Goal: Task Accomplishment & Management: Use online tool/utility

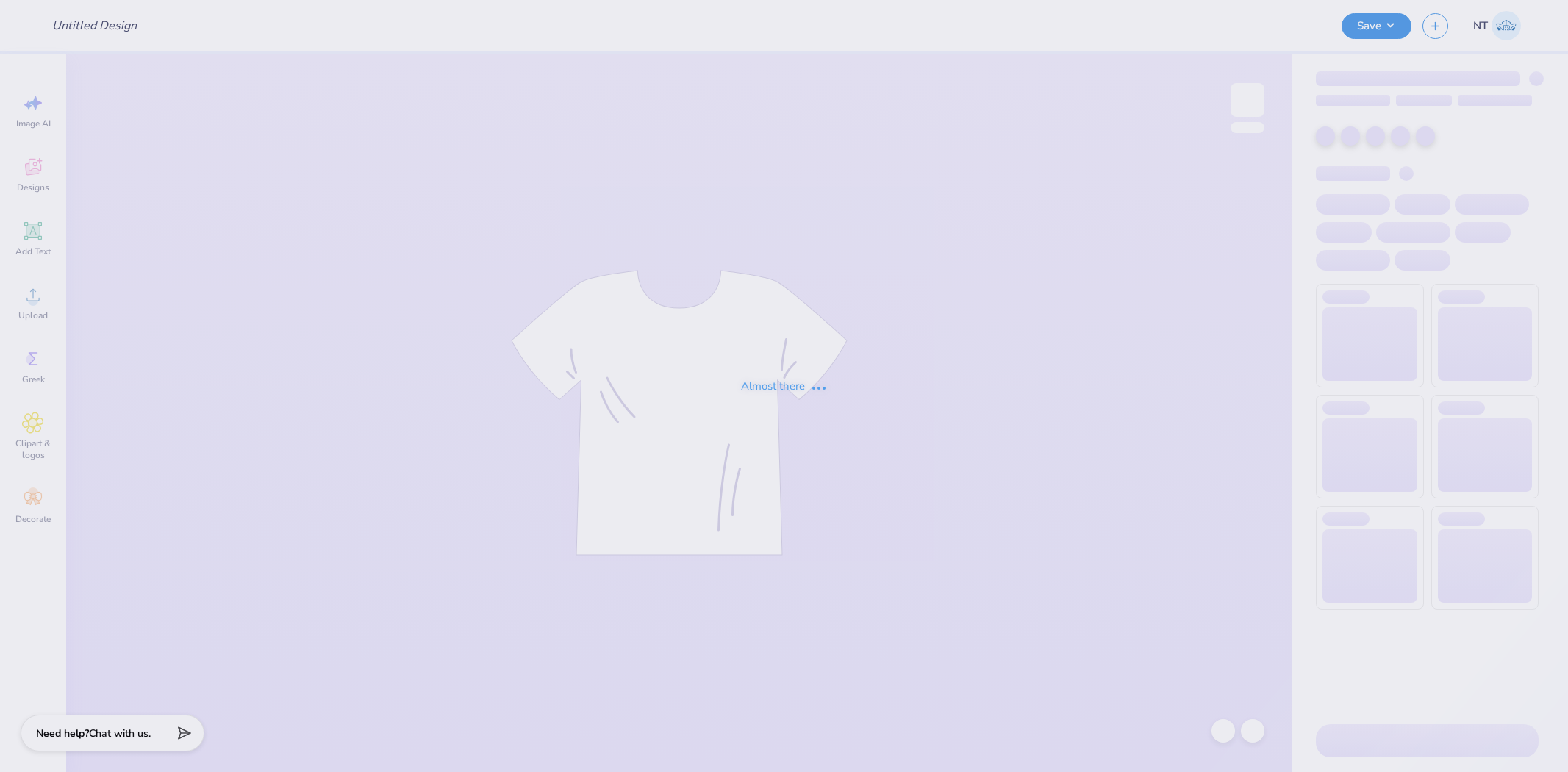
type input "mockneck 2"
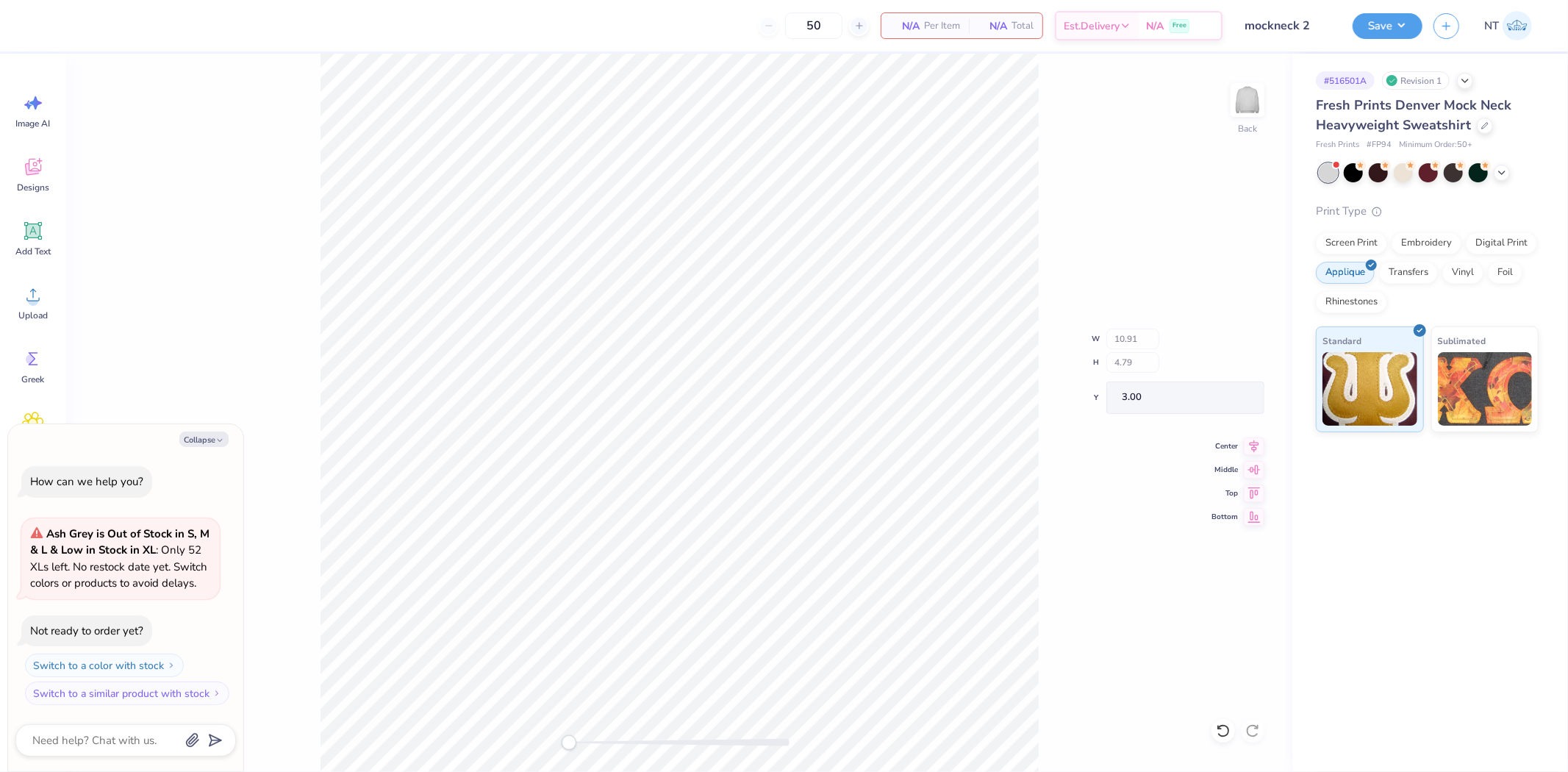
click at [200, 430] on div "Collapse How can we help you? Ash Grey is Out of Stock in S, M & L & Low in Sto…" at bounding box center [125, 597] width 235 height 347
click at [207, 434] on button "Collapse" at bounding box center [204, 440] width 50 height 16
type textarea "x"
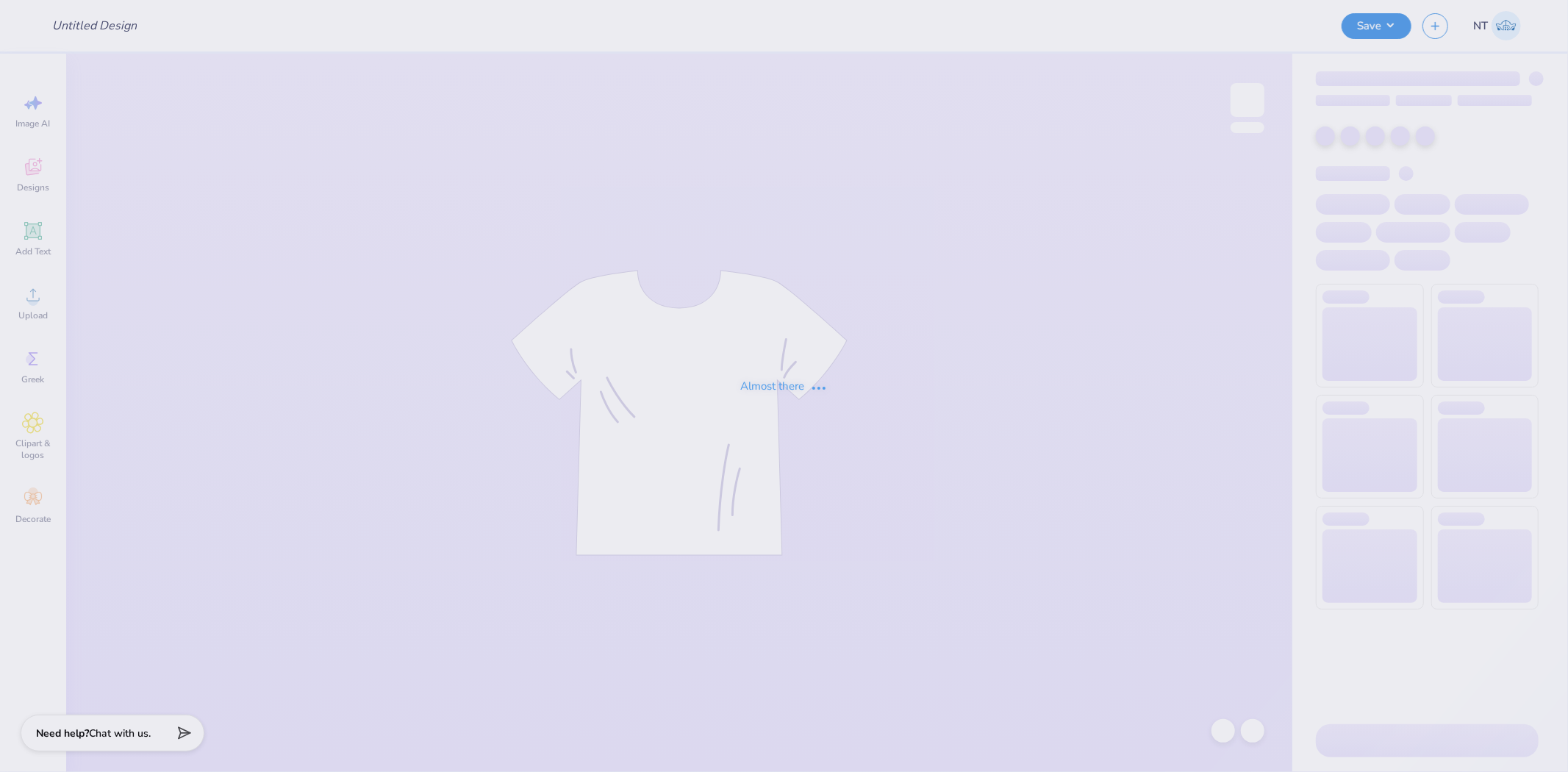
type input "PR Merch"
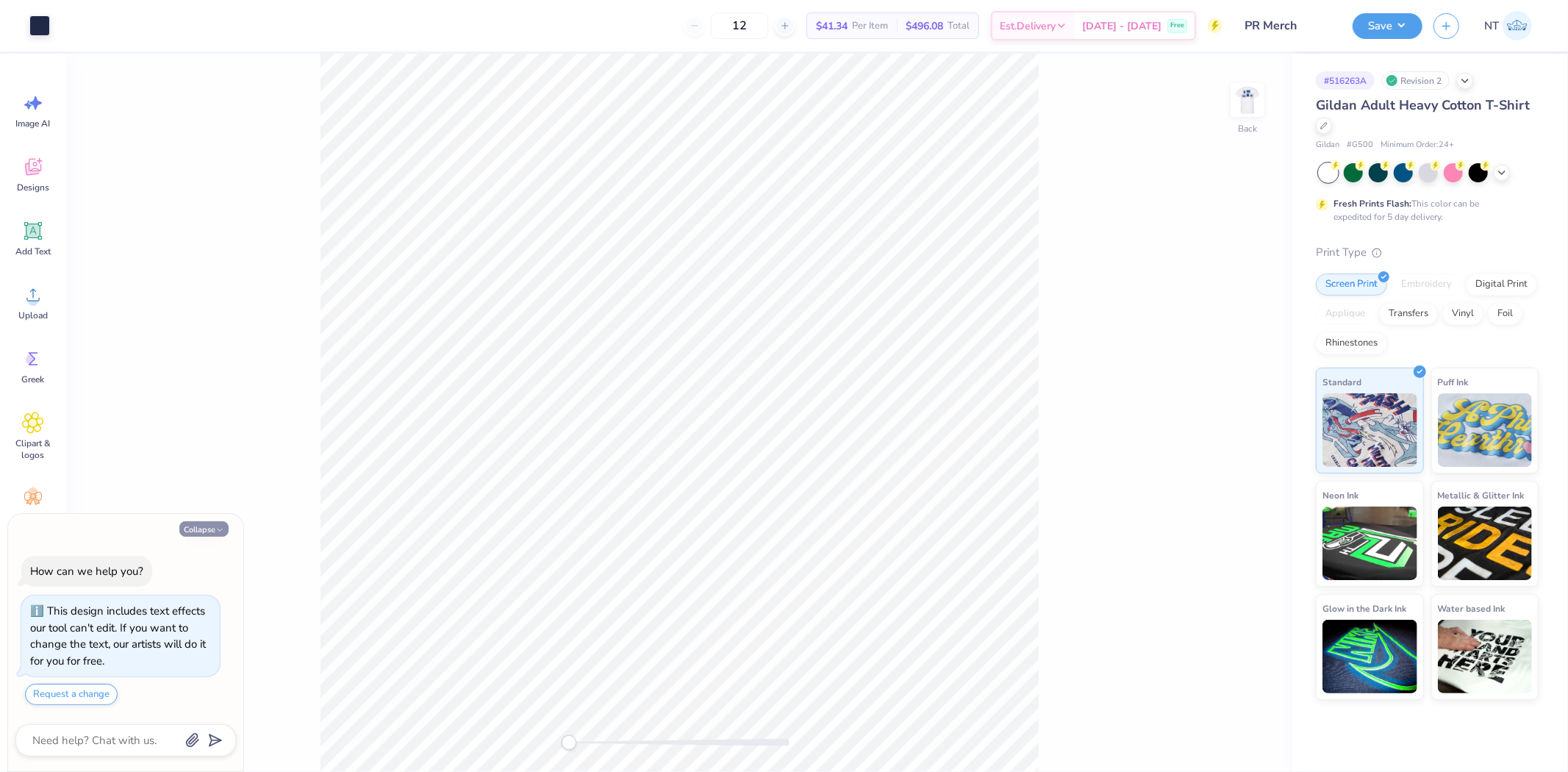
click at [203, 524] on button "Collapse" at bounding box center [204, 529] width 50 height 16
type textarea "x"
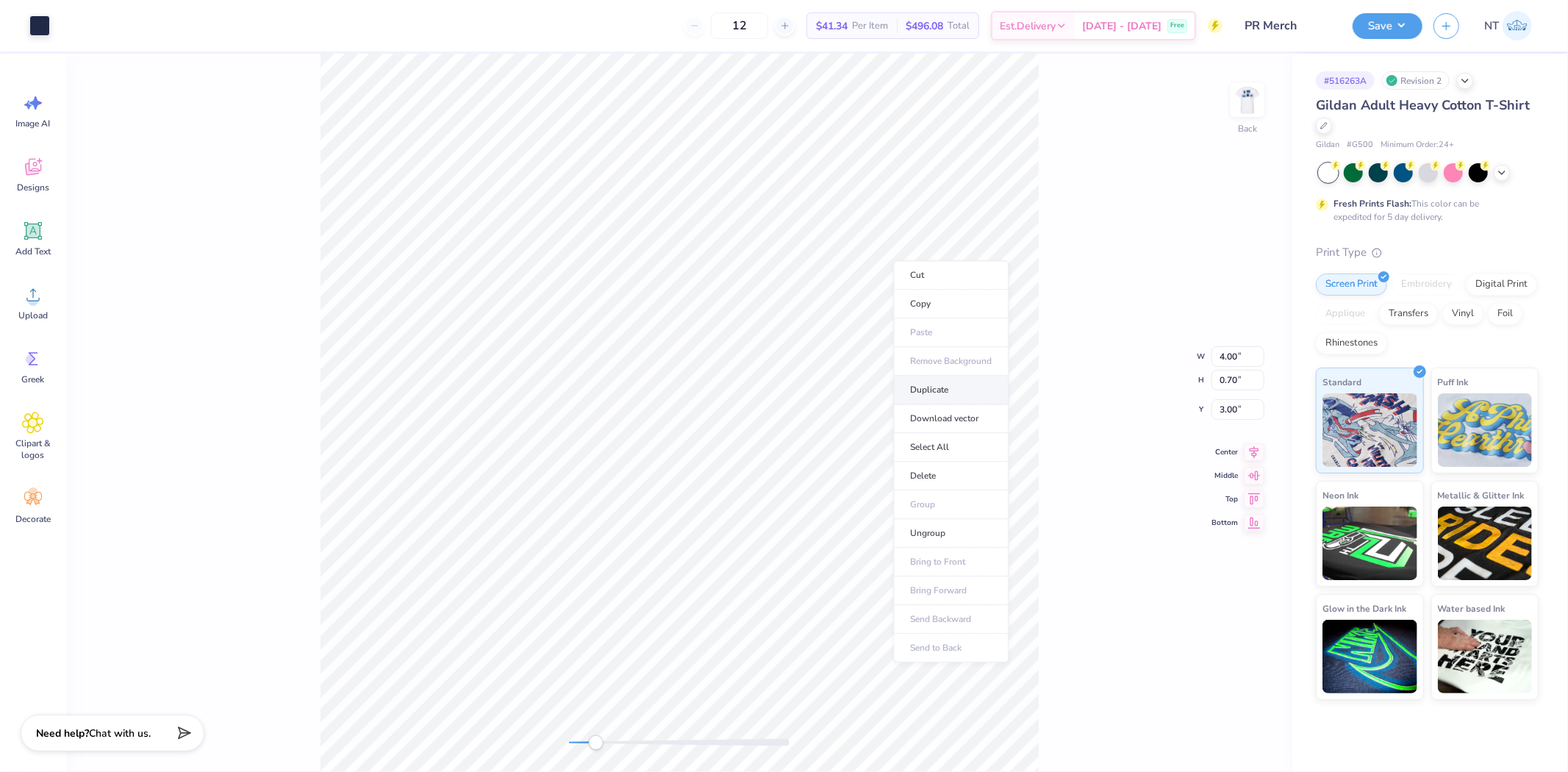
click at [949, 392] on li "Duplicate" at bounding box center [952, 390] width 115 height 29
type input "4.00"
click at [1176, 324] on div "Back" at bounding box center [680, 413] width 1227 height 718
click at [1054, 313] on div "Back" at bounding box center [680, 413] width 1227 height 718
click at [1246, 103] on img at bounding box center [1247, 99] width 59 height 59
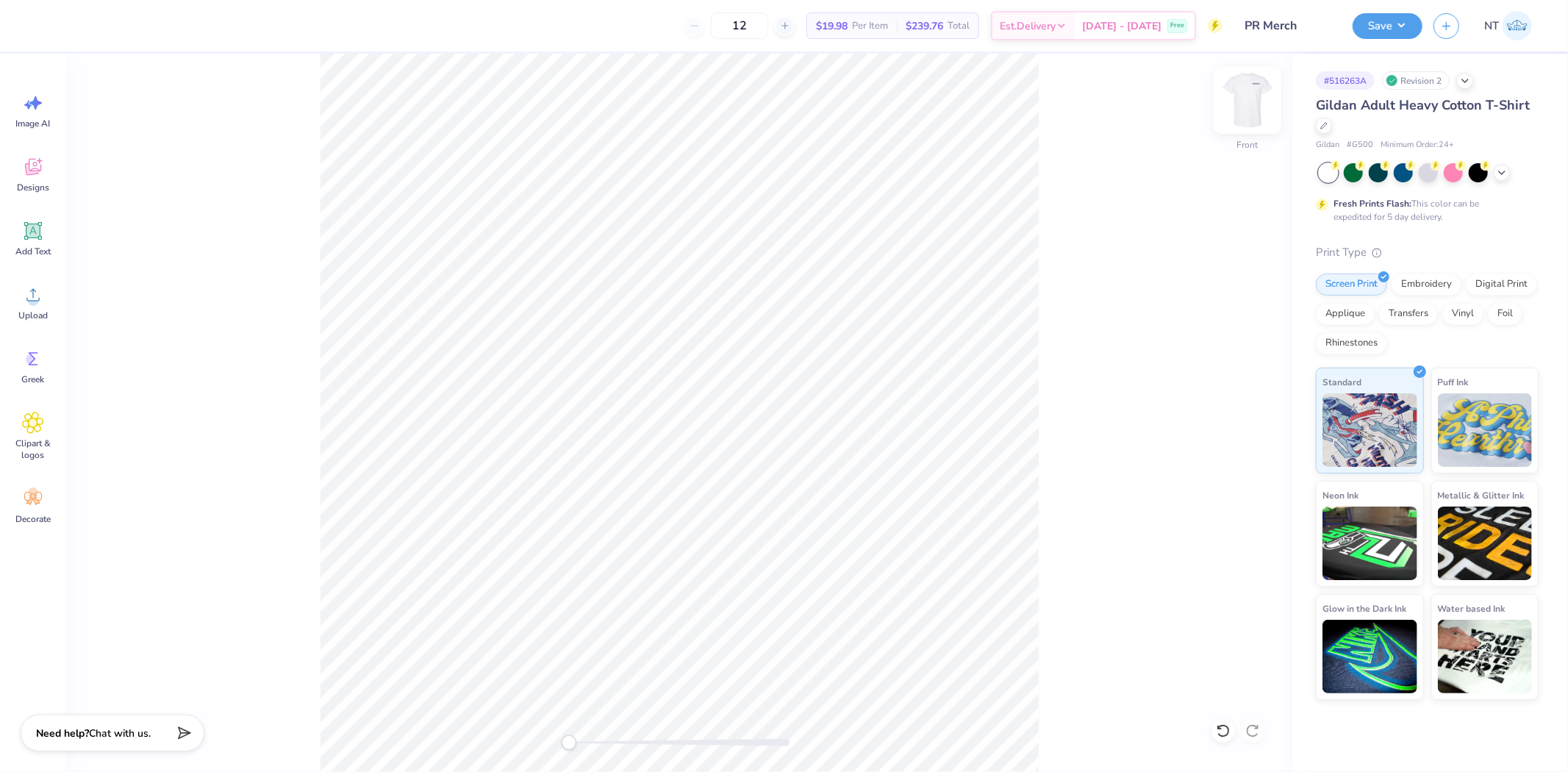
click at [1251, 104] on img at bounding box center [1247, 99] width 59 height 59
click at [28, 240] on icon at bounding box center [33, 231] width 22 height 22
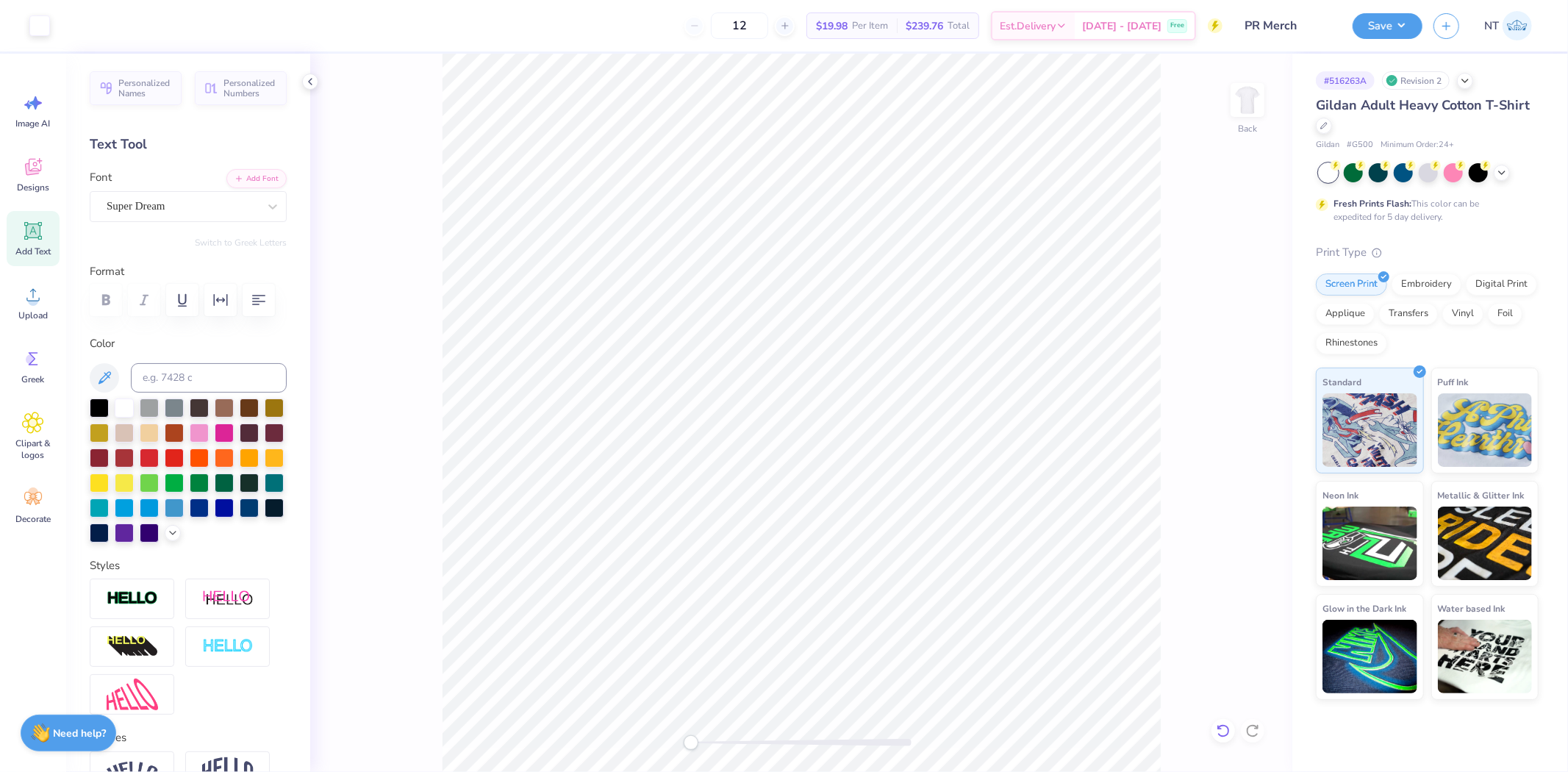
click at [1219, 735] on icon at bounding box center [1223, 730] width 15 height 15
click at [1222, 733] on icon at bounding box center [1223, 730] width 15 height 15
click at [24, 234] on icon at bounding box center [33, 231] width 22 height 22
click at [163, 393] on input at bounding box center [208, 378] width 156 height 30
type input "533"
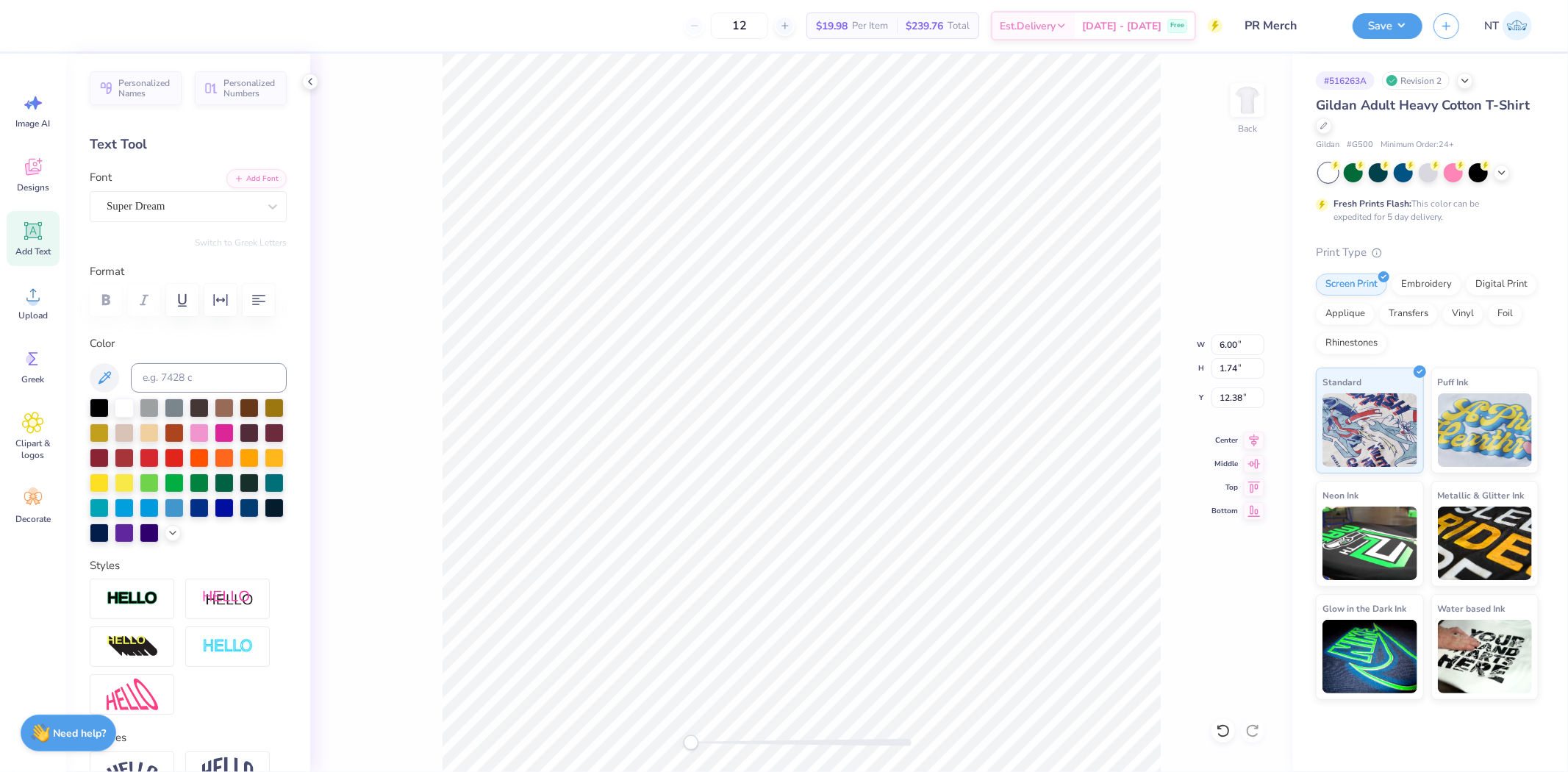
scroll to position [13, 1]
type textarea "REVEILLE"
click at [234, 174] on icon "button" at bounding box center [238, 177] width 9 height 9
click at [882, 373] on li "Duplicate" at bounding box center [893, 384] width 115 height 29
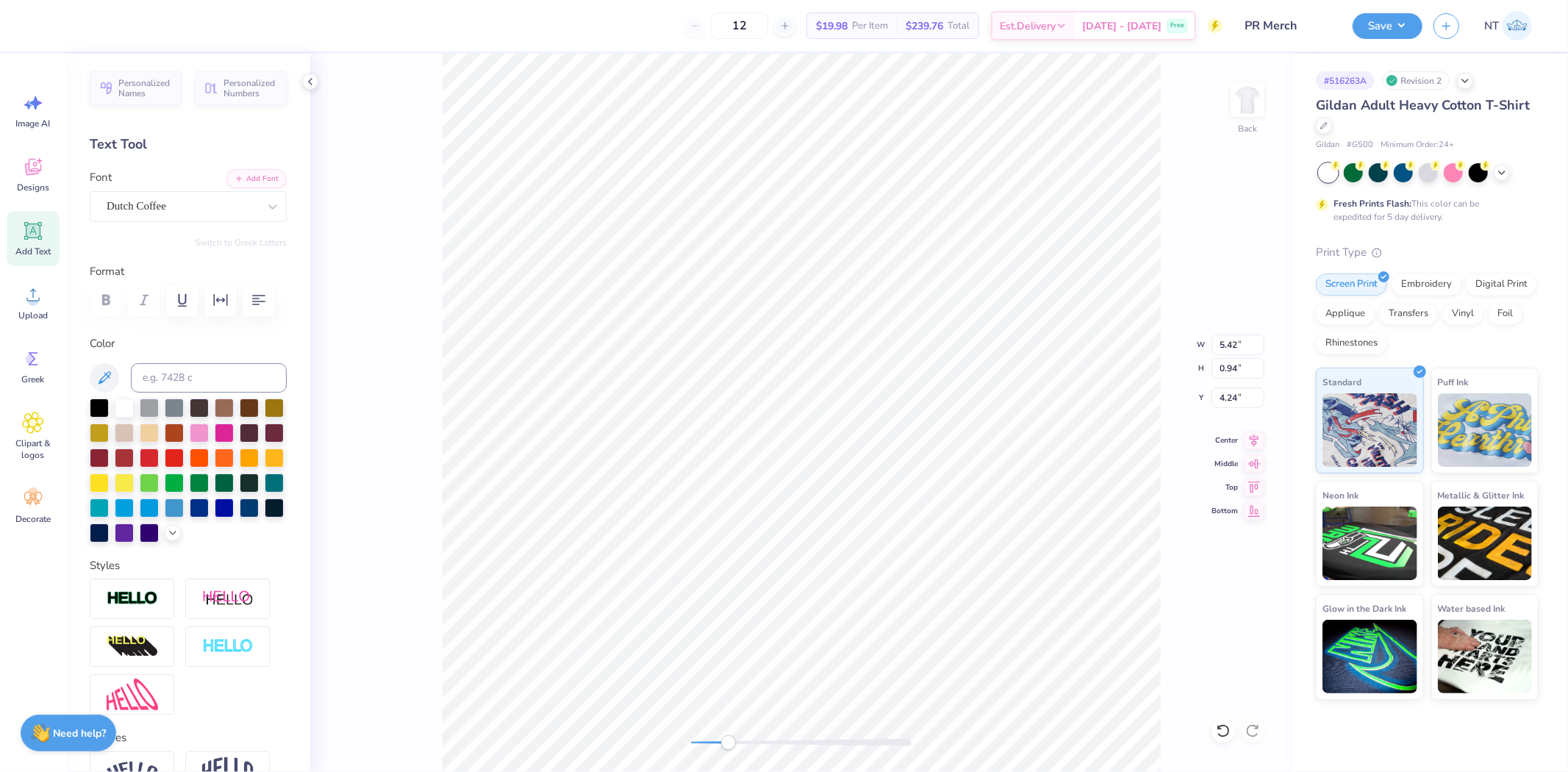
type input "4.24"
type textarea "ACAPELLA"
click at [1252, 436] on icon at bounding box center [1254, 439] width 21 height 18
click at [1252, 438] on icon at bounding box center [1254, 439] width 21 height 18
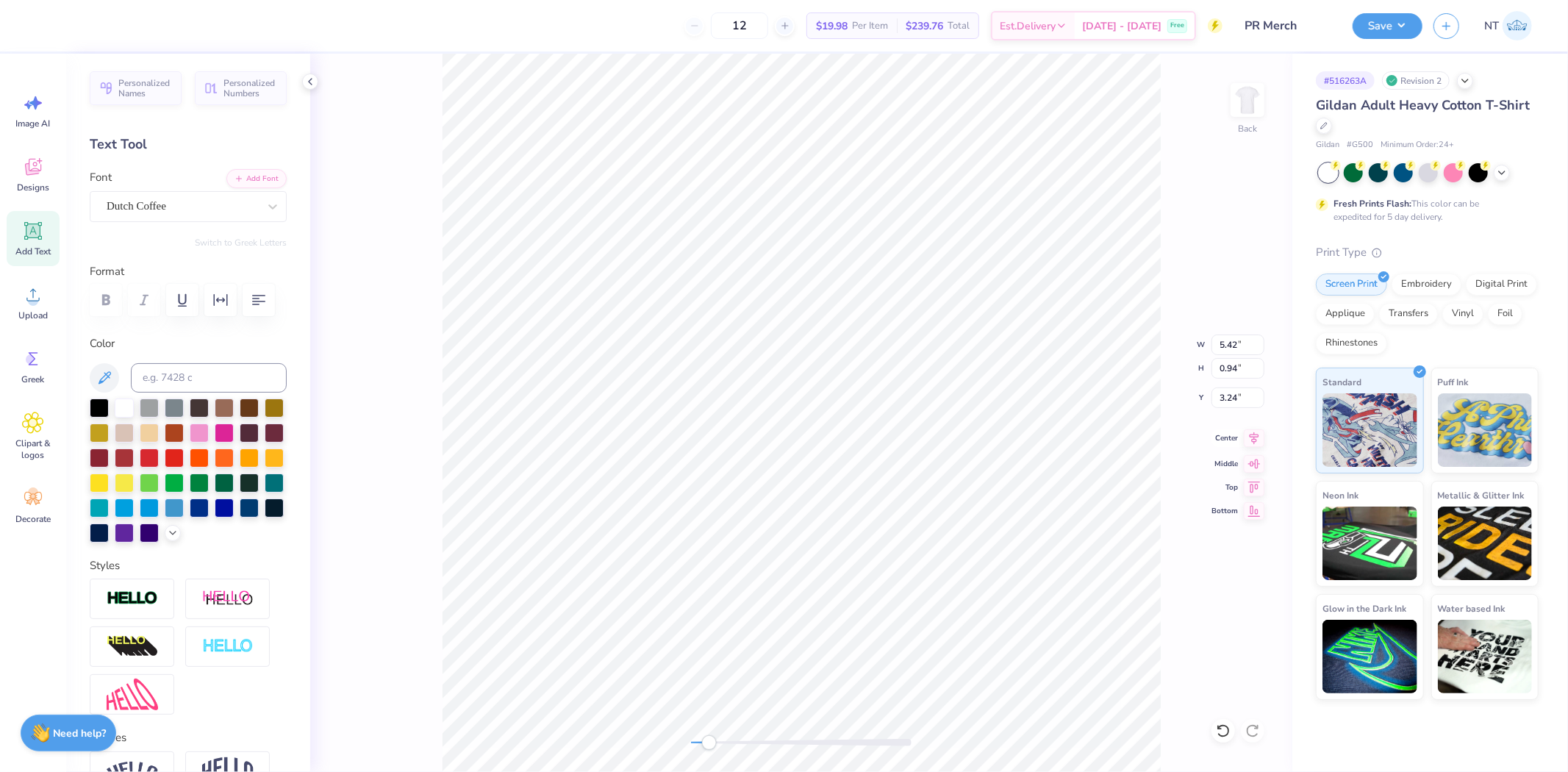
click at [1251, 447] on div "Back W 5.42 5.42 " H 0.94 0.94 " Y 3.24 3.24 " Center Middle Top Bottom" at bounding box center [802, 413] width 982 height 718
click at [1230, 350] on input "5.67" at bounding box center [1238, 344] width 53 height 21
click at [1246, 358] on input "2.06" at bounding box center [1238, 368] width 53 height 21
type input "2.16"
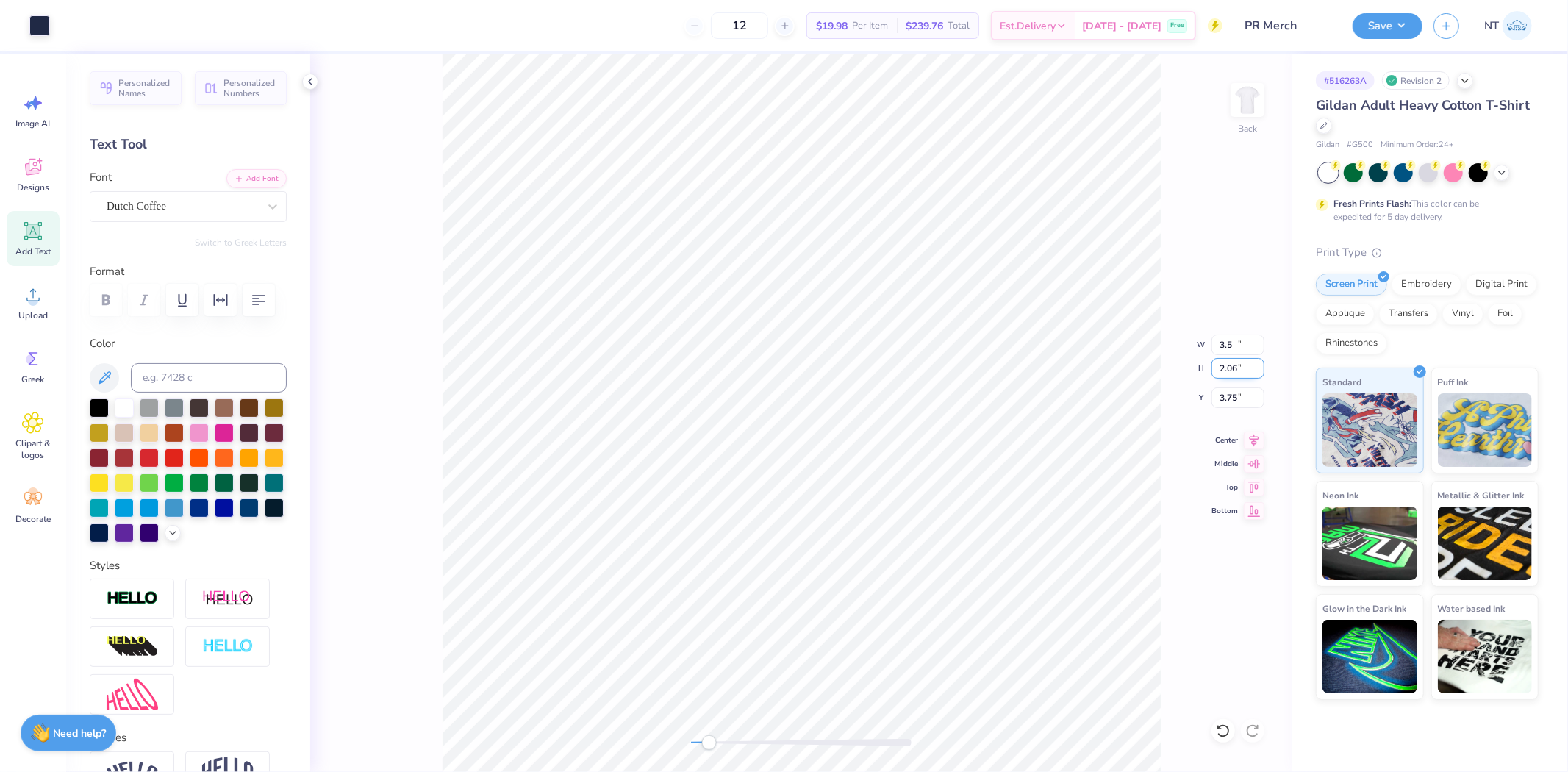
type input "1.05"
type input "3.75"
click at [1216, 731] on icon at bounding box center [1223, 730] width 15 height 15
type input "3.18"
type input "1.36"
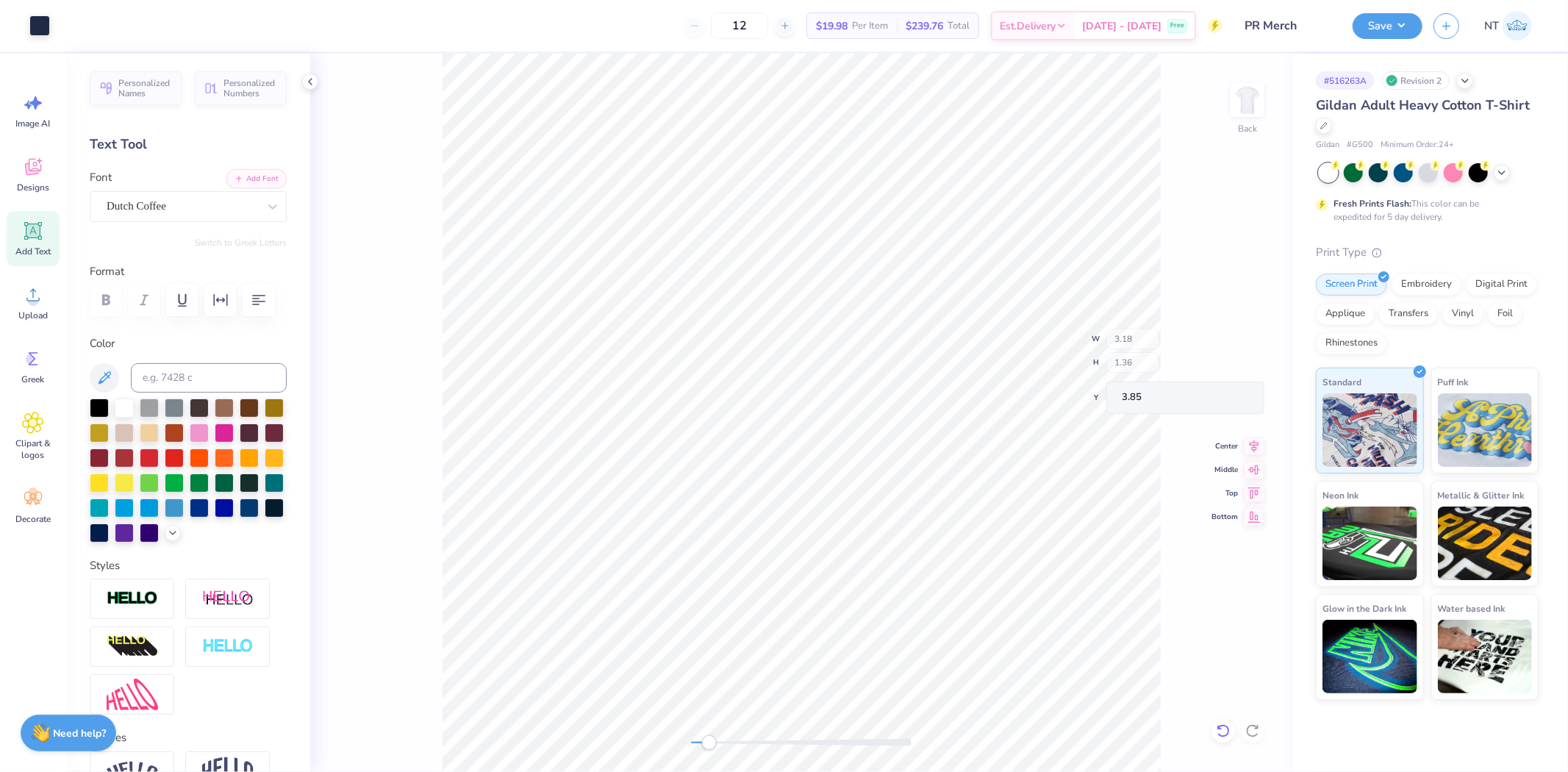
type input "3.00"
type input "3.54"
type input "1.24"
type input "2.98"
type input "3.00"
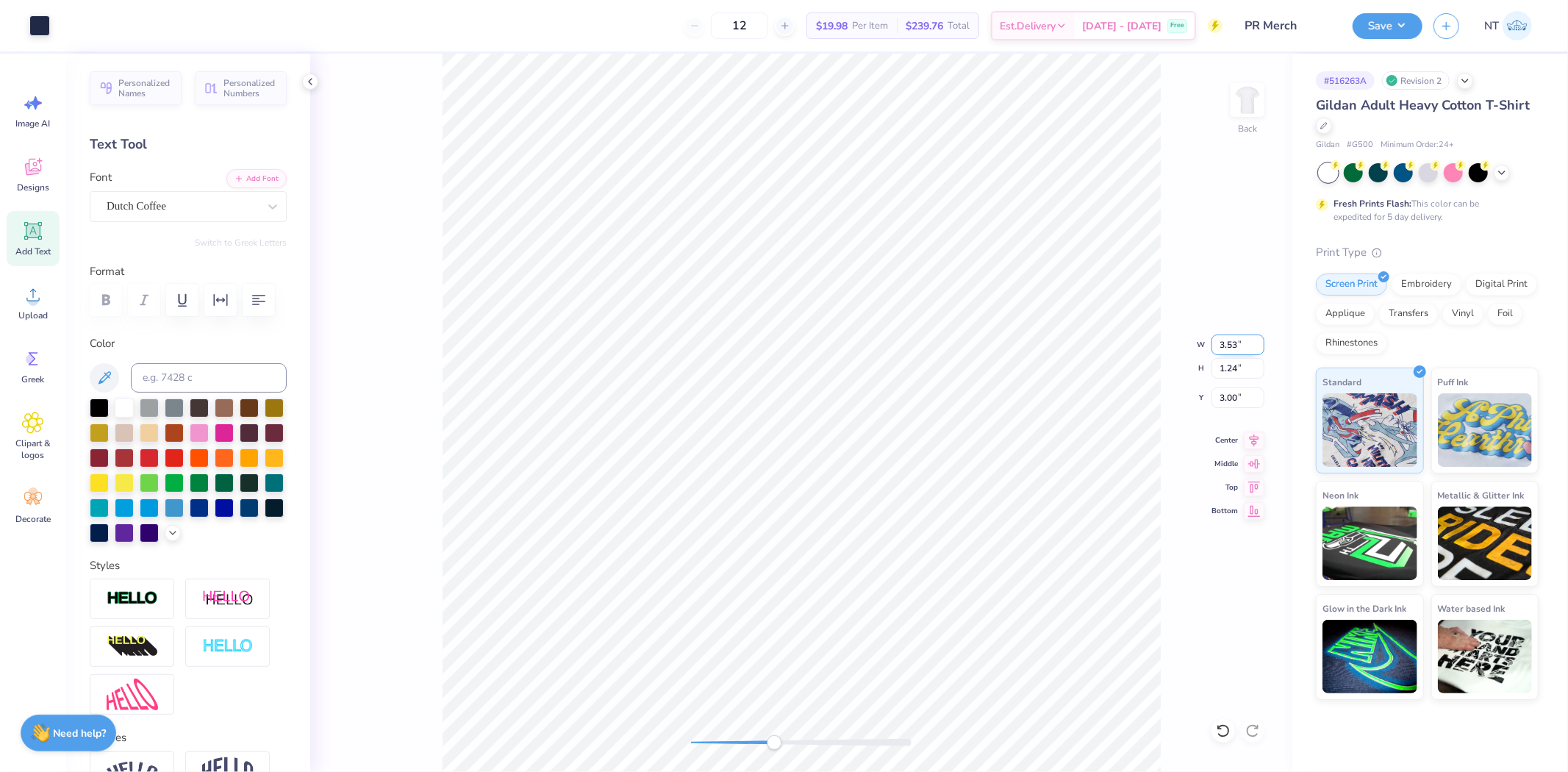
click at [1261, 347] on input "3.53" at bounding box center [1238, 344] width 53 height 21
click at [1261, 347] on input "3.52" at bounding box center [1238, 344] width 53 height 21
click at [1261, 347] on input "3.51" at bounding box center [1238, 344] width 53 height 21
click at [1261, 347] on input "3.5" at bounding box center [1238, 344] width 53 height 21
click at [1242, 362] on input "1.24" at bounding box center [1238, 368] width 53 height 21
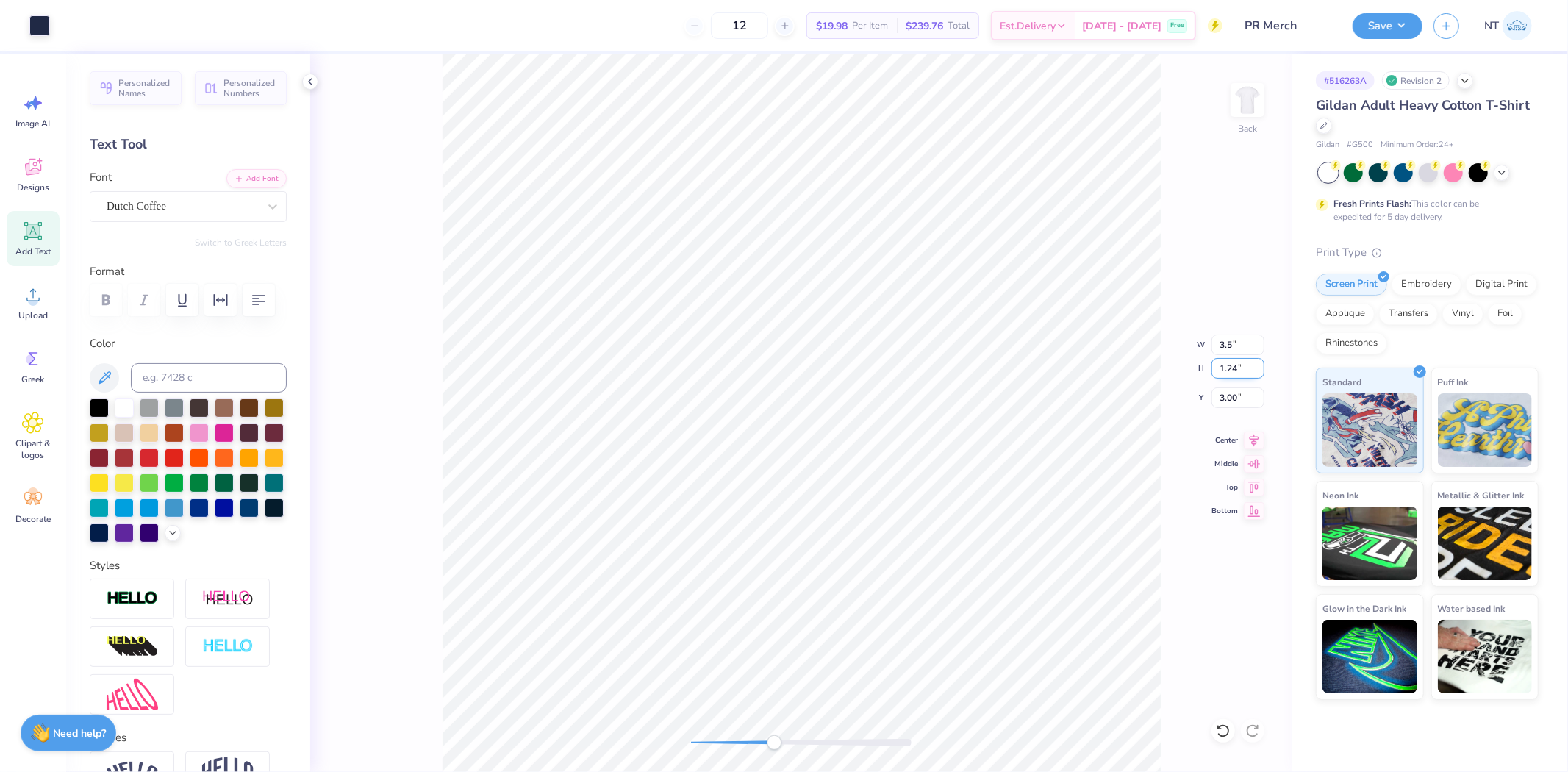
type input "3.46"
type input "1.22"
type input "3.01"
click at [1244, 341] on input "3.46" at bounding box center [1238, 344] width 53 height 21
click at [1259, 342] on input "3.47" at bounding box center [1238, 344] width 53 height 21
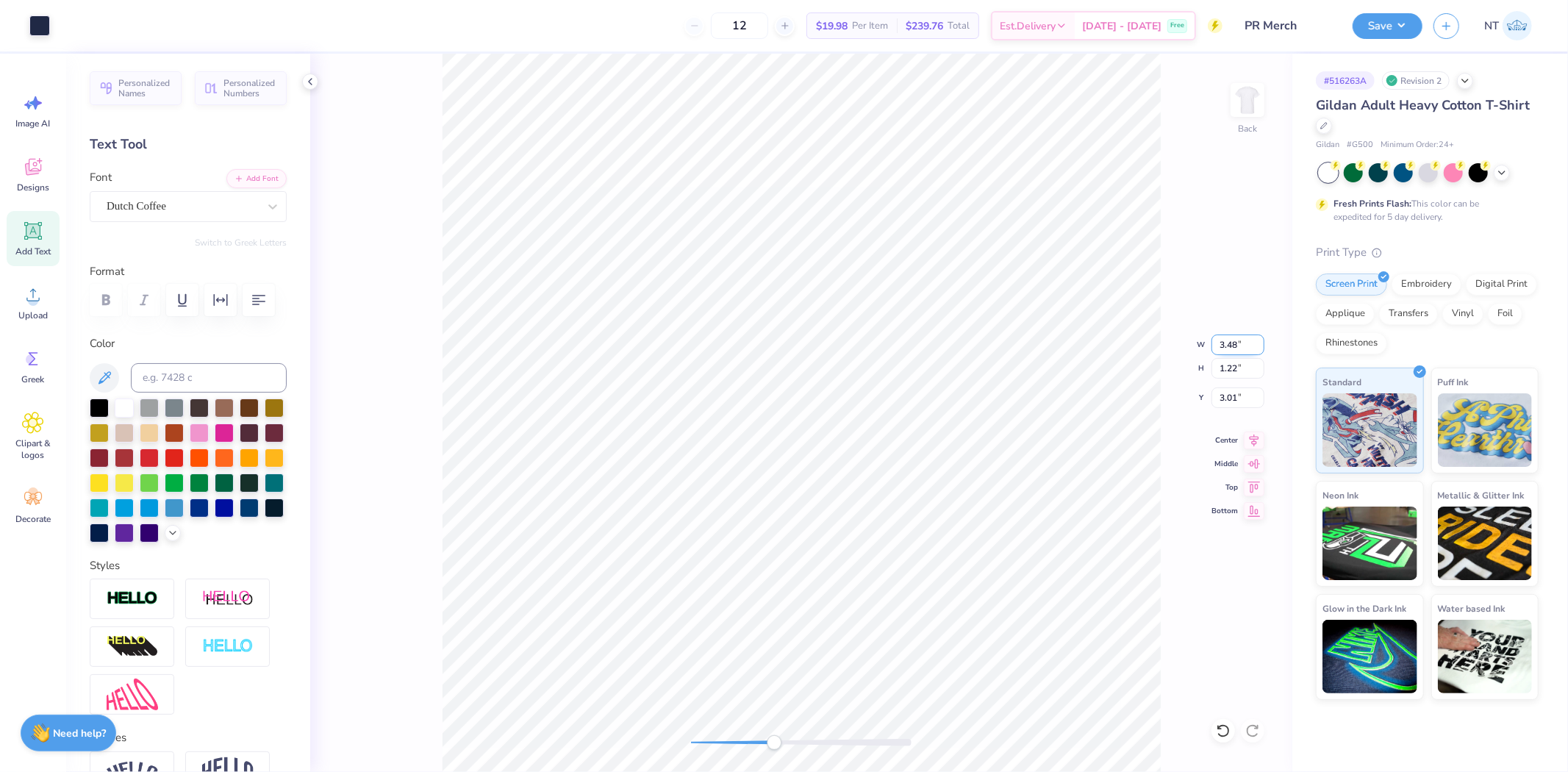
click at [1259, 342] on input "3.48" at bounding box center [1238, 344] width 53 height 21
click at [1259, 342] on input "3.49" at bounding box center [1238, 344] width 53 height 21
click at [1259, 342] on input "3.5" at bounding box center [1238, 344] width 53 height 21
click at [1248, 363] on input "1.22" at bounding box center [1238, 368] width 53 height 21
type input "3.54"
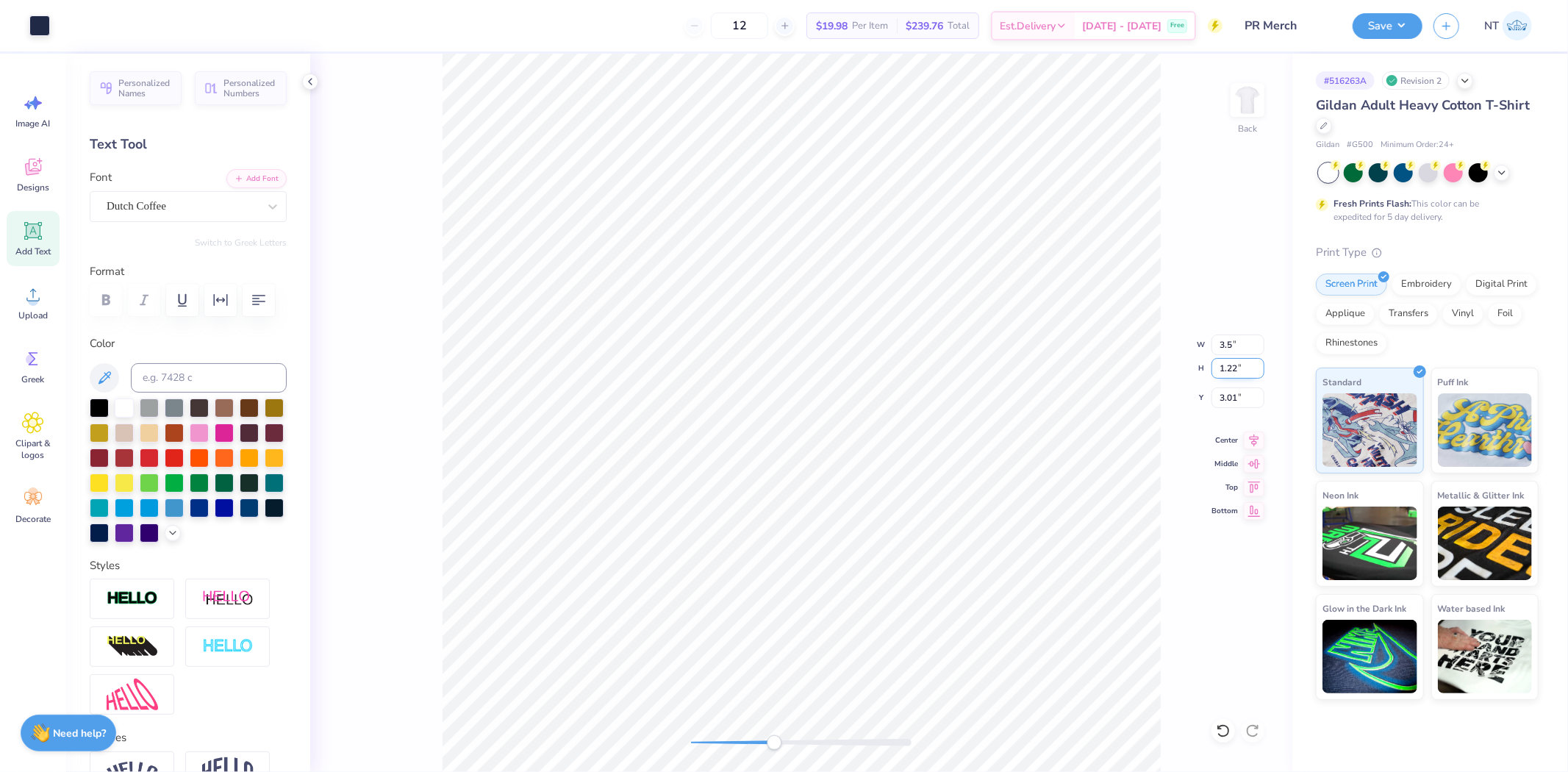
type input "1.24"
type input "3.00"
click at [1249, 347] on input "3.54" at bounding box center [1238, 344] width 53 height 21
click at [1262, 353] on input "3.54" at bounding box center [1238, 344] width 53 height 21
click at [1257, 349] on input "3.53" at bounding box center [1238, 344] width 53 height 21
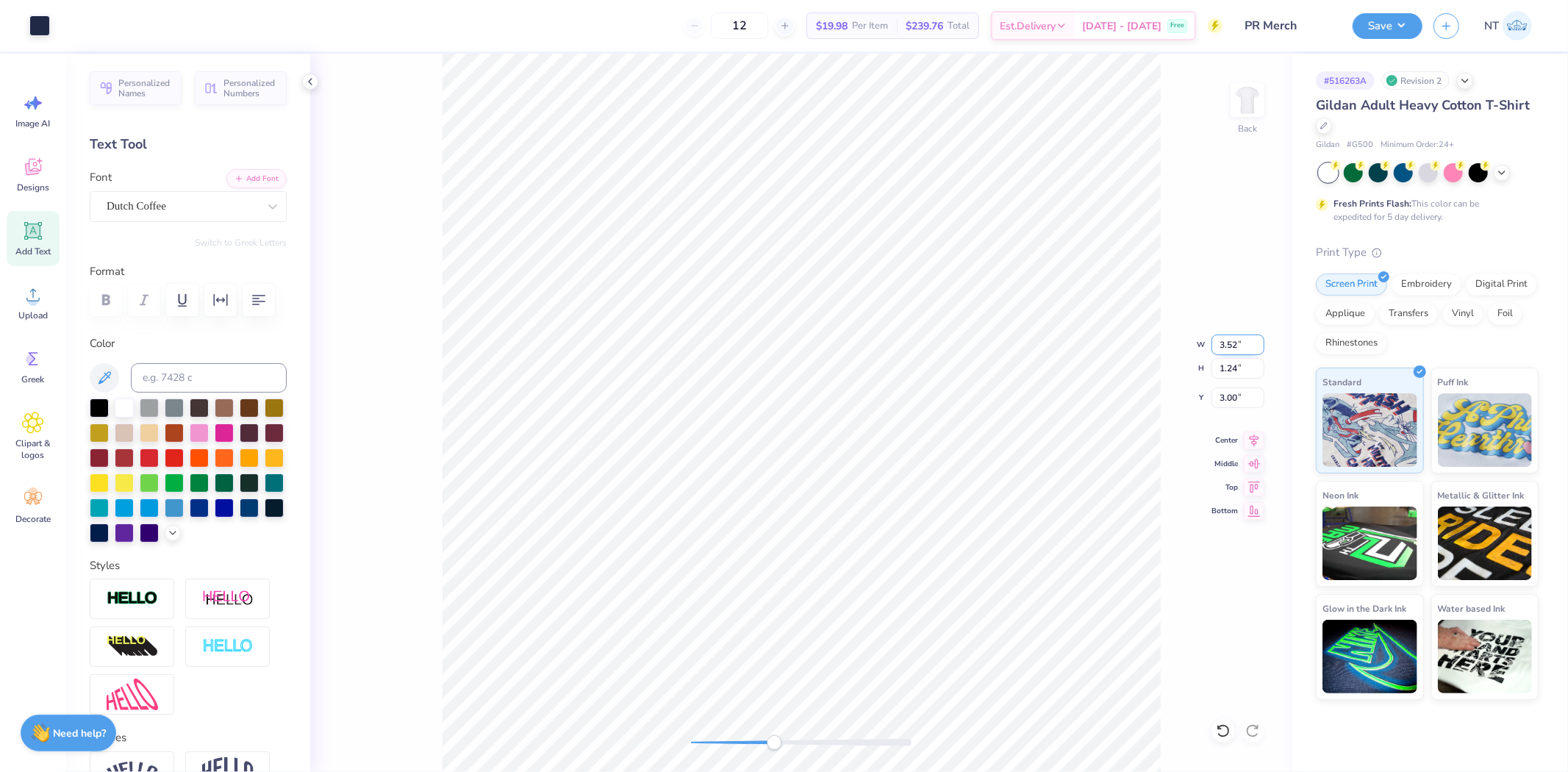
click at [1257, 349] on input "3.52" at bounding box center [1238, 344] width 53 height 21
click at [1257, 349] on input "3.51" at bounding box center [1238, 344] width 53 height 21
click at [1257, 349] on input "3.5" at bounding box center [1238, 344] width 53 height 21
click at [1241, 365] on input "1.24" at bounding box center [1238, 368] width 53 height 21
type input "3.46"
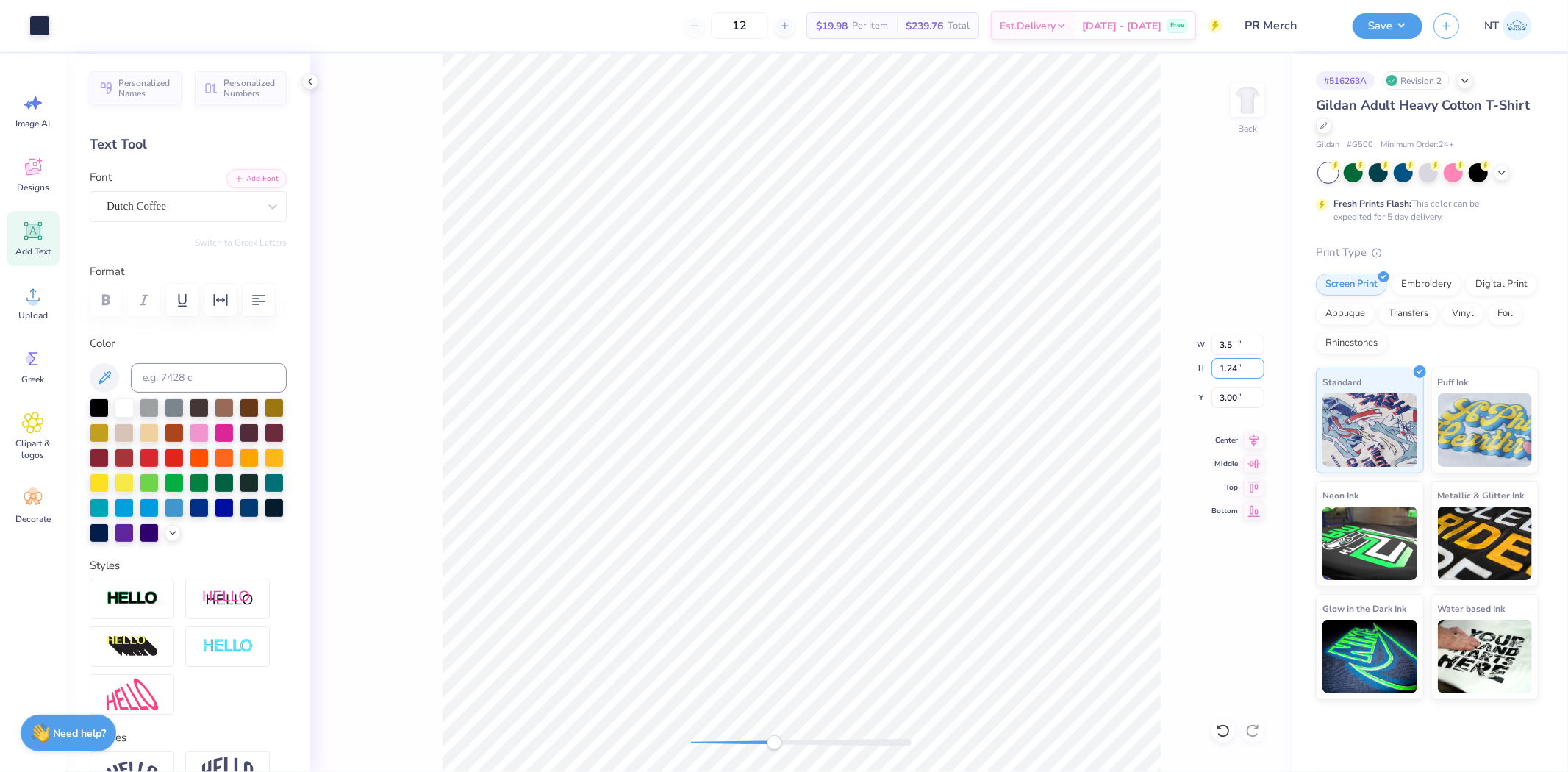
type input "1.22"
type input "3.01"
type input "3"
click at [1261, 401] on input "3" at bounding box center [1238, 397] width 53 height 21
click at [1262, 339] on input "3.47" at bounding box center [1238, 344] width 53 height 21
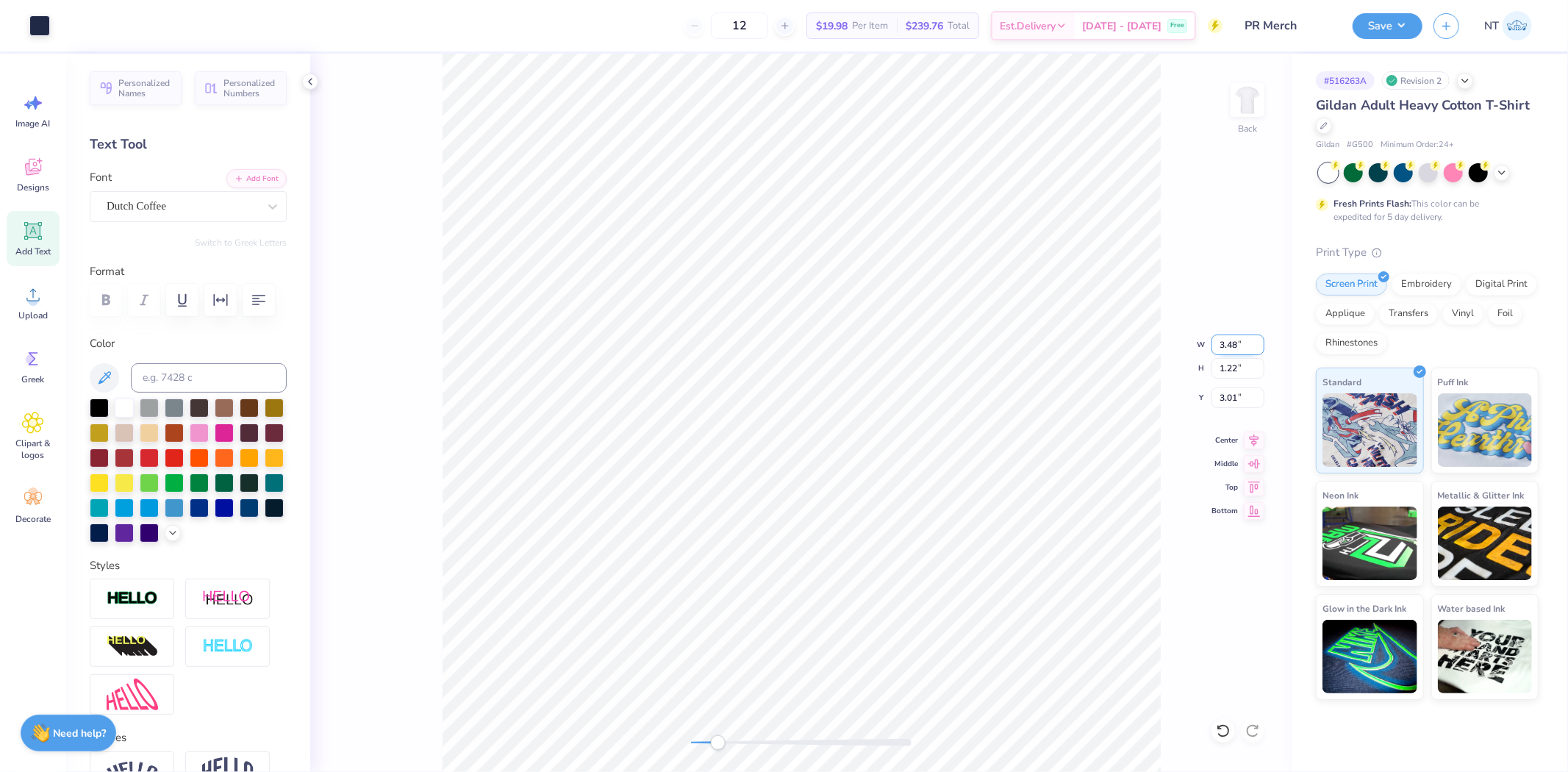
click at [1262, 339] on input "3.48" at bounding box center [1238, 344] width 53 height 21
click at [1262, 339] on input "3.49" at bounding box center [1238, 344] width 53 height 21
type input "3.5"
click at [1262, 339] on input "3.5" at bounding box center [1238, 344] width 53 height 21
type input "3.00"
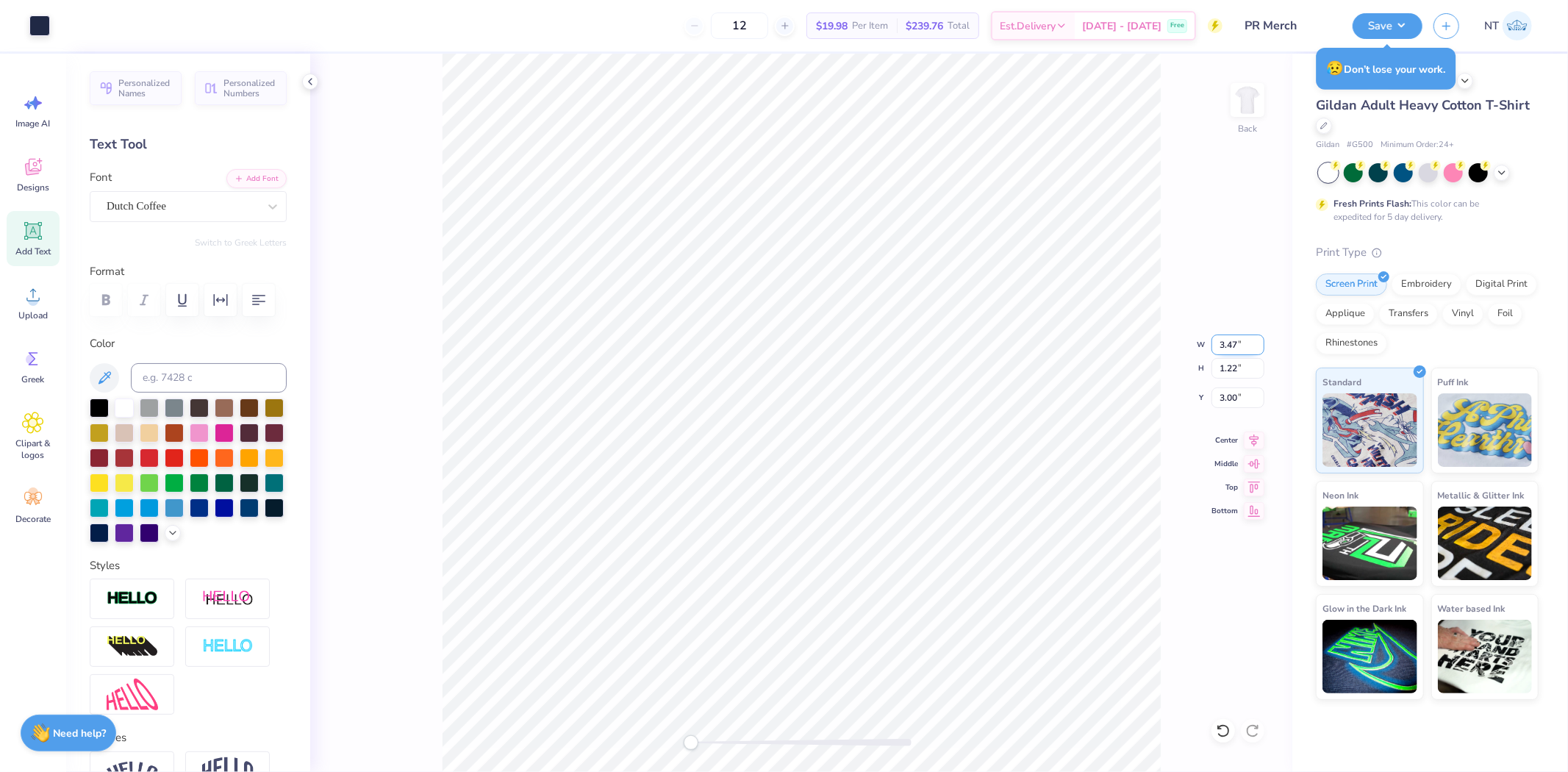
click at [1255, 338] on input "3.47" at bounding box center [1238, 344] width 53 height 21
click at [1255, 338] on input "3.48" at bounding box center [1238, 344] width 53 height 21
click at [1255, 338] on input "3.49" at bounding box center [1238, 344] width 53 height 21
click at [1255, 338] on input "3.5" at bounding box center [1238, 344] width 53 height 21
click at [1255, 338] on input "3.51" at bounding box center [1238, 344] width 53 height 21
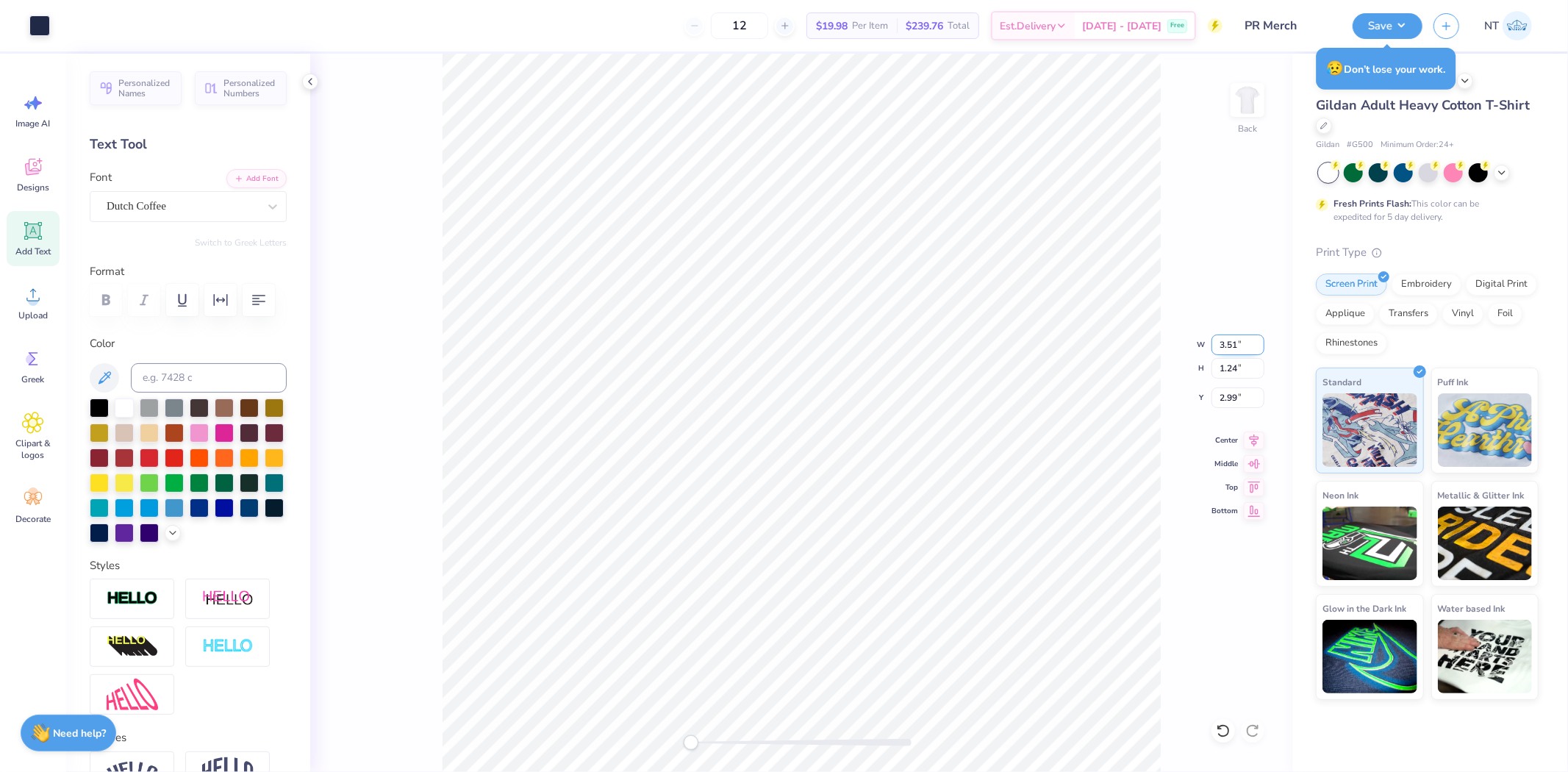
type input "3.56"
type input "1.24"
type input "2.99"
click at [1258, 348] on input "3.55" at bounding box center [1238, 344] width 53 height 21
click at [1258, 348] on input "3.54" at bounding box center [1238, 344] width 53 height 21
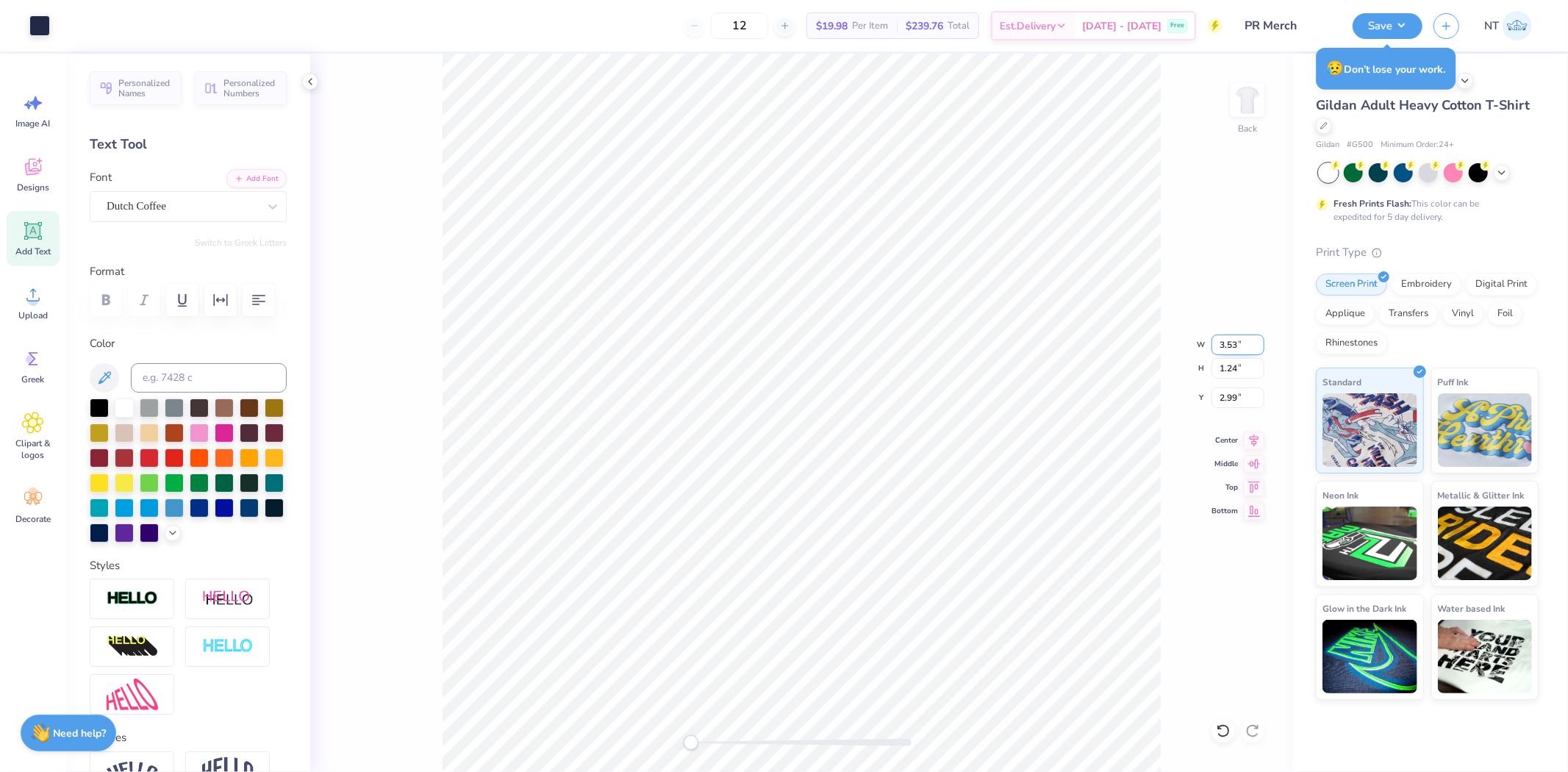
click at [1258, 348] on input "3.53" at bounding box center [1238, 344] width 53 height 21
click at [1258, 348] on input "3.52" at bounding box center [1238, 344] width 53 height 21
click at [1258, 348] on input "3.51" at bounding box center [1238, 344] width 53 height 21
click at [1258, 348] on input "3.5" at bounding box center [1238, 344] width 53 height 21
type input "3.44"
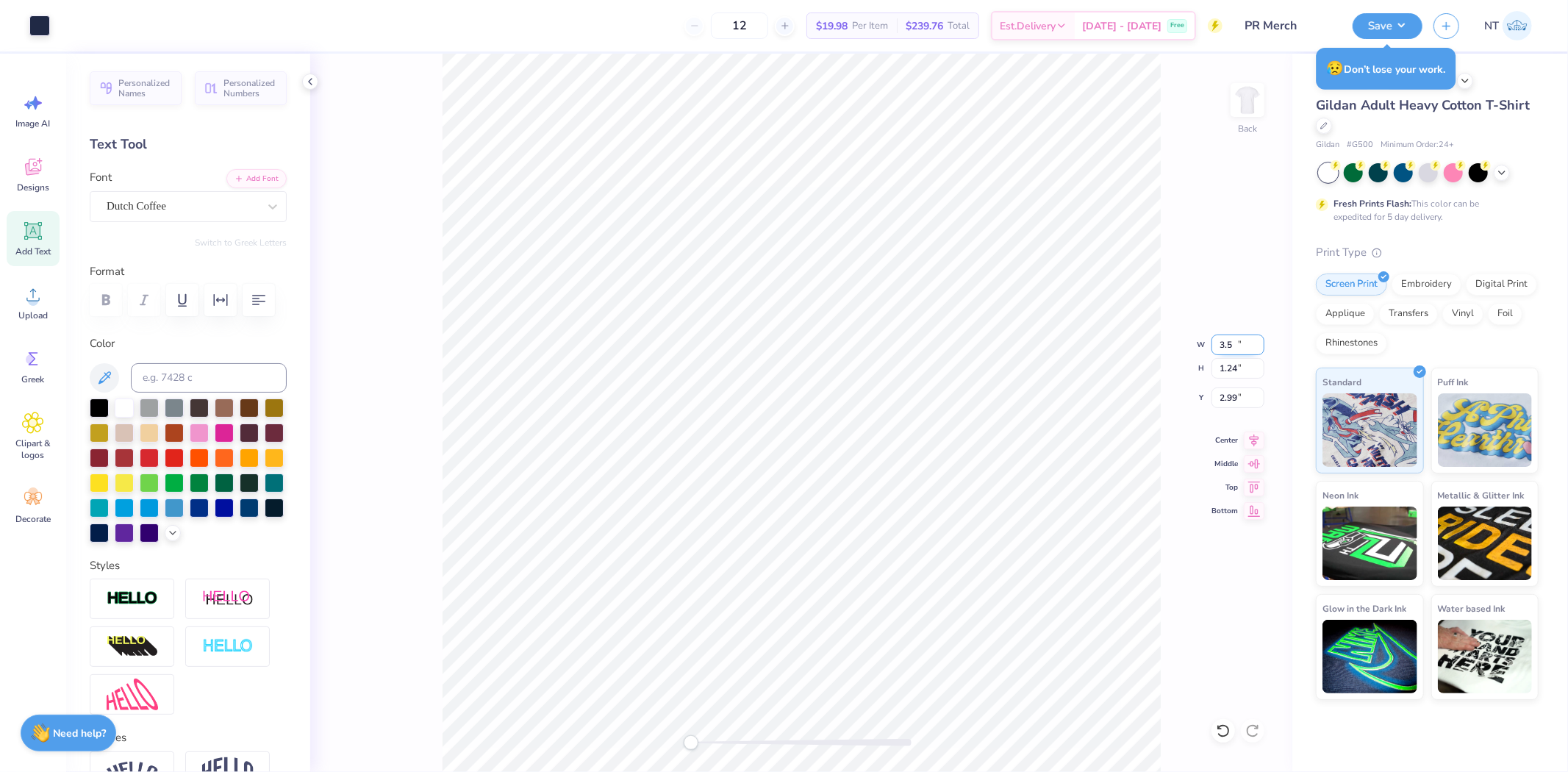
type input "1.22"
type input "3.00"
click at [1260, 341] on input "3.45" at bounding box center [1238, 344] width 53 height 21
click at [1260, 341] on input "3.46" at bounding box center [1238, 344] width 53 height 21
click at [1260, 341] on input "3.47" at bounding box center [1238, 344] width 53 height 21
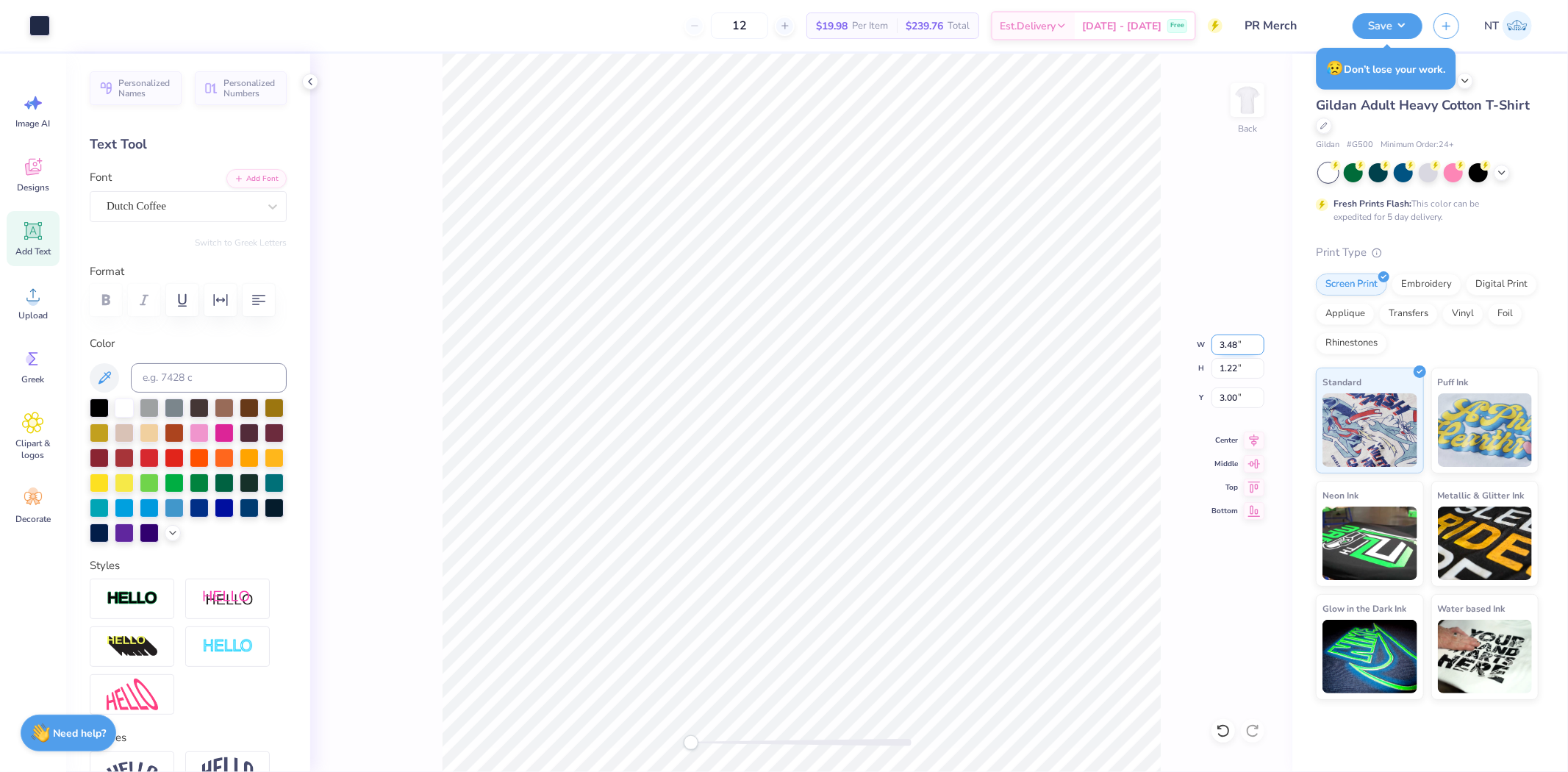
click at [1260, 341] on input "3.48" at bounding box center [1238, 344] width 53 height 21
click at [1260, 341] on input "3.49" at bounding box center [1238, 344] width 53 height 21
click at [1260, 341] on input "3.5" at bounding box center [1238, 344] width 53 height 21
type input "3.56"
type input "1.24"
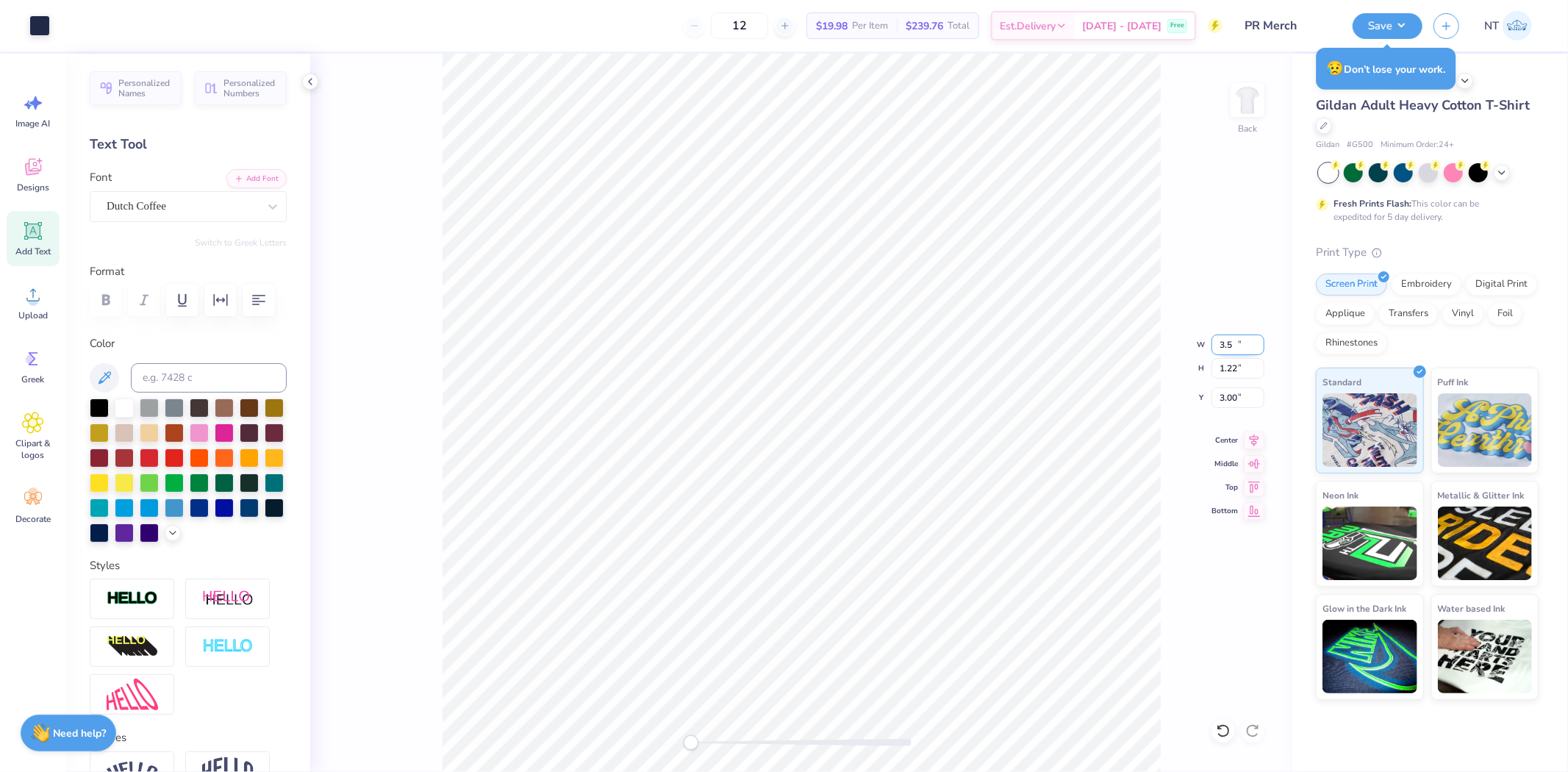
type input "2.99"
click at [1259, 371] on input "1.23" at bounding box center [1238, 368] width 53 height 21
click at [1259, 371] on input "1.22" at bounding box center [1238, 368] width 53 height 21
type input "1.21"
click at [1259, 371] on input "1.21" at bounding box center [1238, 368] width 53 height 21
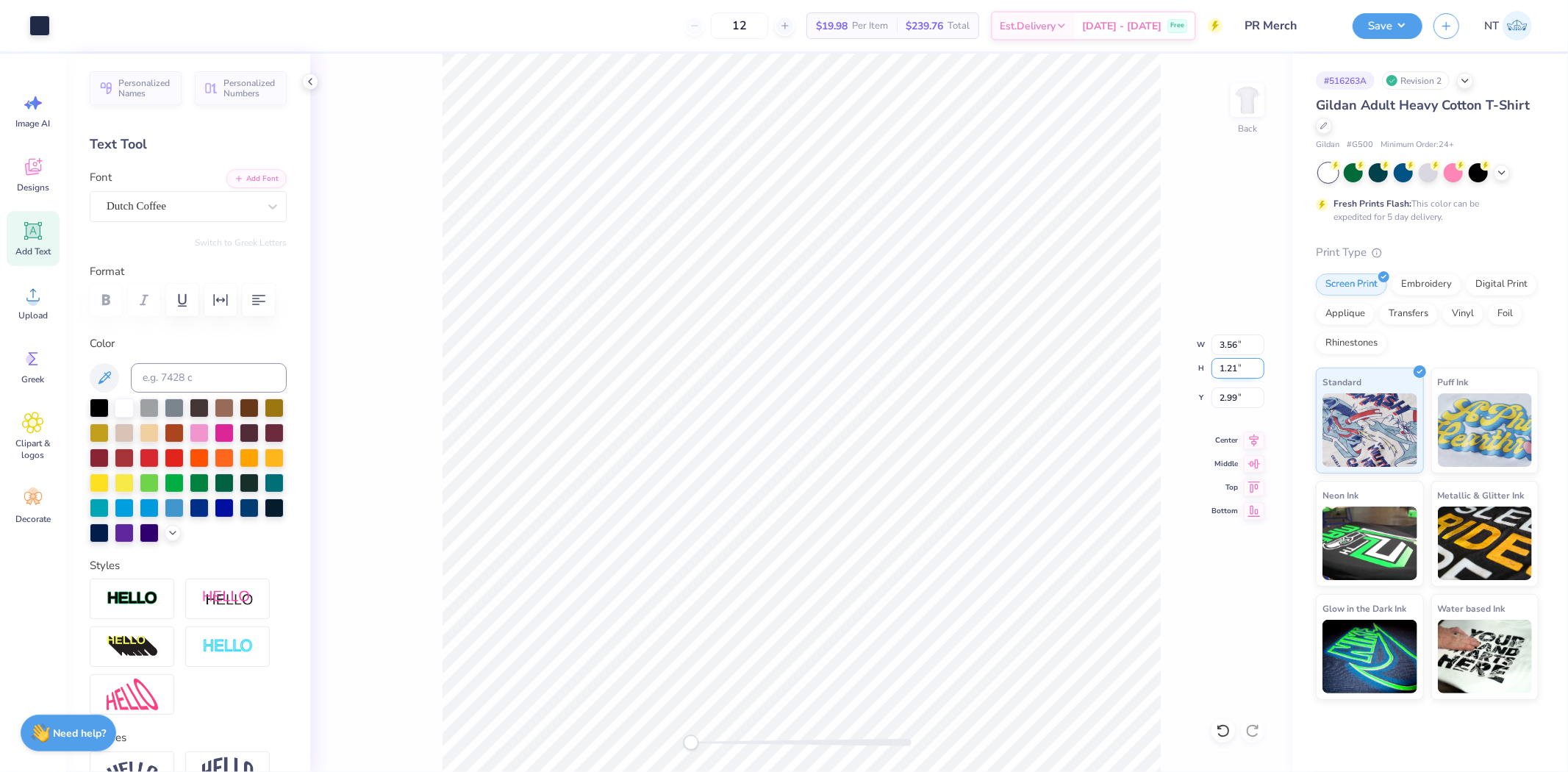
type input "3.36"
type input "1.19"
type input "3.01"
click at [1254, 368] on input "1.2" at bounding box center [1238, 368] width 53 height 21
type input "1.21"
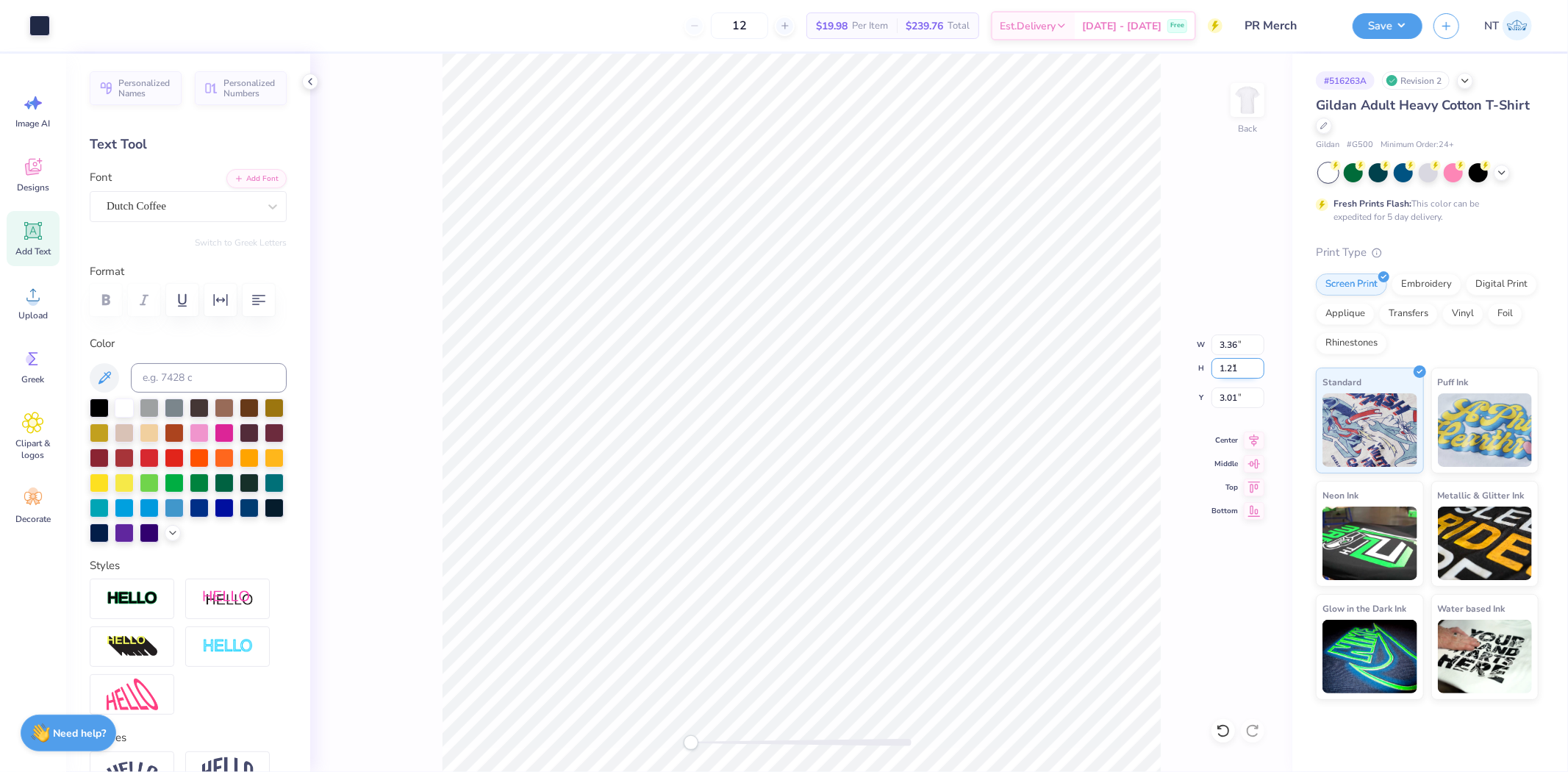
click at [1260, 362] on input "1.21" at bounding box center [1238, 368] width 53 height 21
type input "3.45"
type input "1.22"
type input "3.00"
click at [1260, 362] on input "1.23" at bounding box center [1238, 368] width 53 height 21
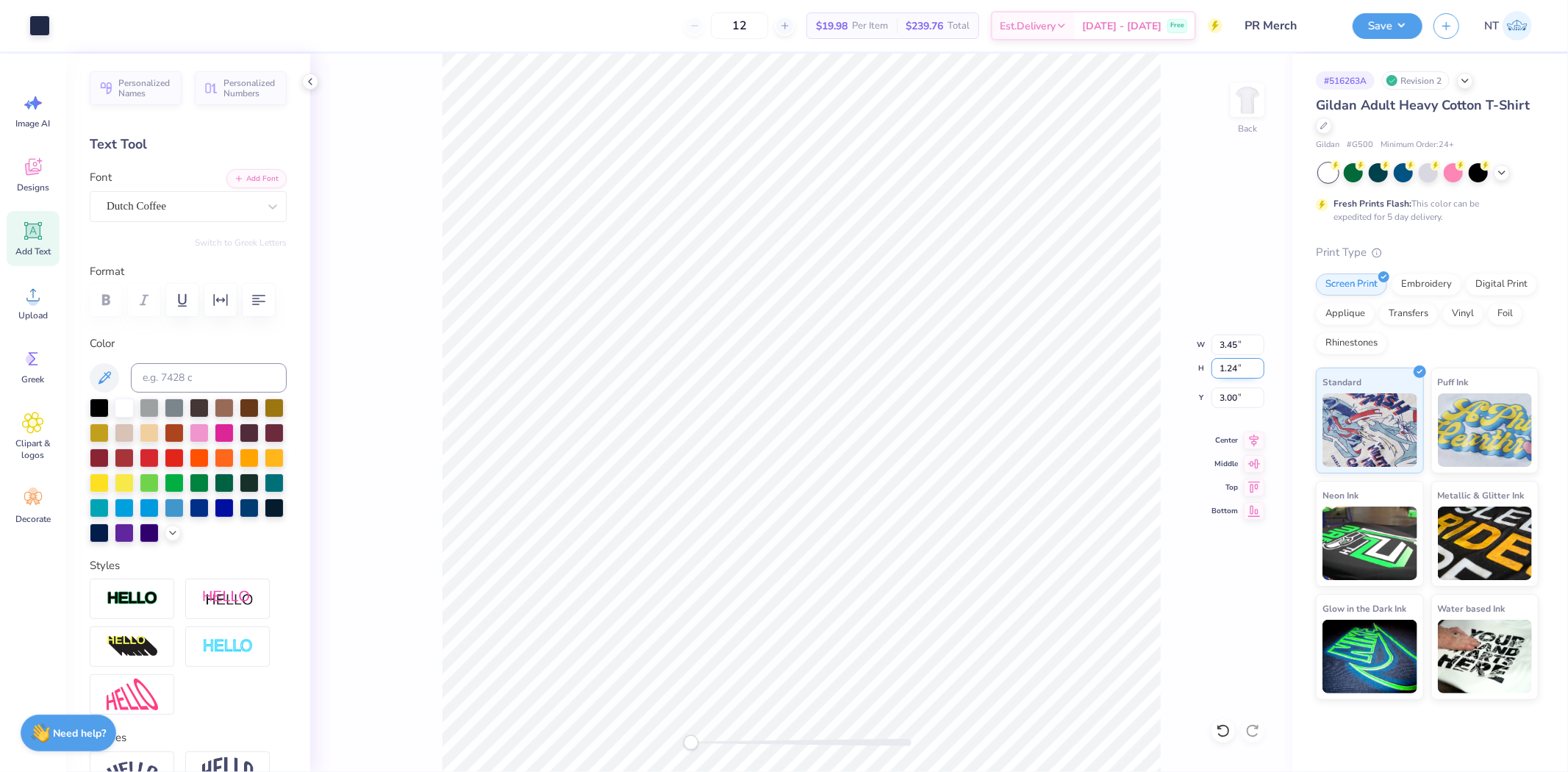
type input "1.24"
click at [1260, 362] on input "1.24" at bounding box center [1238, 368] width 53 height 21
type input "3.58"
type input "1.25"
type input "2.98"
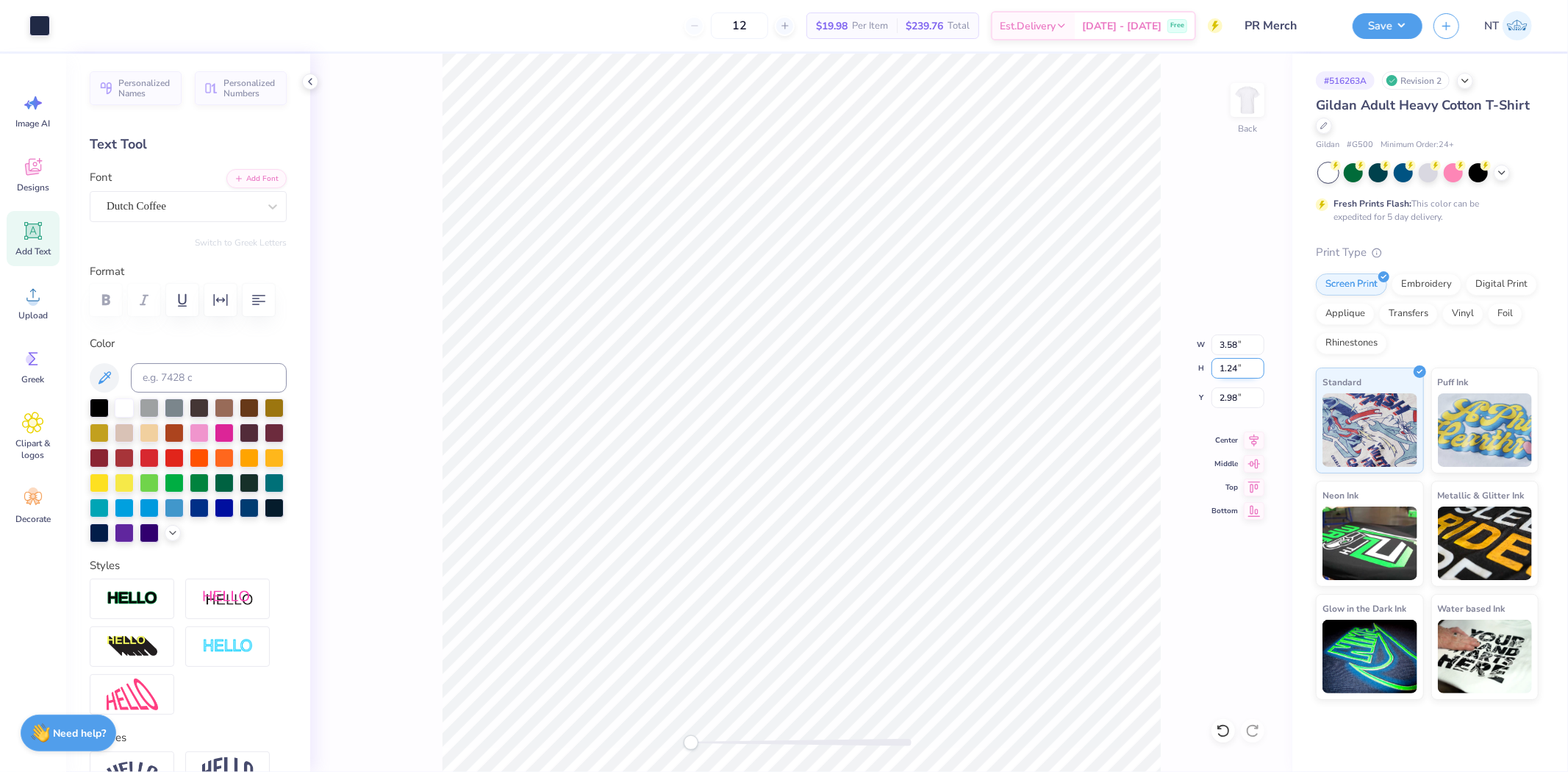
type input "1.24"
click at [1254, 373] on input "1.24" at bounding box center [1238, 368] width 53 height 21
type input "3.52"
type input "1.23"
type input "2.99"
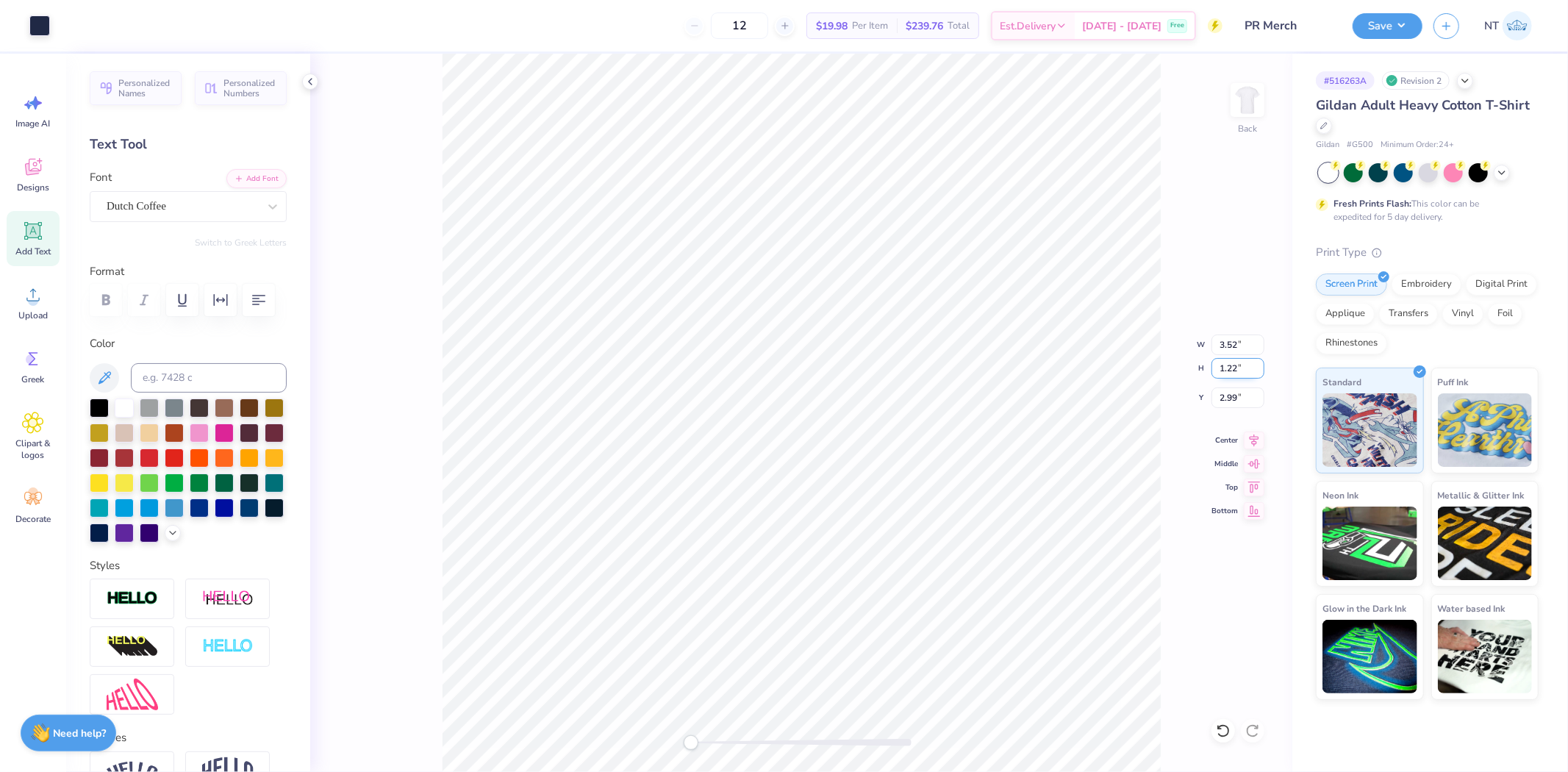
type input "1.22"
click at [1254, 373] on input "1.22" at bounding box center [1238, 368] width 53 height 21
type input "3.44"
type input "1.21"
type input "3.00"
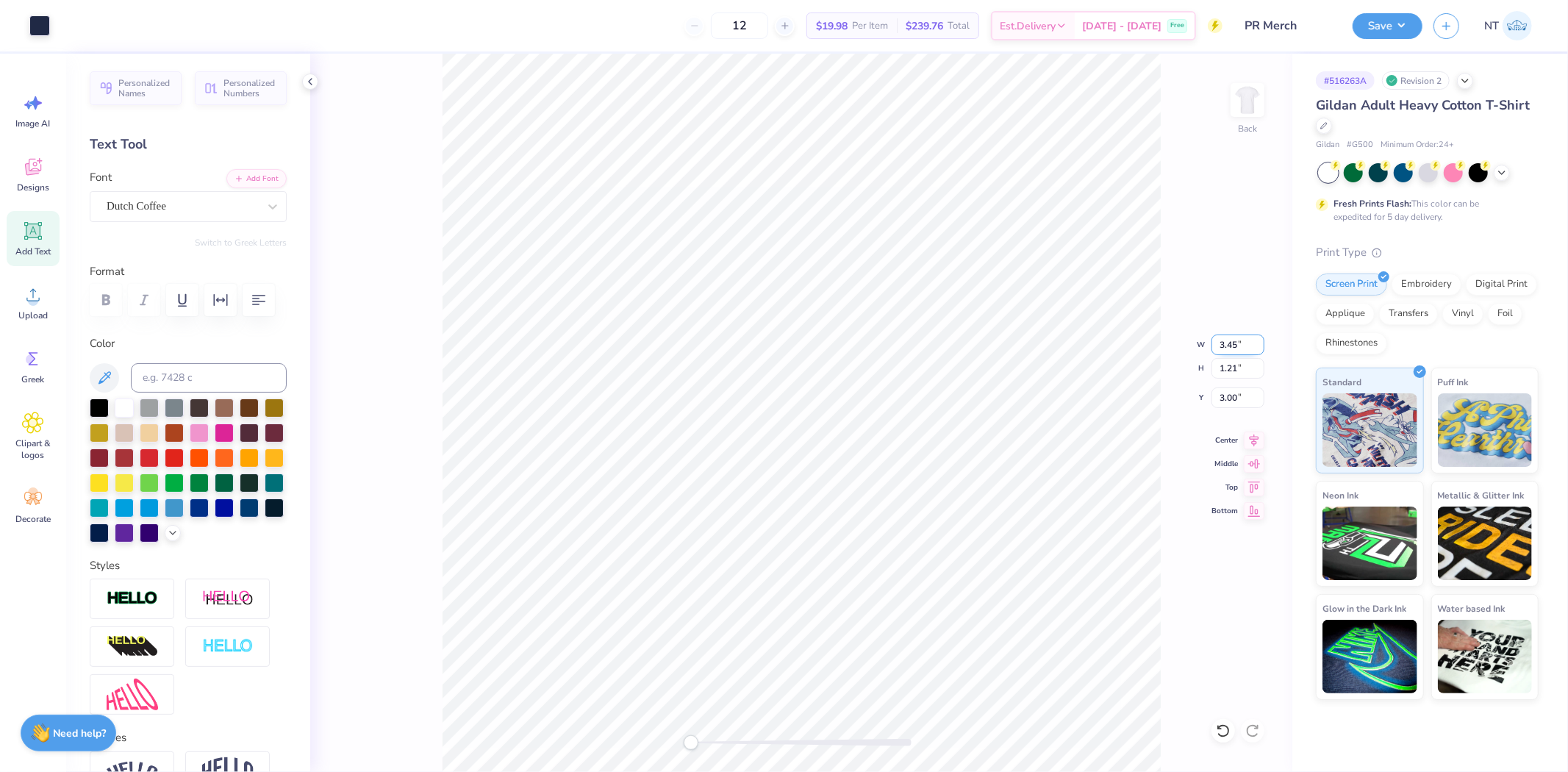
click at [1258, 344] on input "3.45" at bounding box center [1238, 344] width 53 height 21
type input "3.46"
type input "1.22"
click at [1266, 339] on div "Back W 3.46 3.46 " H 1.22 1.22 " Y 3.00 3.00 " Center Middle Top Bottom" at bounding box center [802, 413] width 982 height 718
click at [1260, 341] on input "3.47" at bounding box center [1238, 344] width 53 height 21
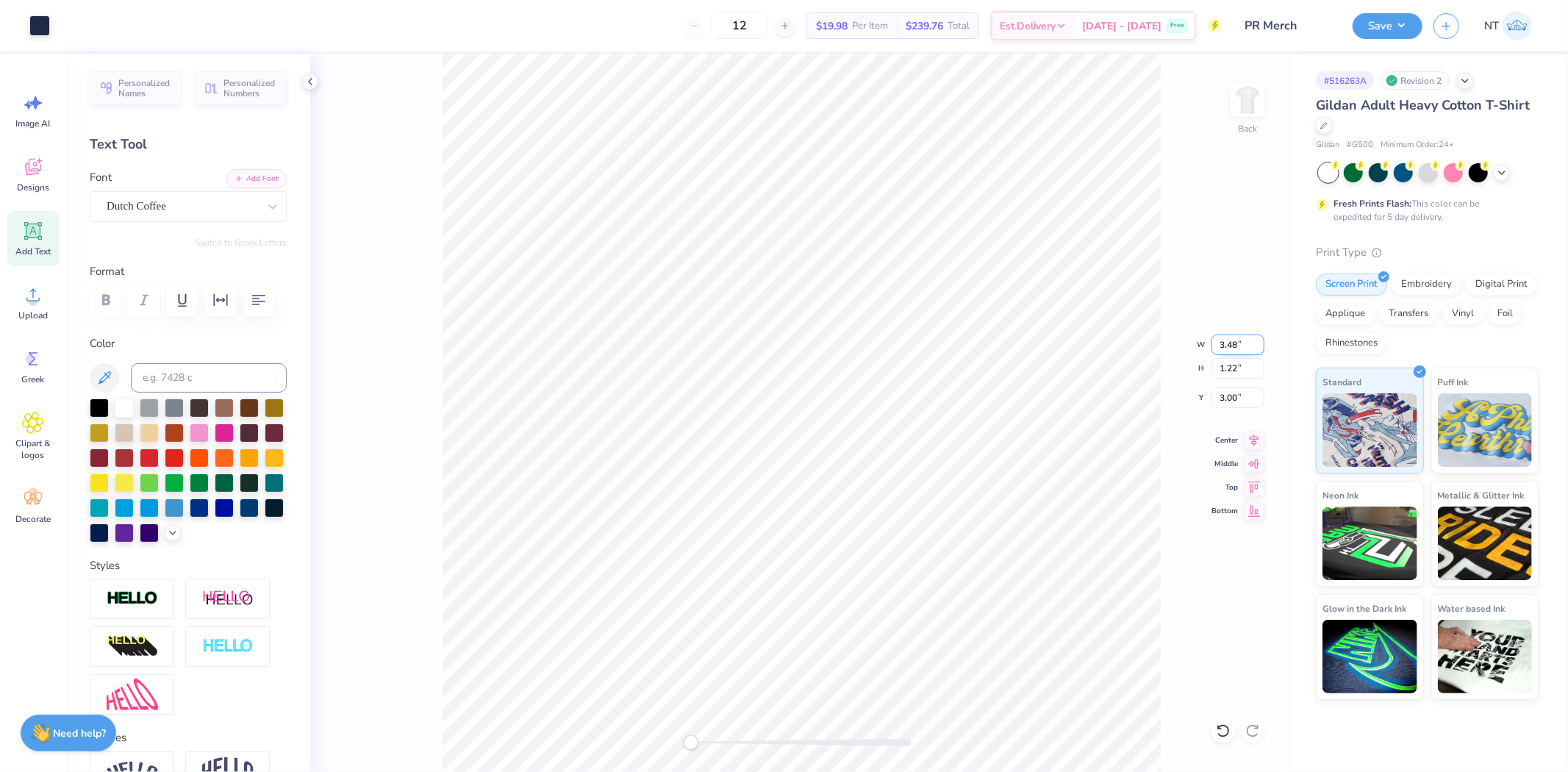
click at [1260, 341] on input "3.48" at bounding box center [1238, 344] width 53 height 21
type input "3.50"
type input "1.23"
click at [1253, 103] on img at bounding box center [1247, 99] width 59 height 59
click at [19, 317] on span "Upload" at bounding box center [34, 316] width 30 height 12
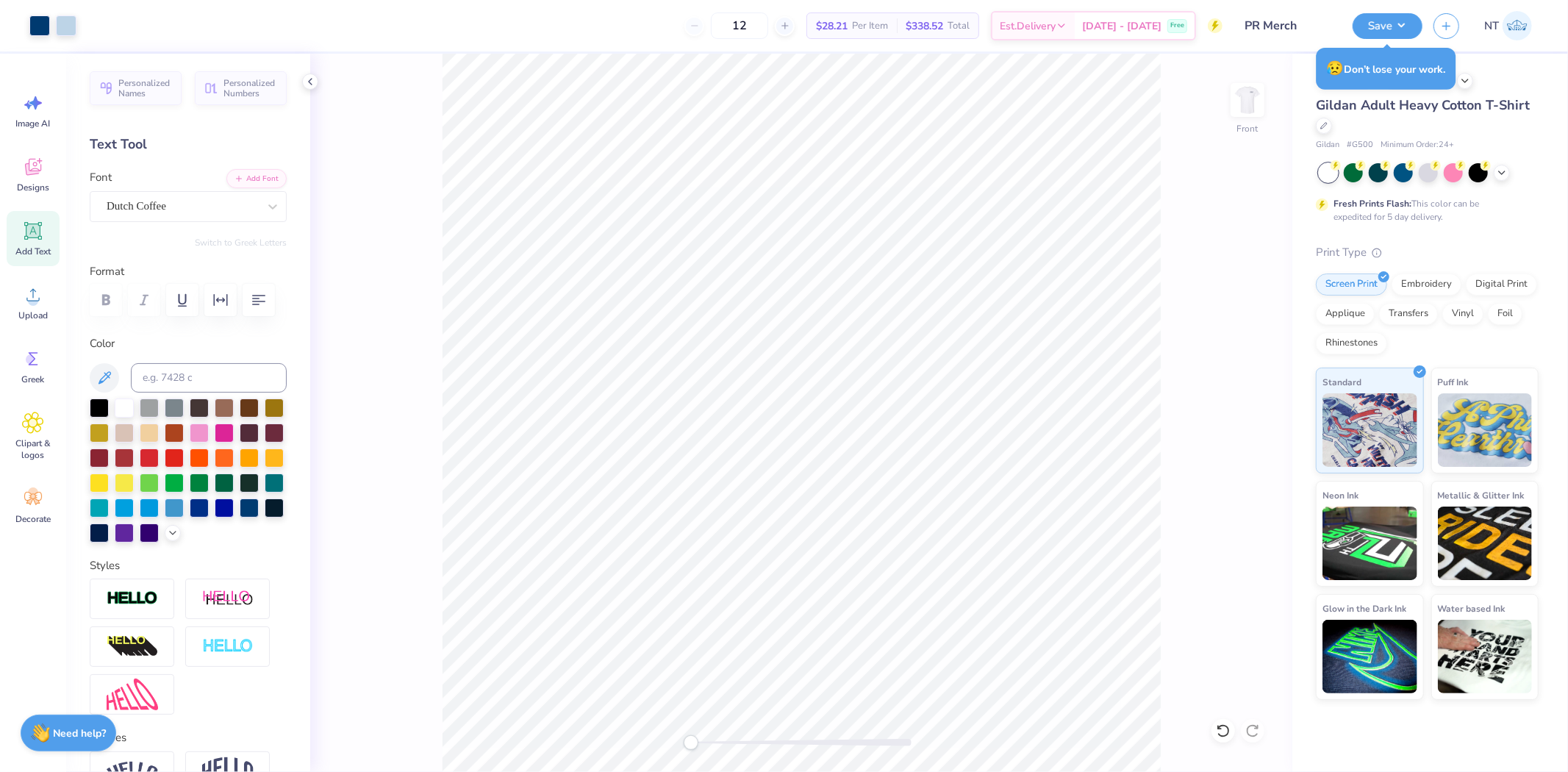
click at [50, 246] on span "Add Text" at bounding box center [34, 251] width 36 height 12
click at [188, 393] on input at bounding box center [208, 378] width 156 height 30
type input "533"
click at [41, 28] on div at bounding box center [40, 24] width 21 height 21
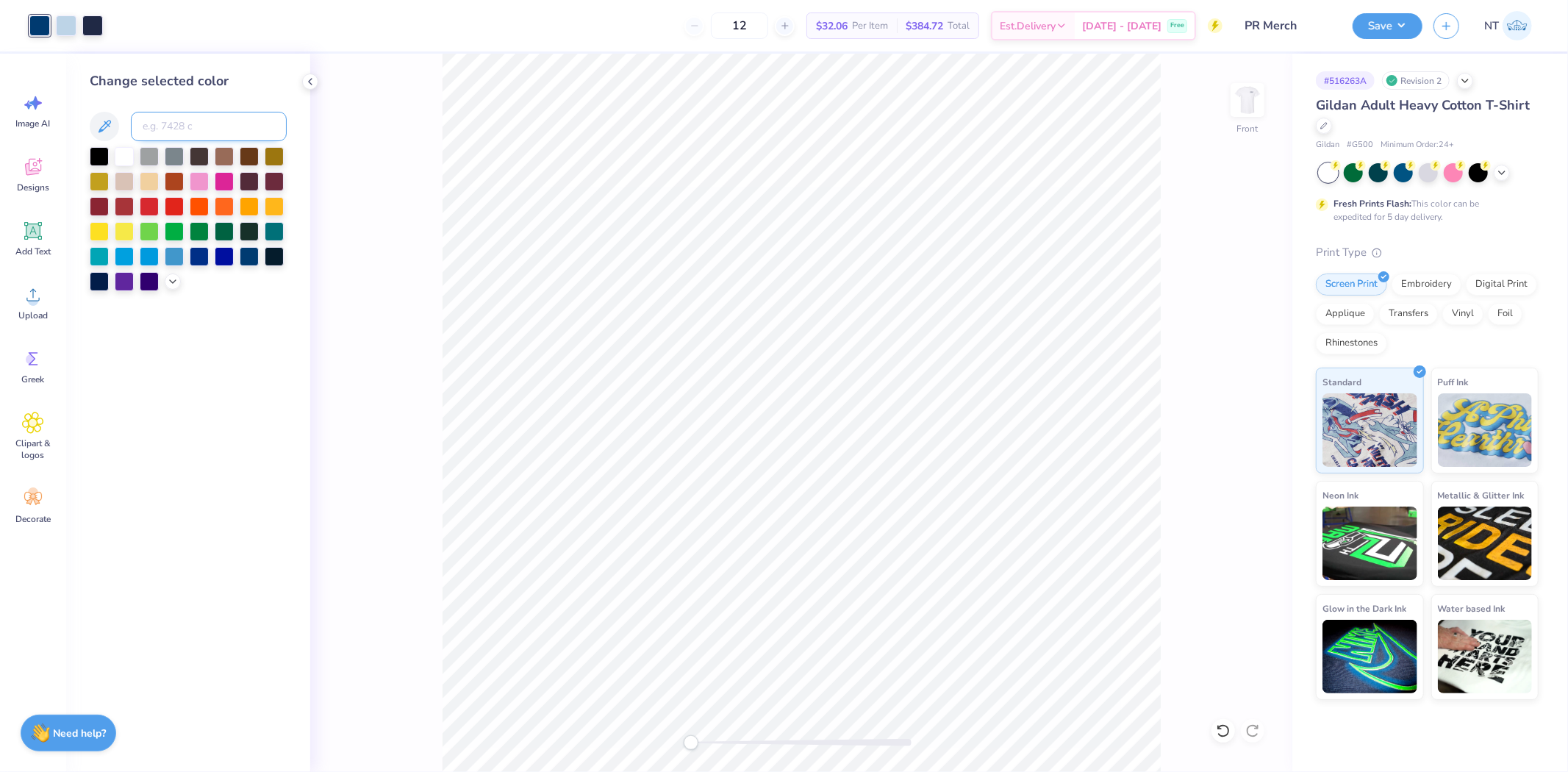
click at [175, 120] on input at bounding box center [208, 127] width 156 height 30
type input "533"
click at [65, 27] on div at bounding box center [65, 24] width 21 height 21
click at [173, 277] on icon at bounding box center [173, 280] width 12 height 12
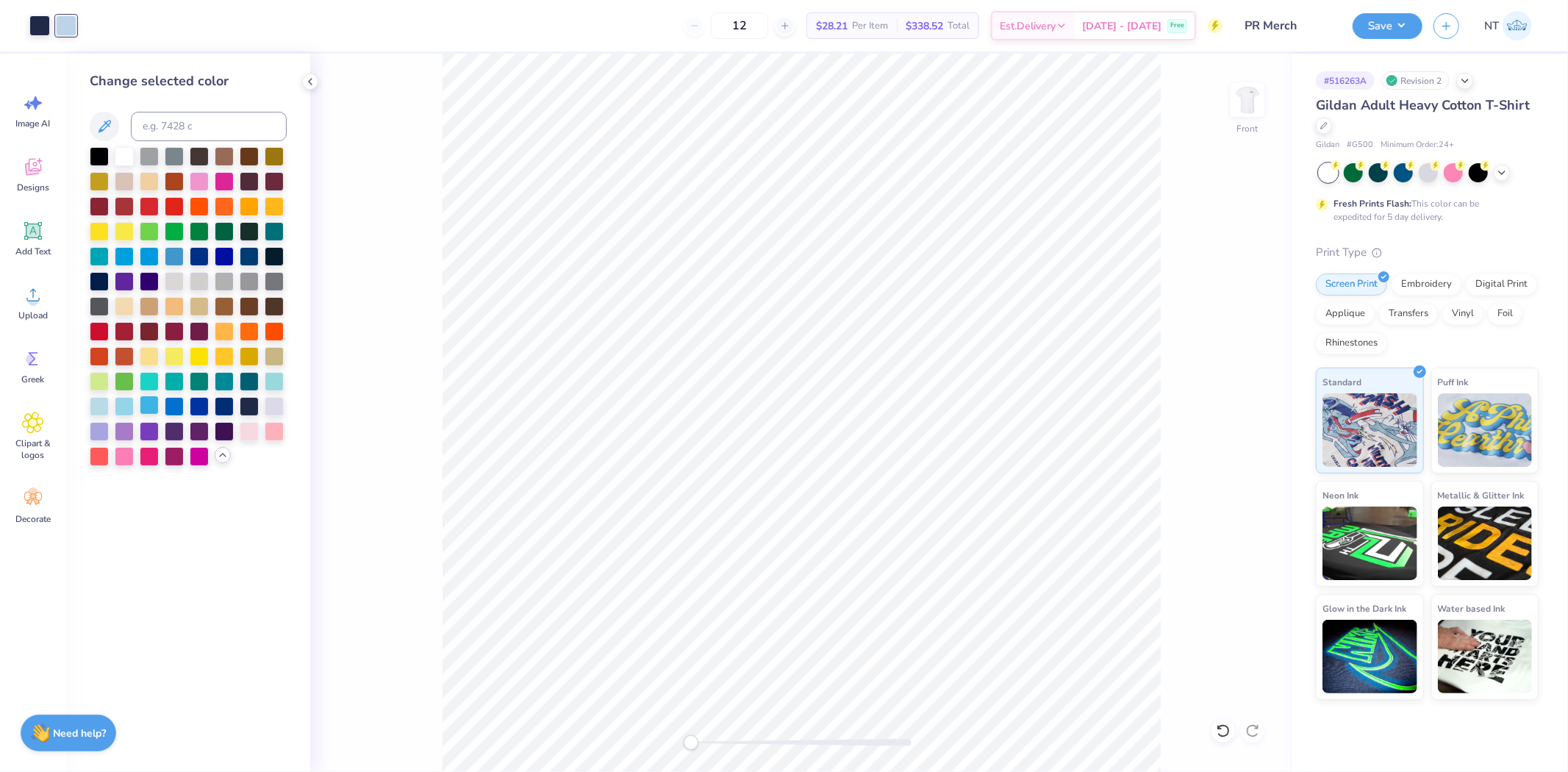
click at [143, 405] on div at bounding box center [149, 405] width 19 height 19
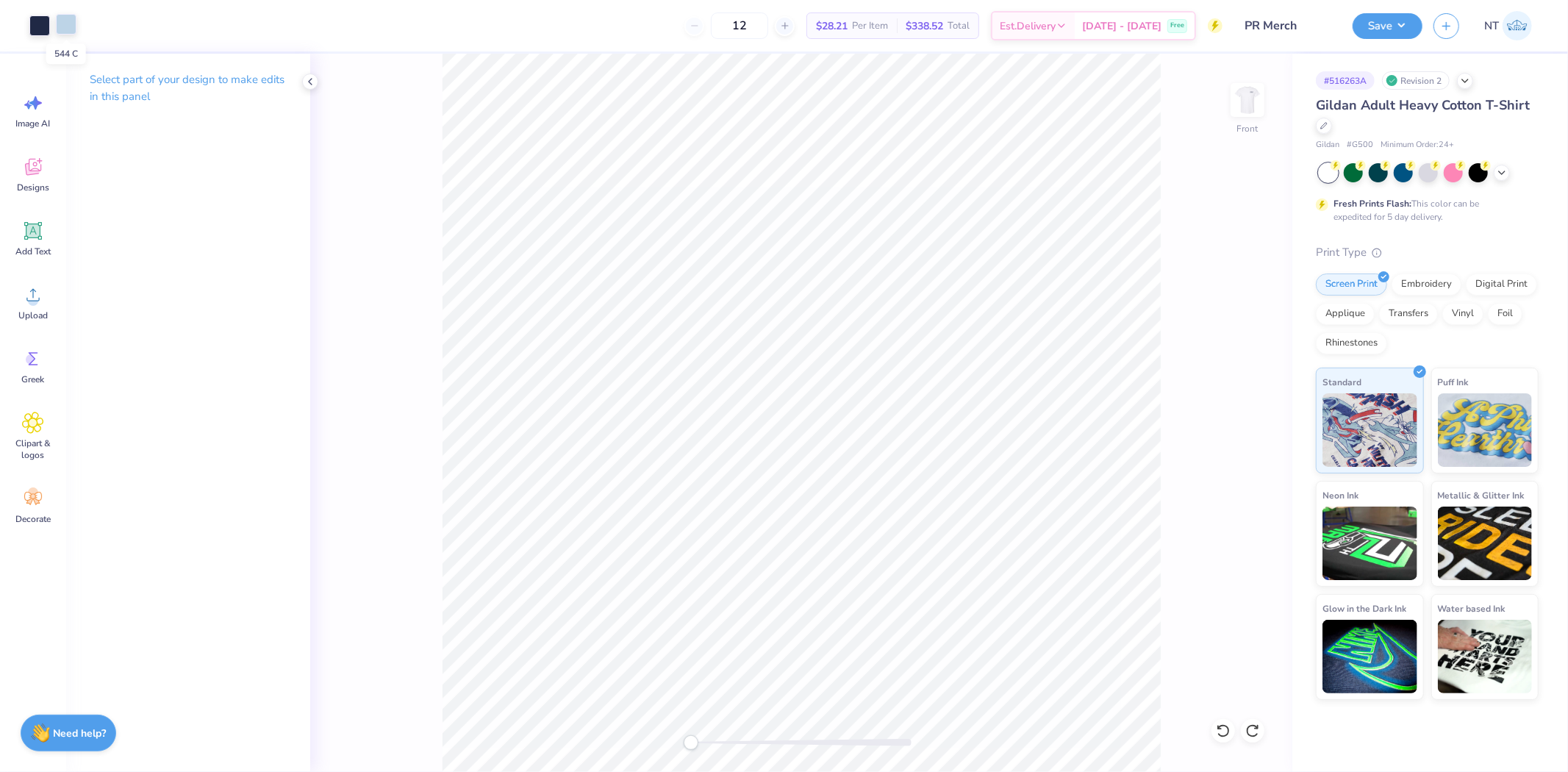
click at [66, 24] on div at bounding box center [65, 24] width 21 height 21
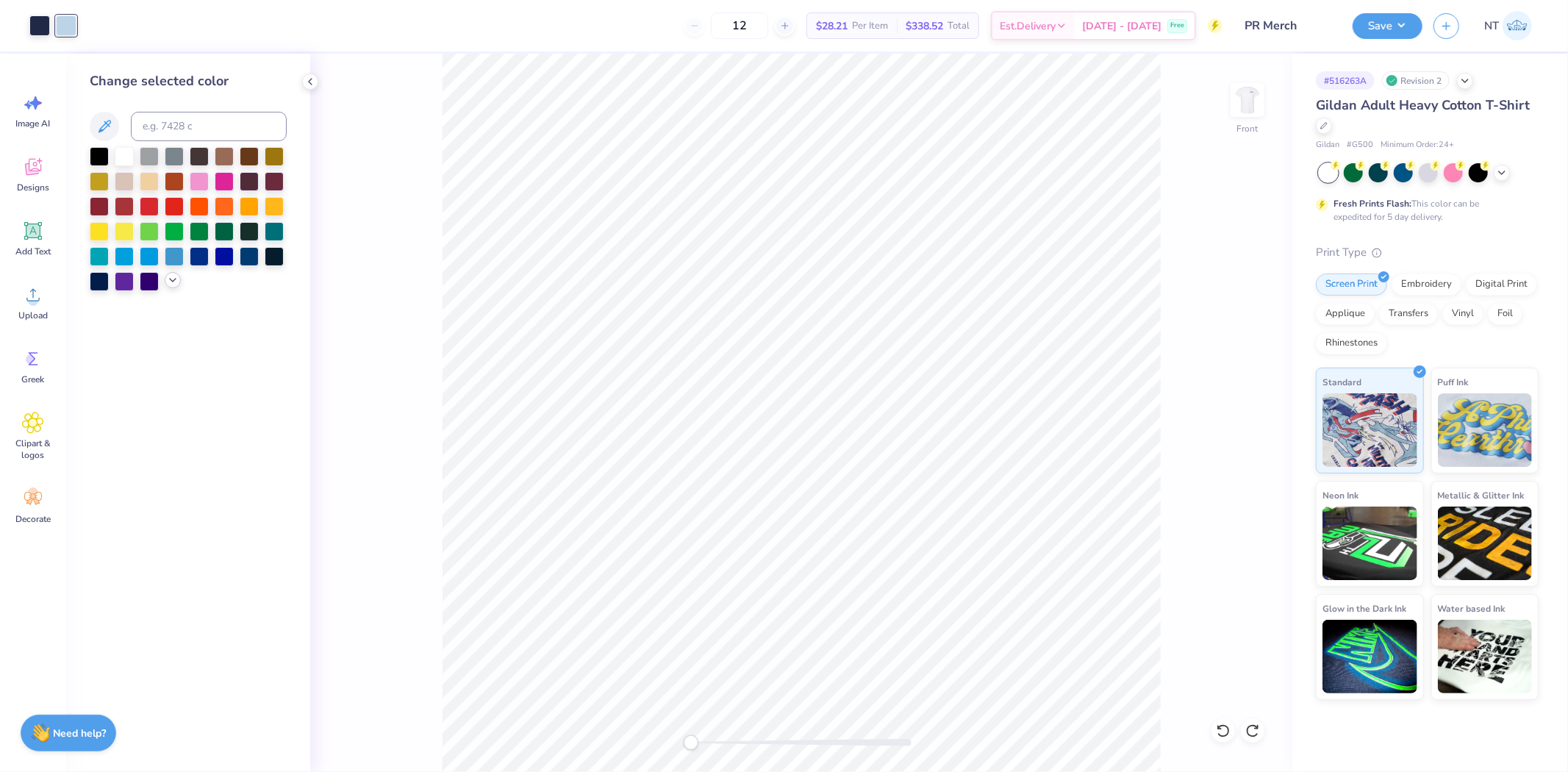
click at [171, 284] on icon at bounding box center [173, 280] width 12 height 12
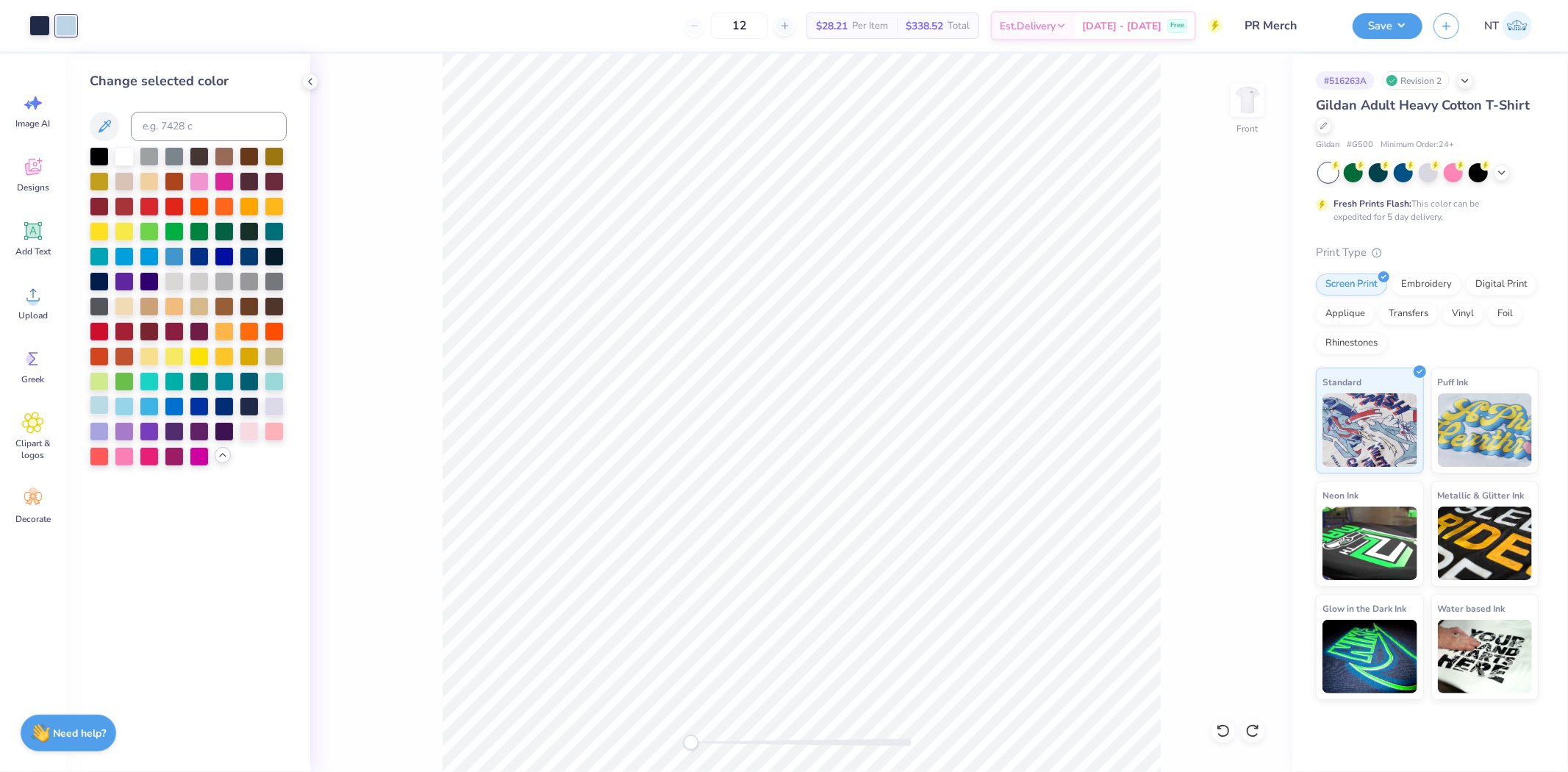
click at [104, 399] on div at bounding box center [98, 405] width 19 height 19
click at [105, 404] on div at bounding box center [98, 405] width 19 height 19
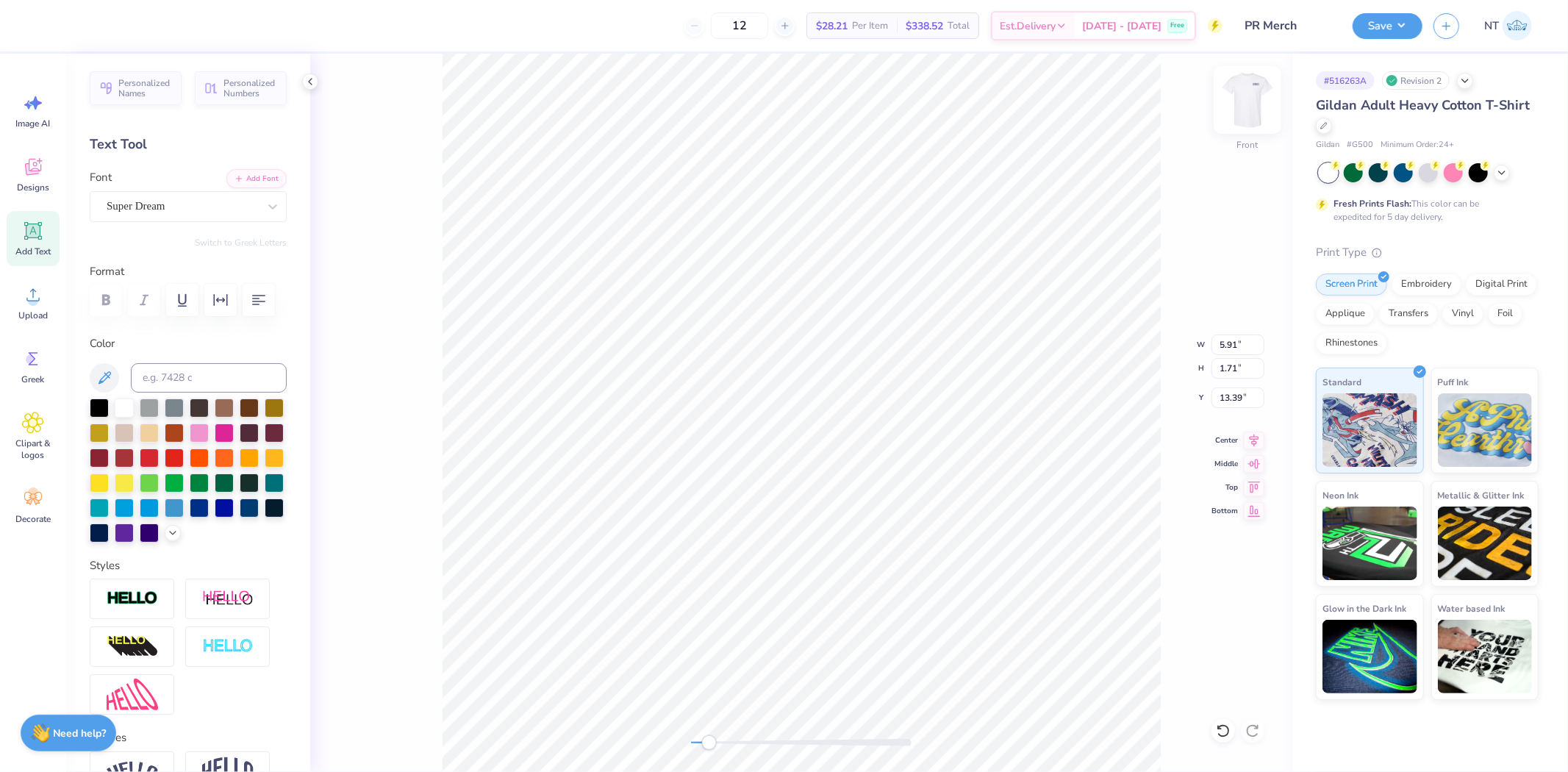
click at [1244, 106] on img at bounding box center [1247, 99] width 59 height 59
click at [1238, 105] on img at bounding box center [1247, 99] width 59 height 59
type input "5.91"
type input "1.71"
type input "3.00"
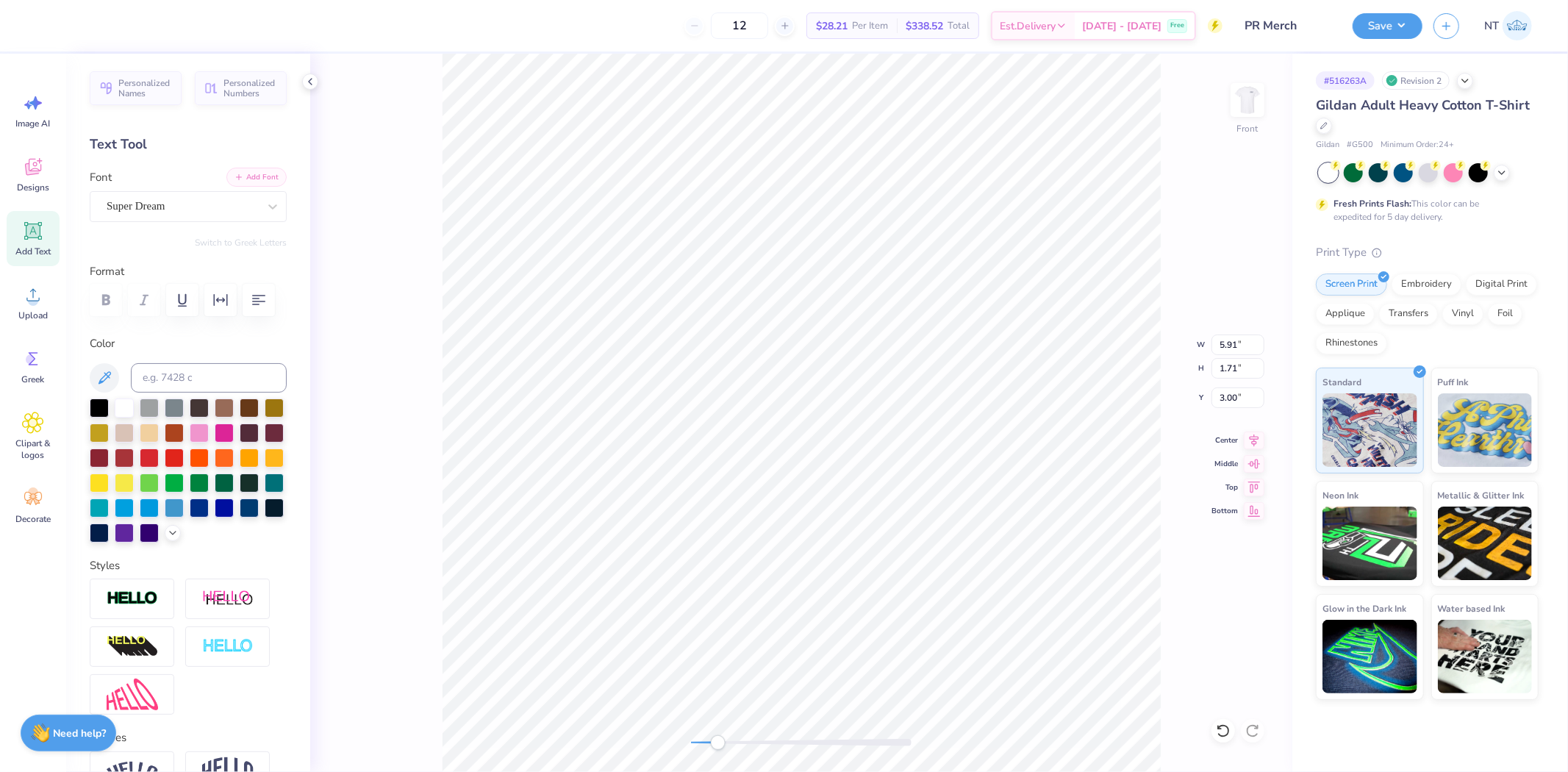
type textarea "REVEILLE"
click at [246, 174] on button "Add Font" at bounding box center [256, 177] width 61 height 19
click at [250, 224] on div "Personalized Names Personalized Numbers Text Tool Add Font Font Super Dream Swi…" at bounding box center [189, 413] width 244 height 718
click at [243, 203] on div "Super Dream" at bounding box center [183, 205] width 155 height 23
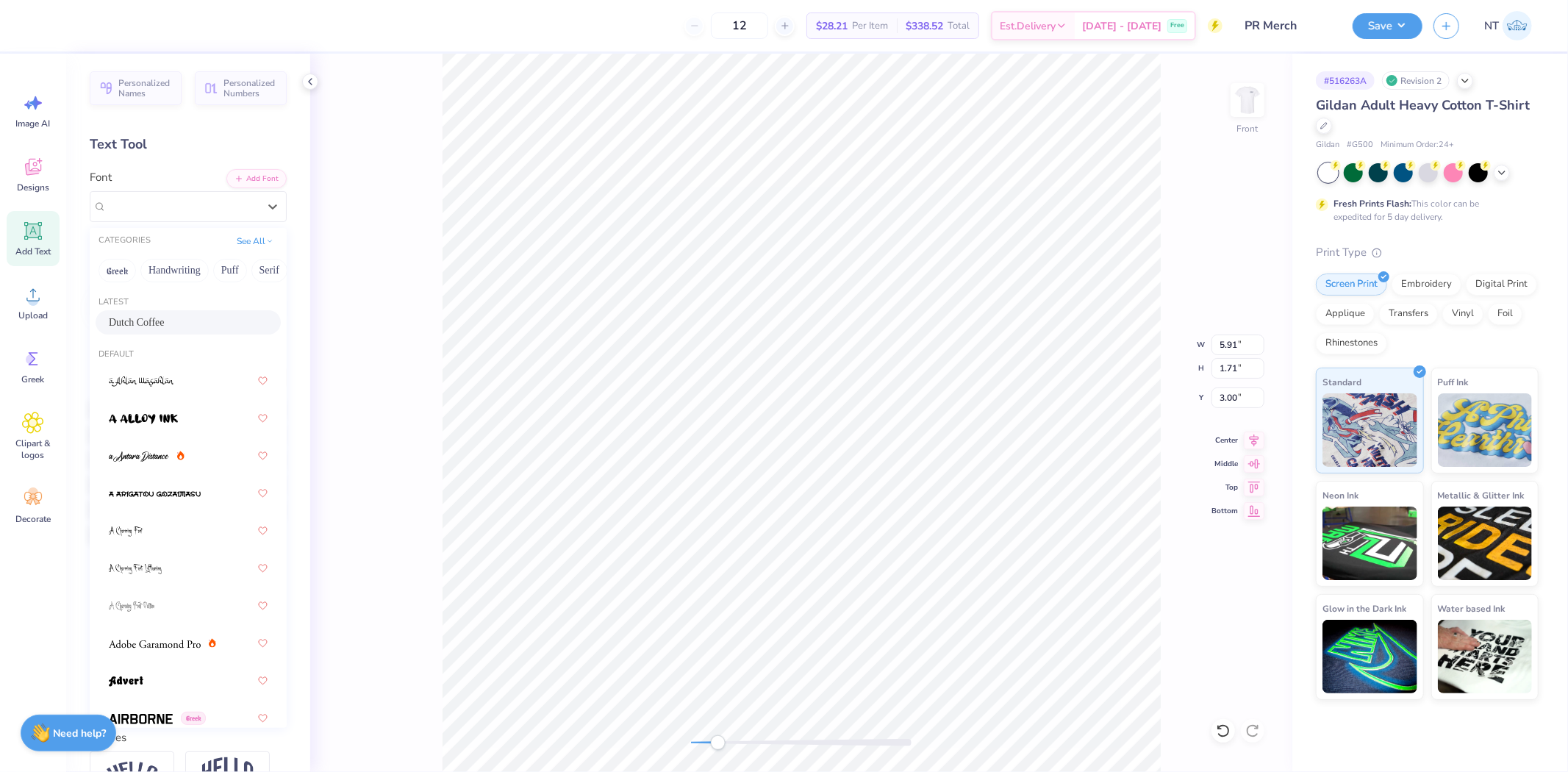
click at [138, 312] on div "Dutch Coffee" at bounding box center [188, 322] width 186 height 24
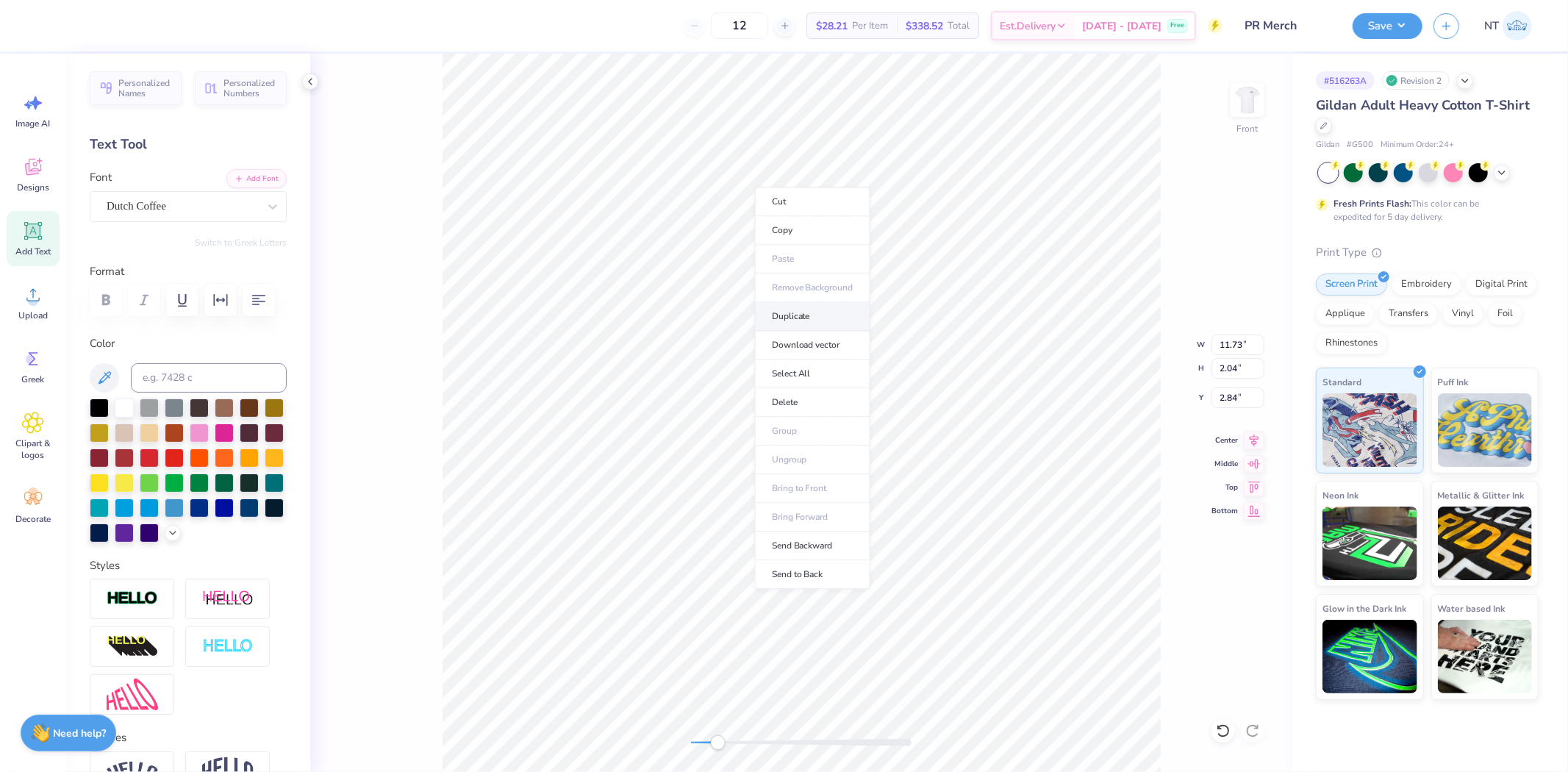
click at [807, 314] on li "Duplicate" at bounding box center [813, 316] width 115 height 29
type input "5.33"
type input "0.93"
type input "4.00"
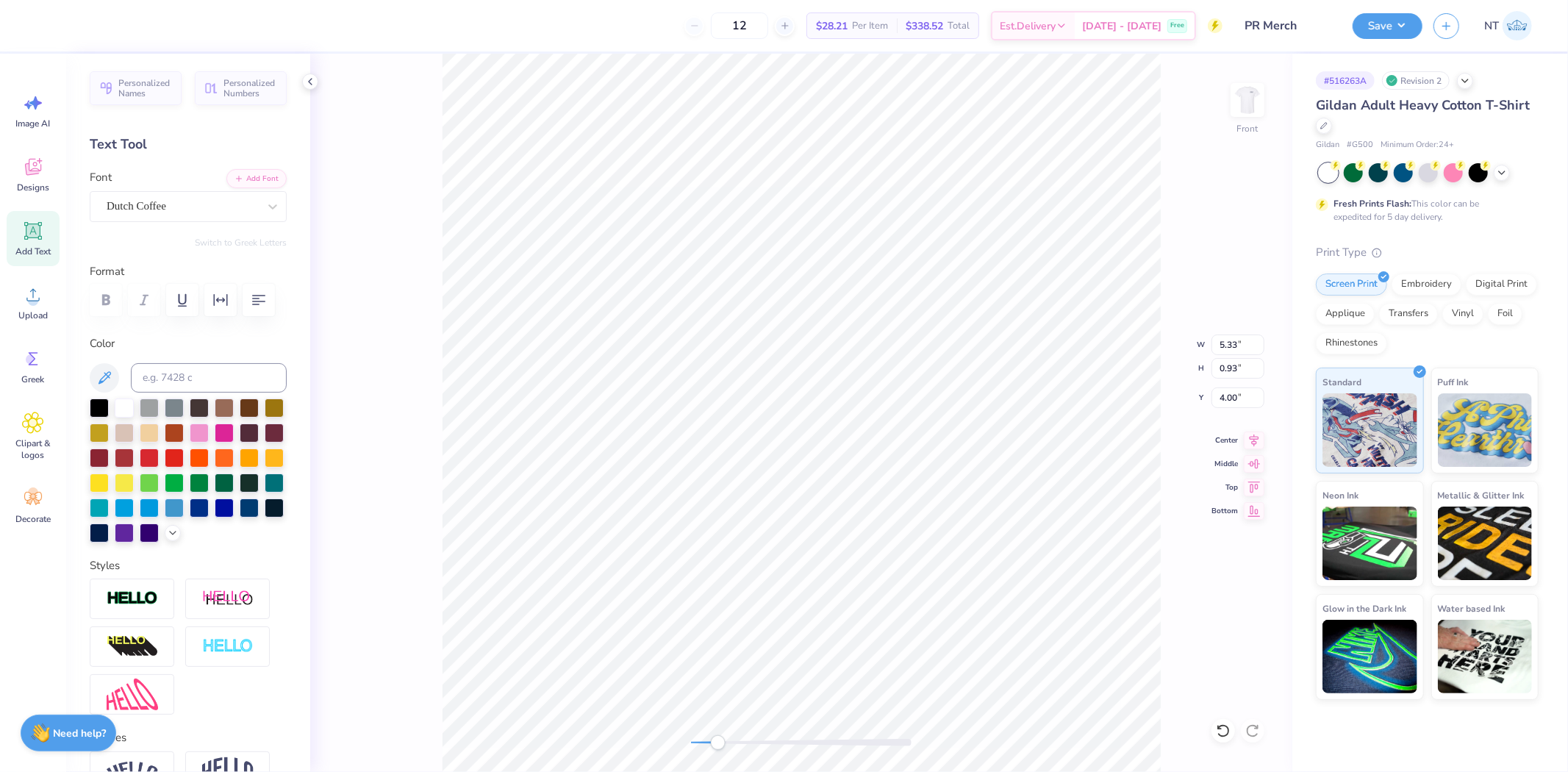
type textarea "ACAPELLA"
type input "4.25"
type input "1.47"
type input "3.00"
click at [857, 250] on li "Duplicate" at bounding box center [867, 250] width 115 height 29
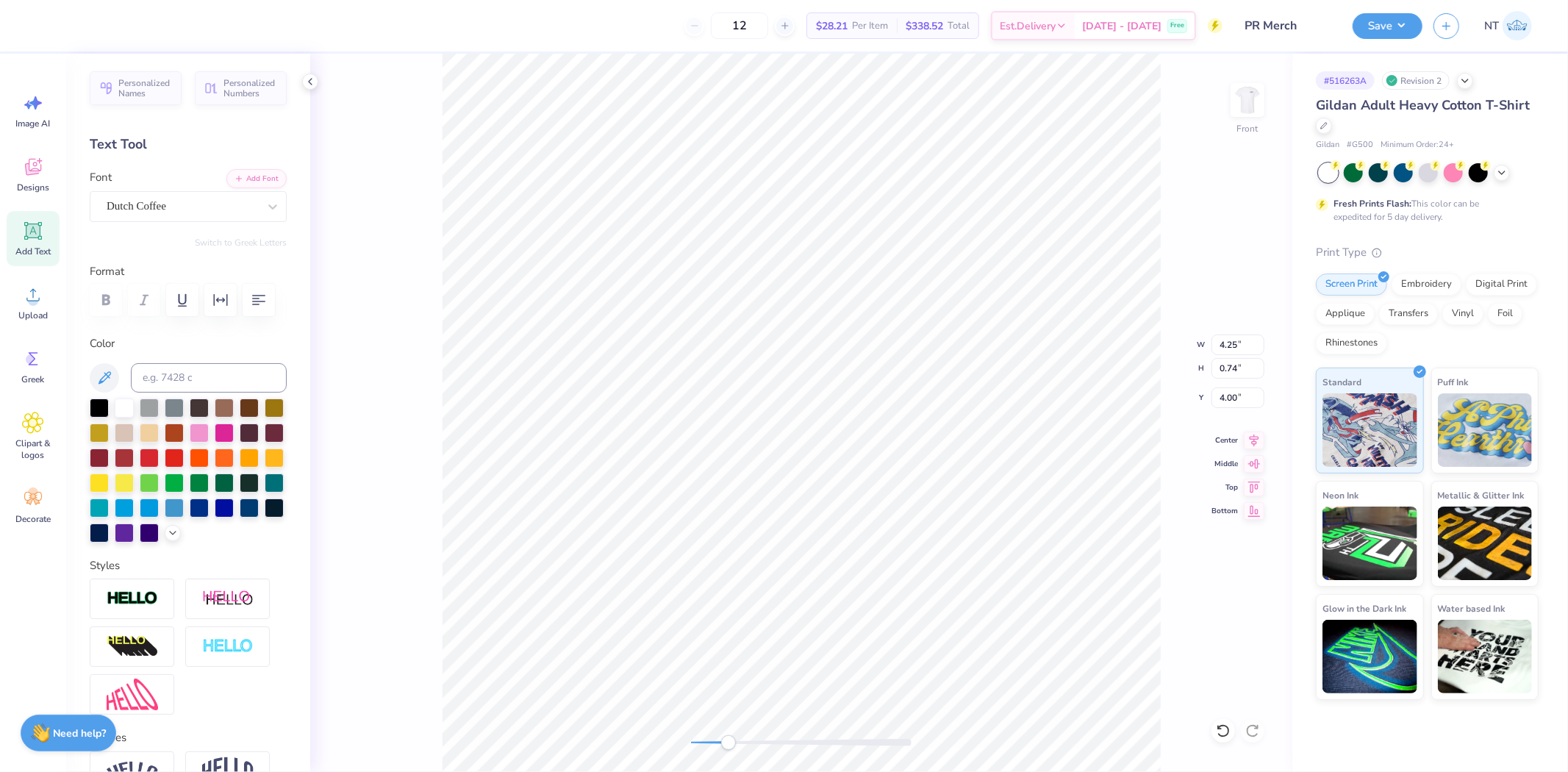
type input "4.00"
type textarea "2025"
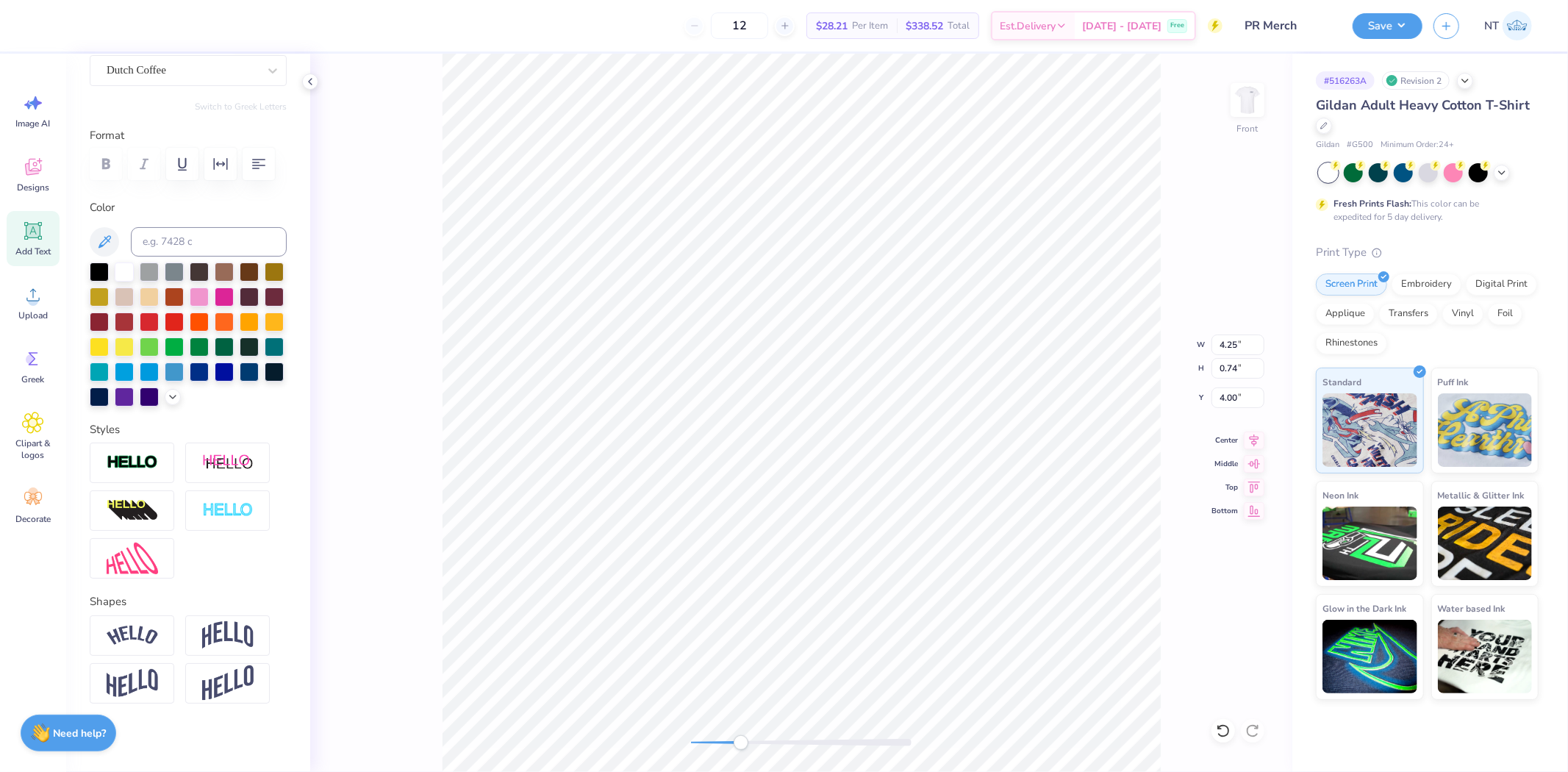
scroll to position [0, 0]
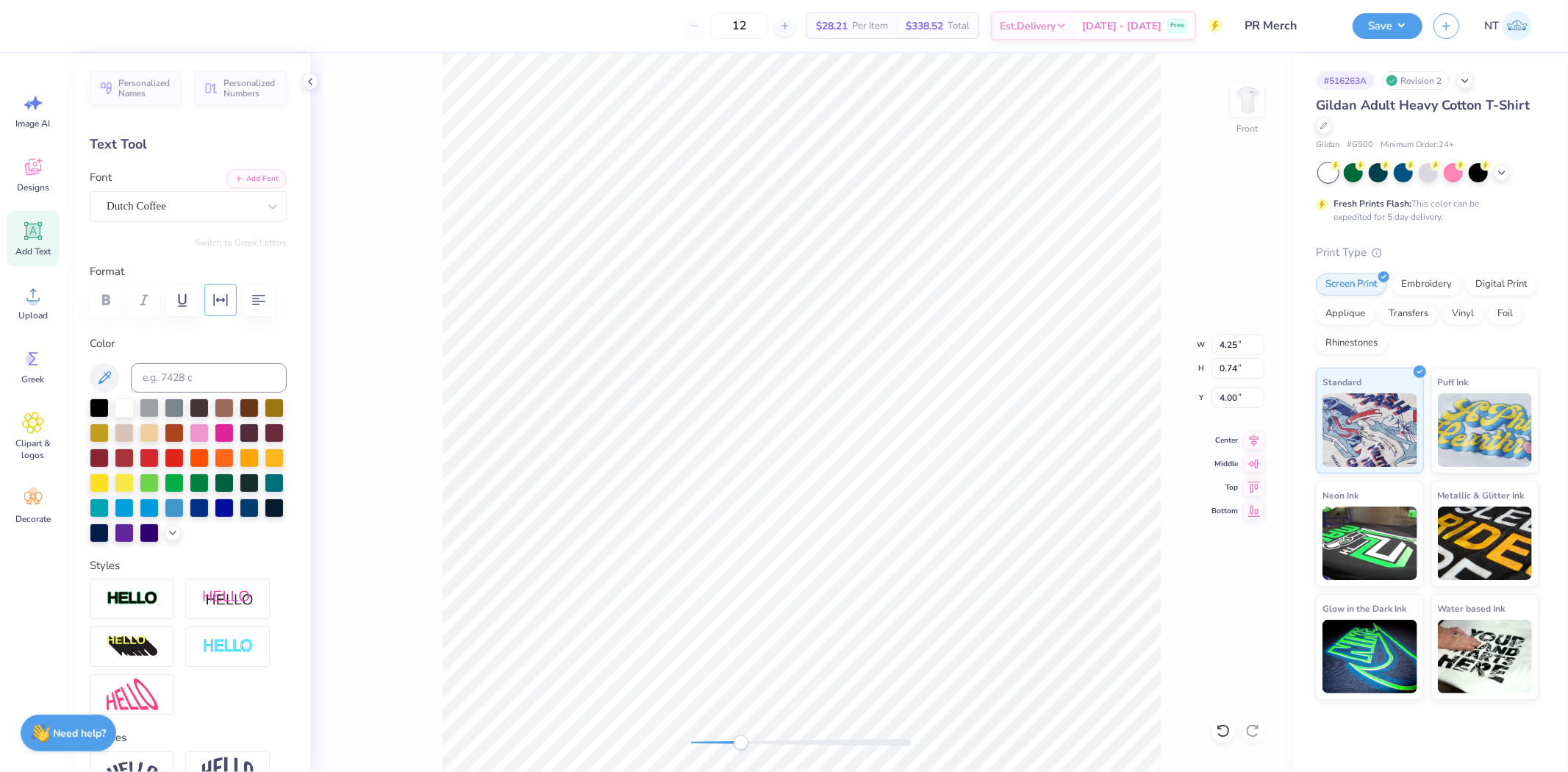
click at [210, 302] on button "button" at bounding box center [220, 300] width 33 height 33
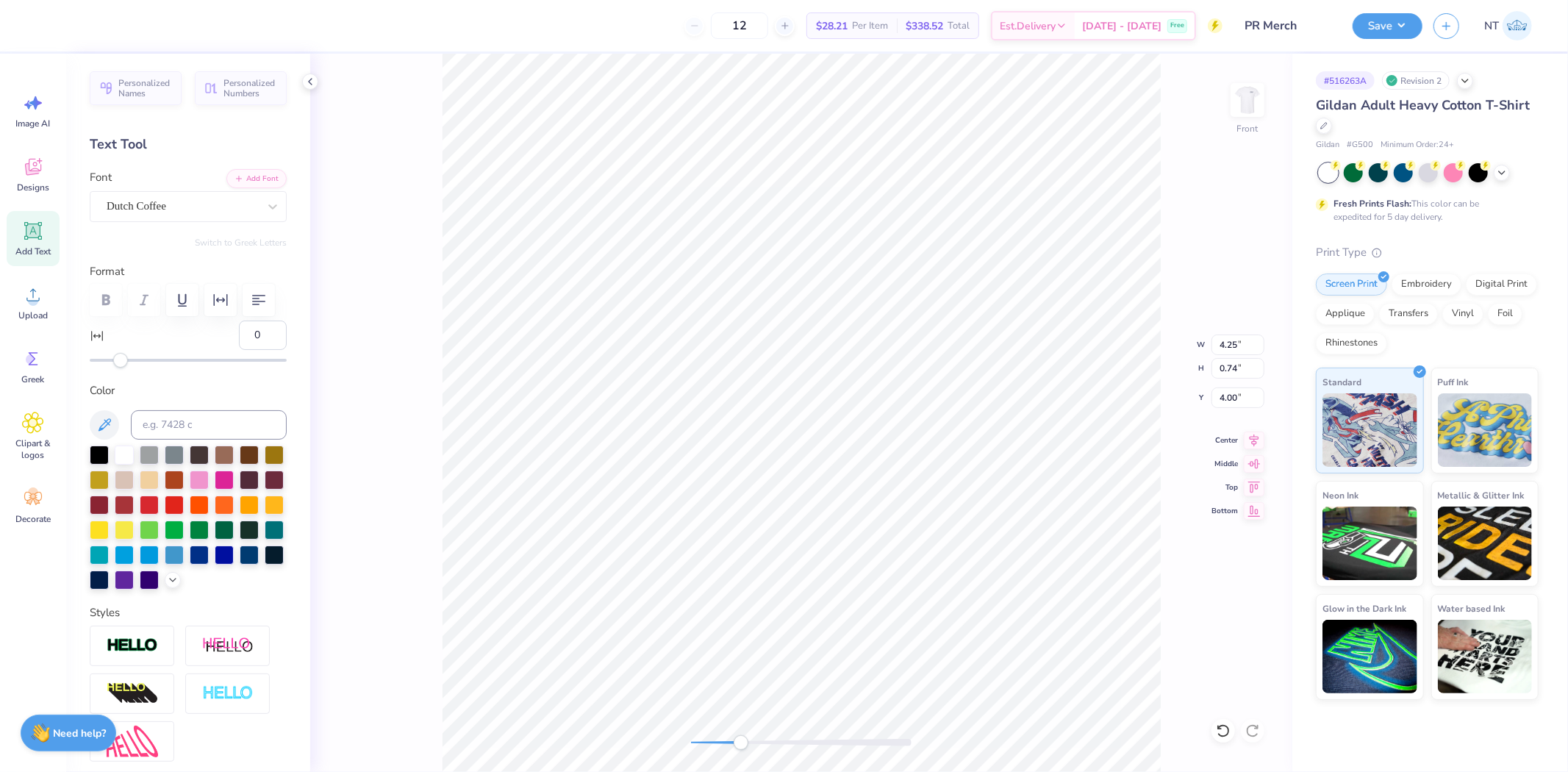
click at [175, 367] on div "0" at bounding box center [188, 343] width 197 height 47
type input "32"
click at [170, 367] on div at bounding box center [188, 360] width 197 height 15
type input "0"
click at [1221, 728] on icon at bounding box center [1220, 726] width 3 height 3
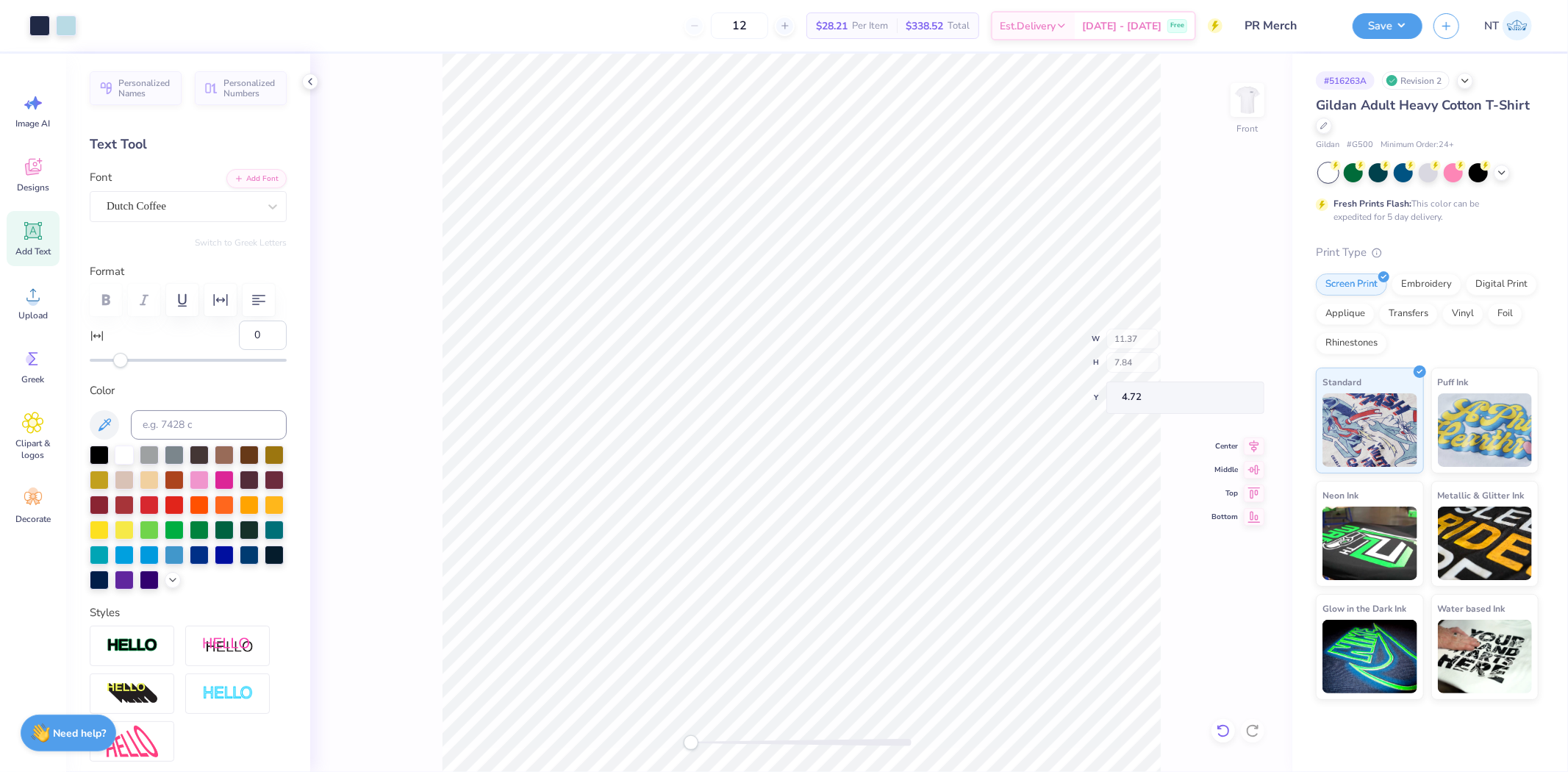
type input "6.41"
type textarea "REVEILLE ACAPELLA"
click at [1233, 395] on input "5.39" at bounding box center [1238, 397] width 53 height 21
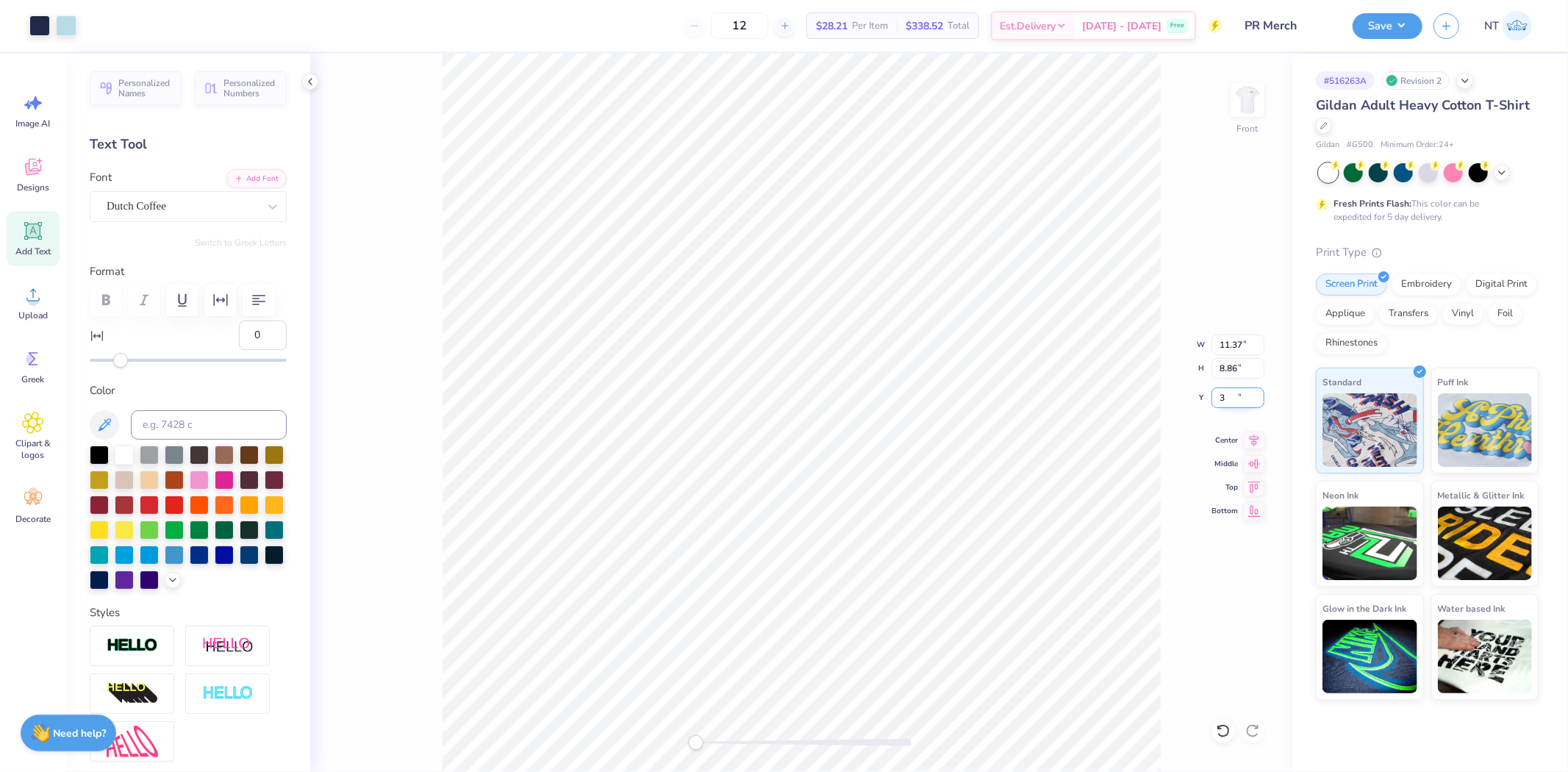
type input "3.00"
type input "32"
click at [837, 333] on li "Duplicate" at bounding box center [848, 345] width 115 height 29
type input "5.07"
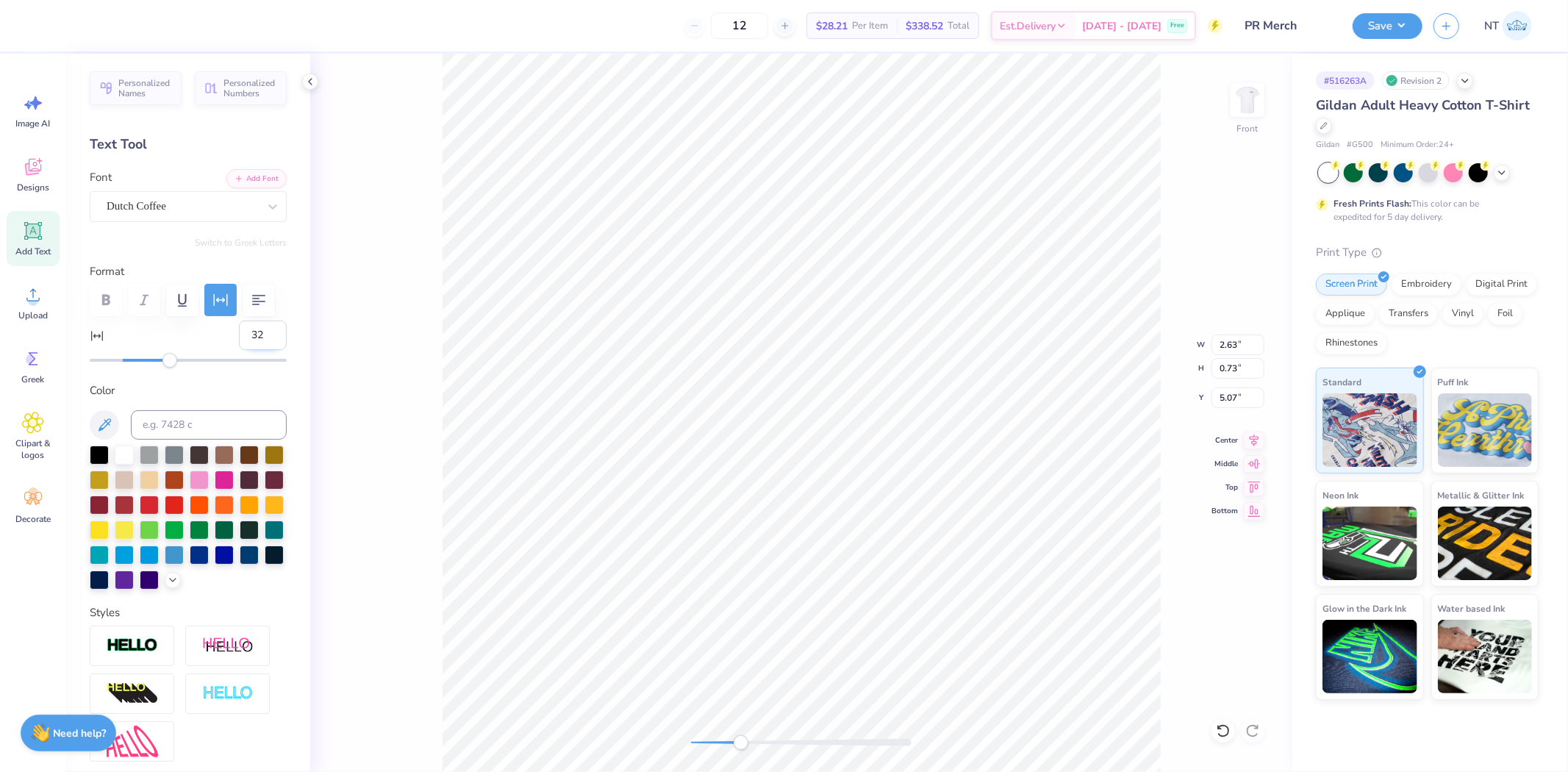
type textarea "EST. 1992"
click at [239, 350] on input "32" at bounding box center [263, 335] width 48 height 30
type input "0"
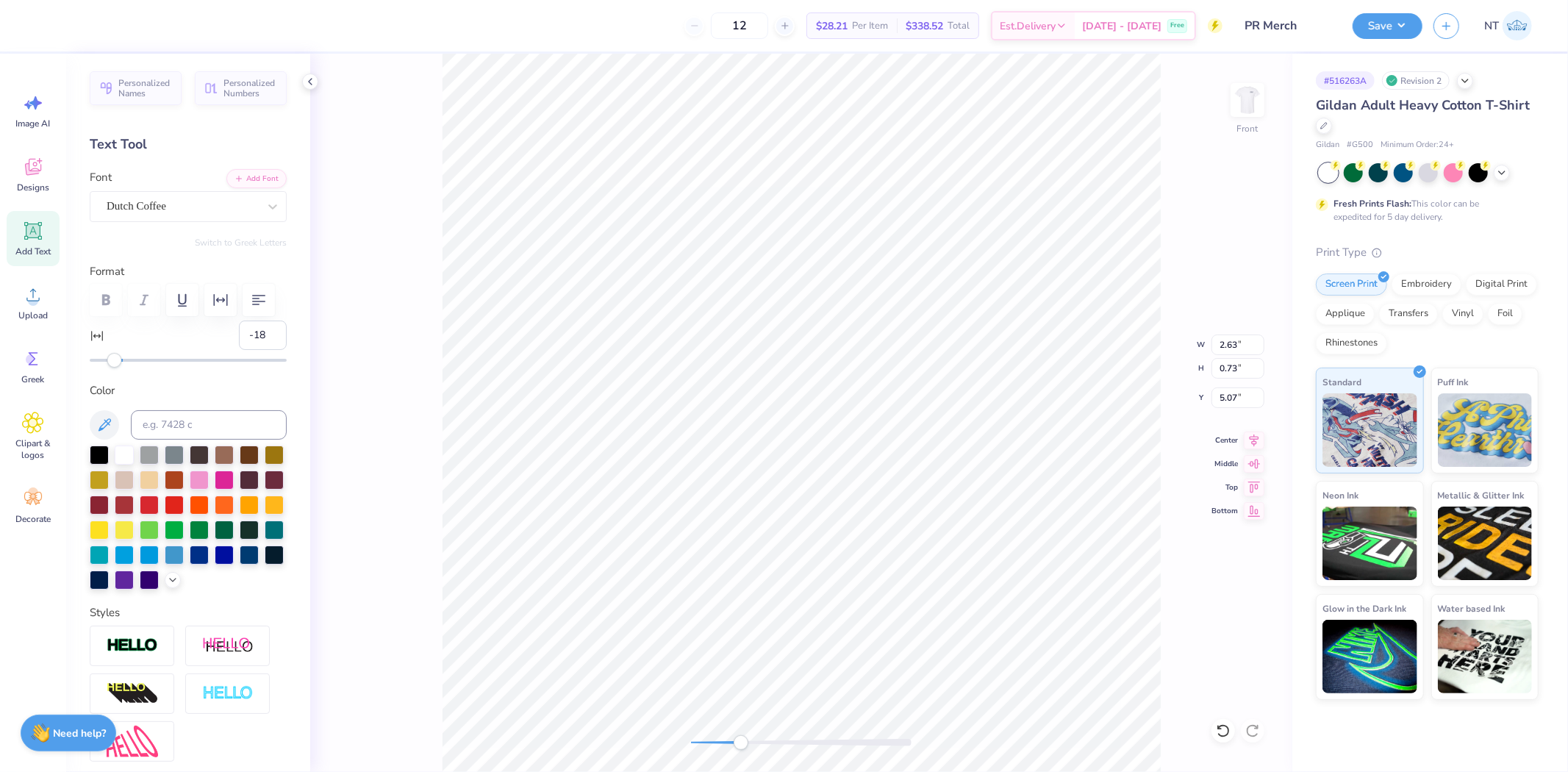
type input "-20"
drag, startPoint x: 115, startPoint y: 401, endPoint x: 88, endPoint y: 408, distance: 27.9
click at [88, 408] on div "Personalized Names Personalized Numbers Text Tool Add Font Font Dutch Coffee Sw…" at bounding box center [189, 413] width 244 height 718
click at [265, 350] on input "-20" at bounding box center [263, 335] width 48 height 30
drag, startPoint x: 265, startPoint y: 375, endPoint x: 233, endPoint y: 376, distance: 32.0
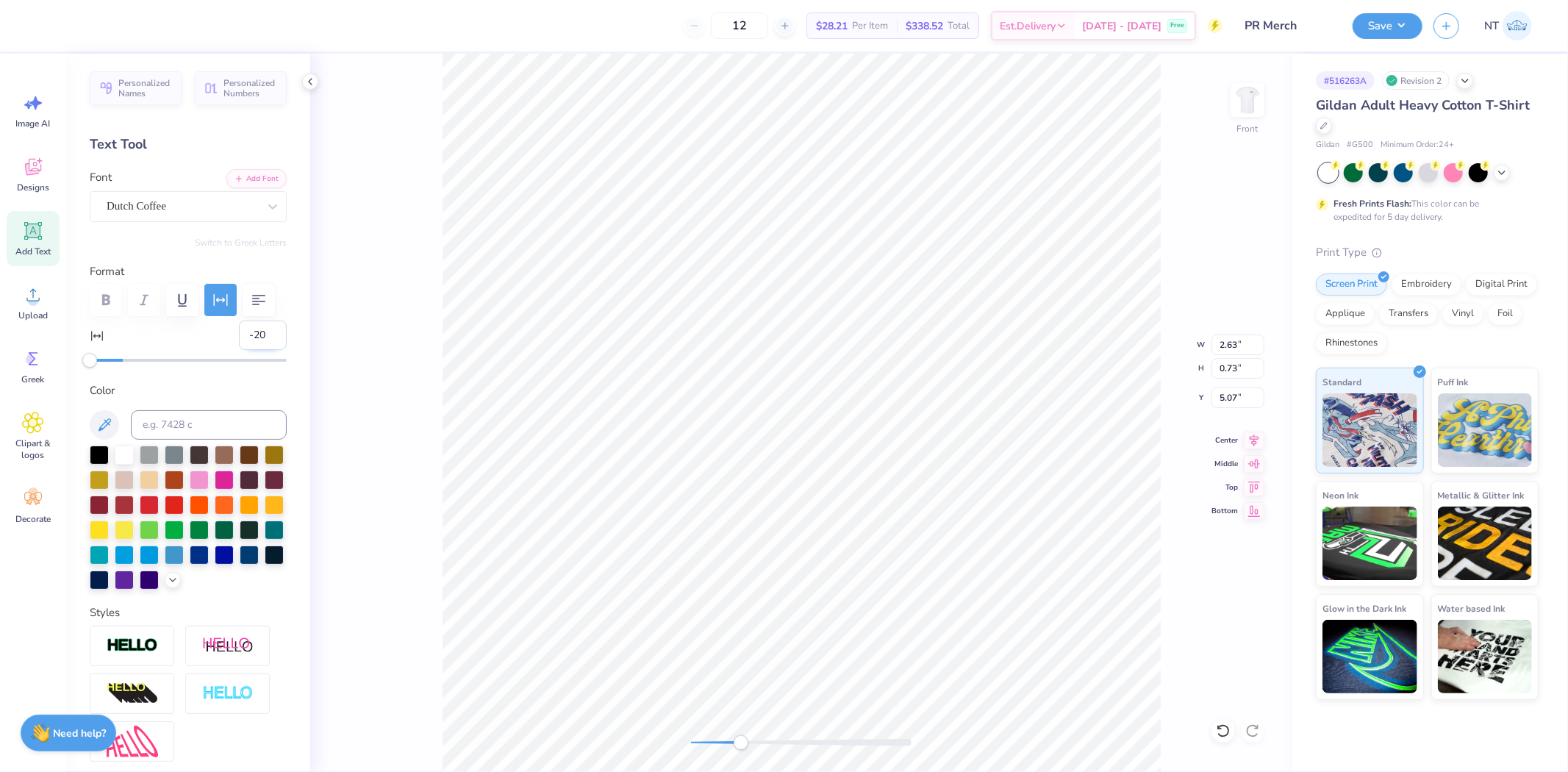
click at [263, 350] on input "-20" at bounding box center [263, 335] width 48 height 30
type input "0"
click at [1223, 724] on icon at bounding box center [1223, 730] width 15 height 15
type input "32"
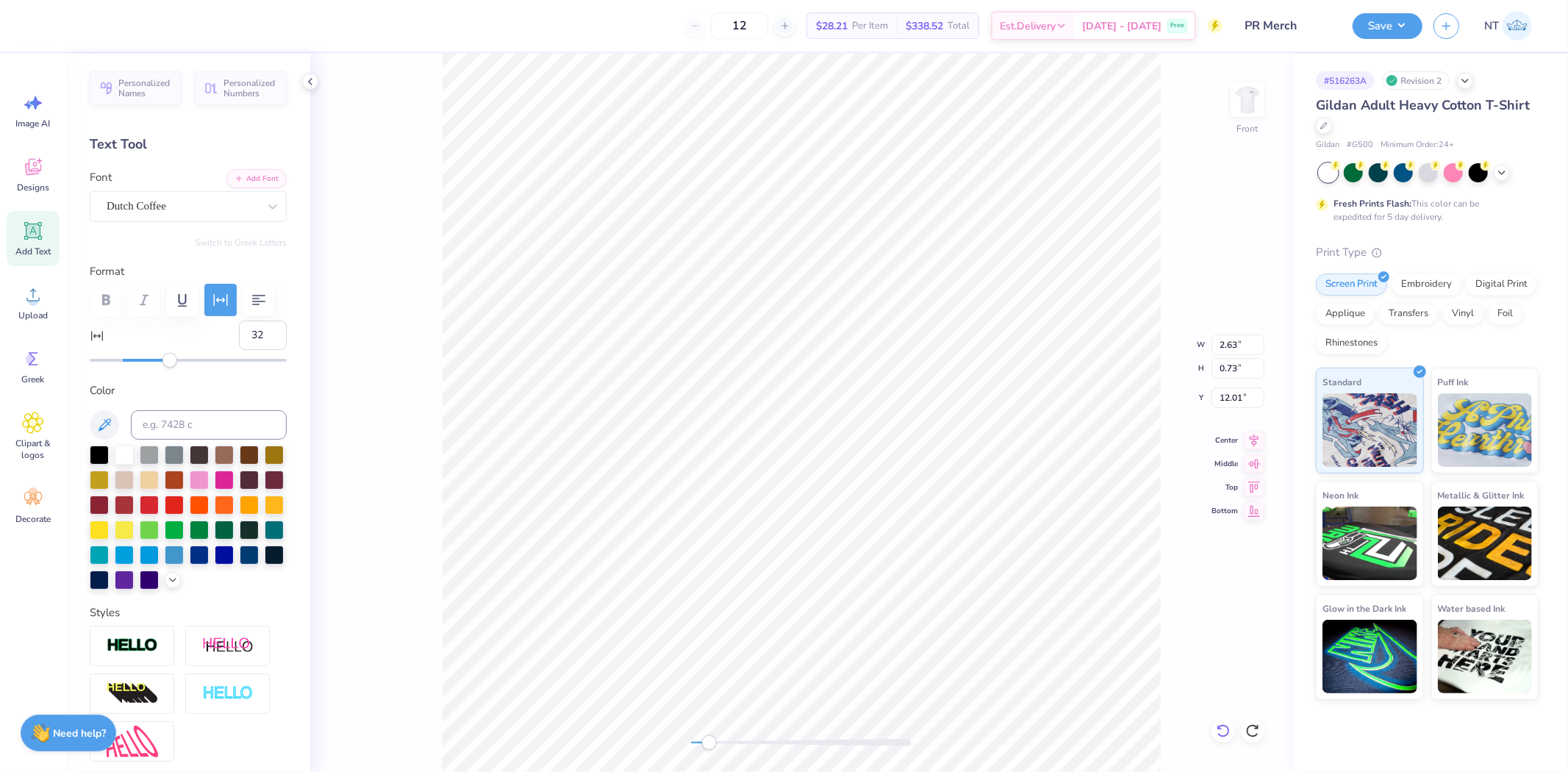
scroll to position [13, 3]
type textarea "EST. 1992"
drag, startPoint x: 271, startPoint y: 378, endPoint x: 245, endPoint y: 373, distance: 26.5
click at [271, 350] on input "32" at bounding box center [263, 335] width 48 height 30
click at [245, 350] on input "32" at bounding box center [263, 335] width 48 height 30
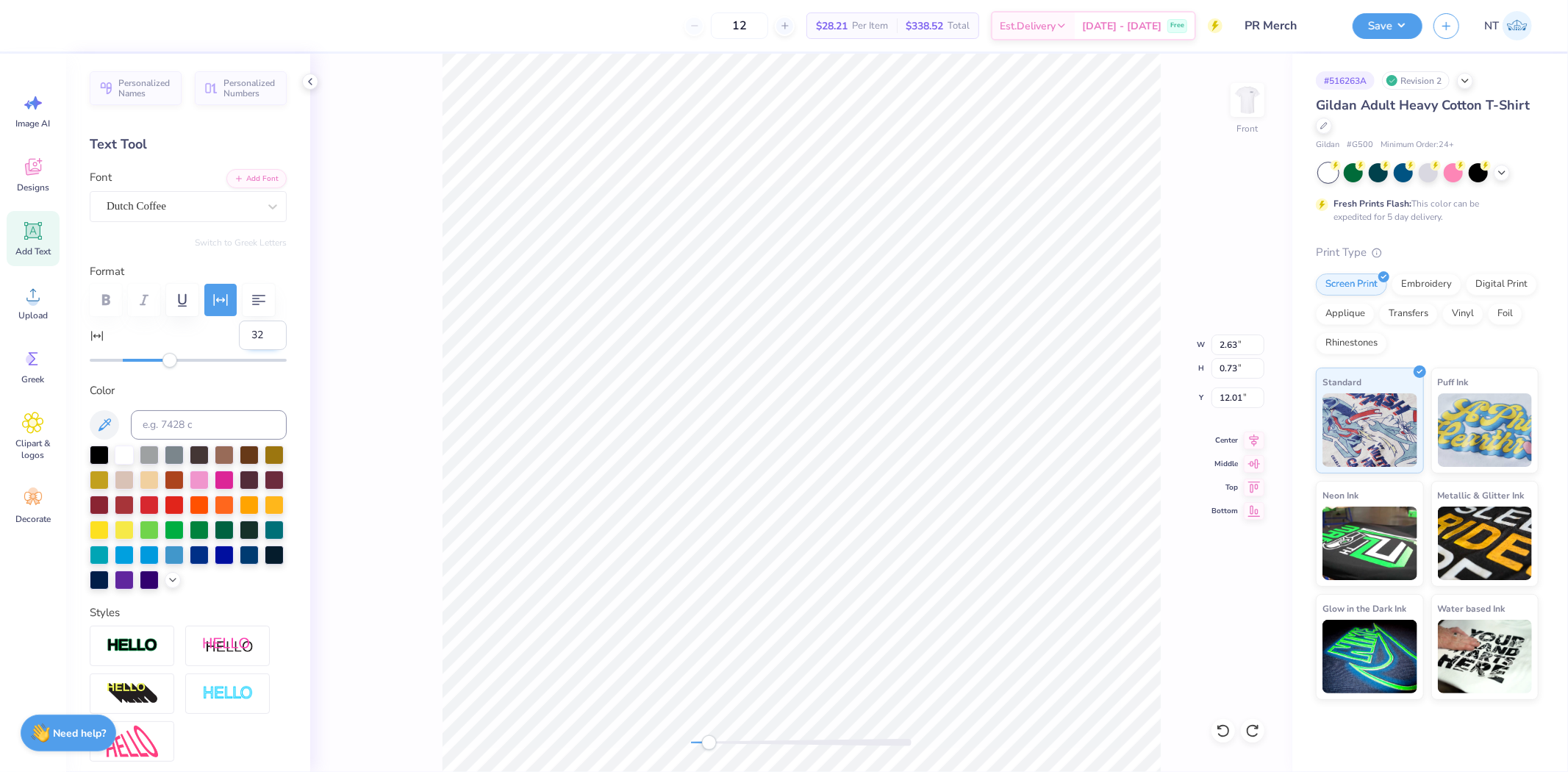
click at [245, 350] on input "32" at bounding box center [263, 335] width 48 height 30
type input "0"
type textarea "EST. 1992"
type input "6.87"
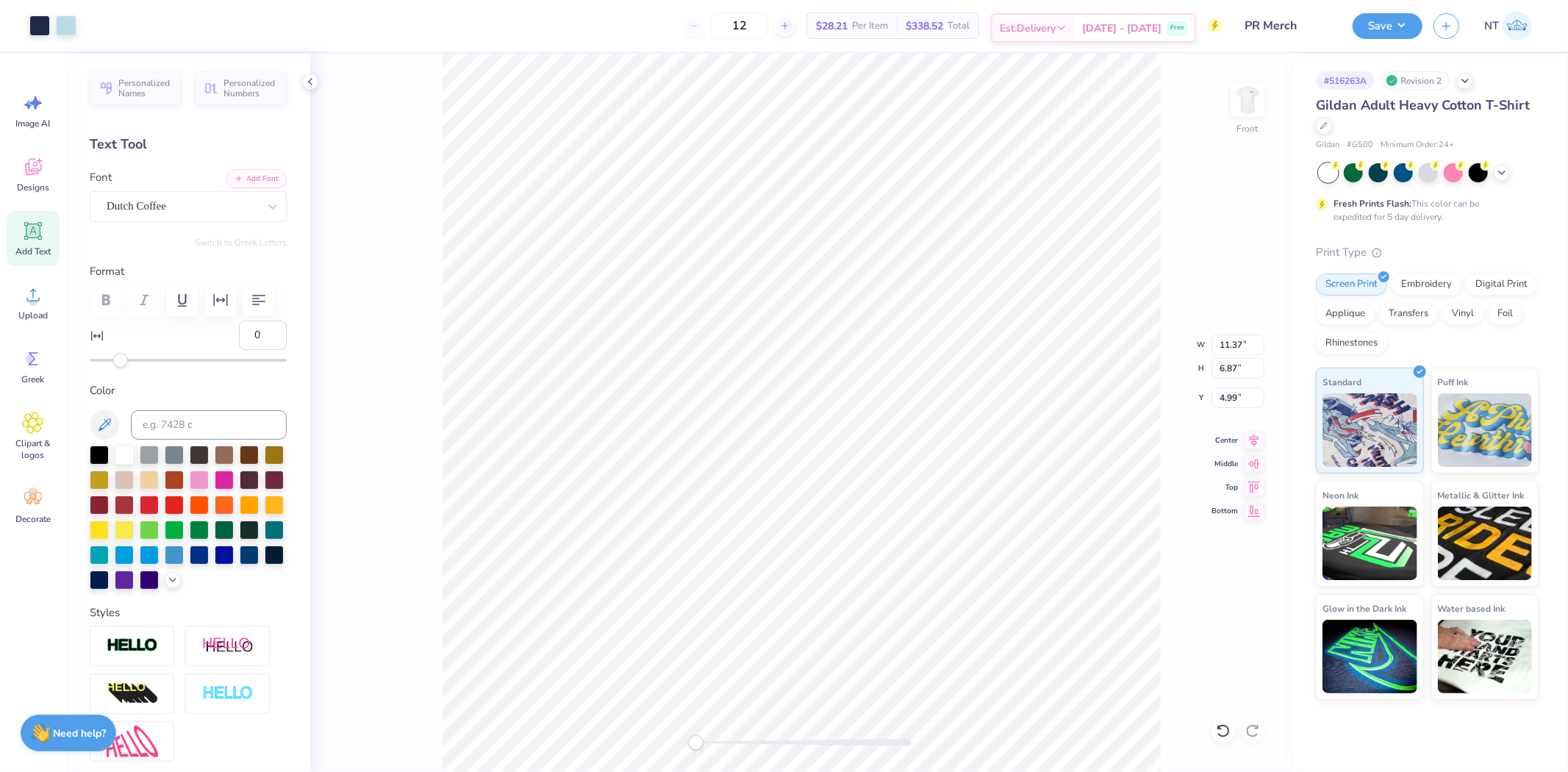
type input "4.99"
click at [1225, 351] on input "11.37" at bounding box center [1238, 344] width 53 height 21
type input "12.67"
type input "10.41"
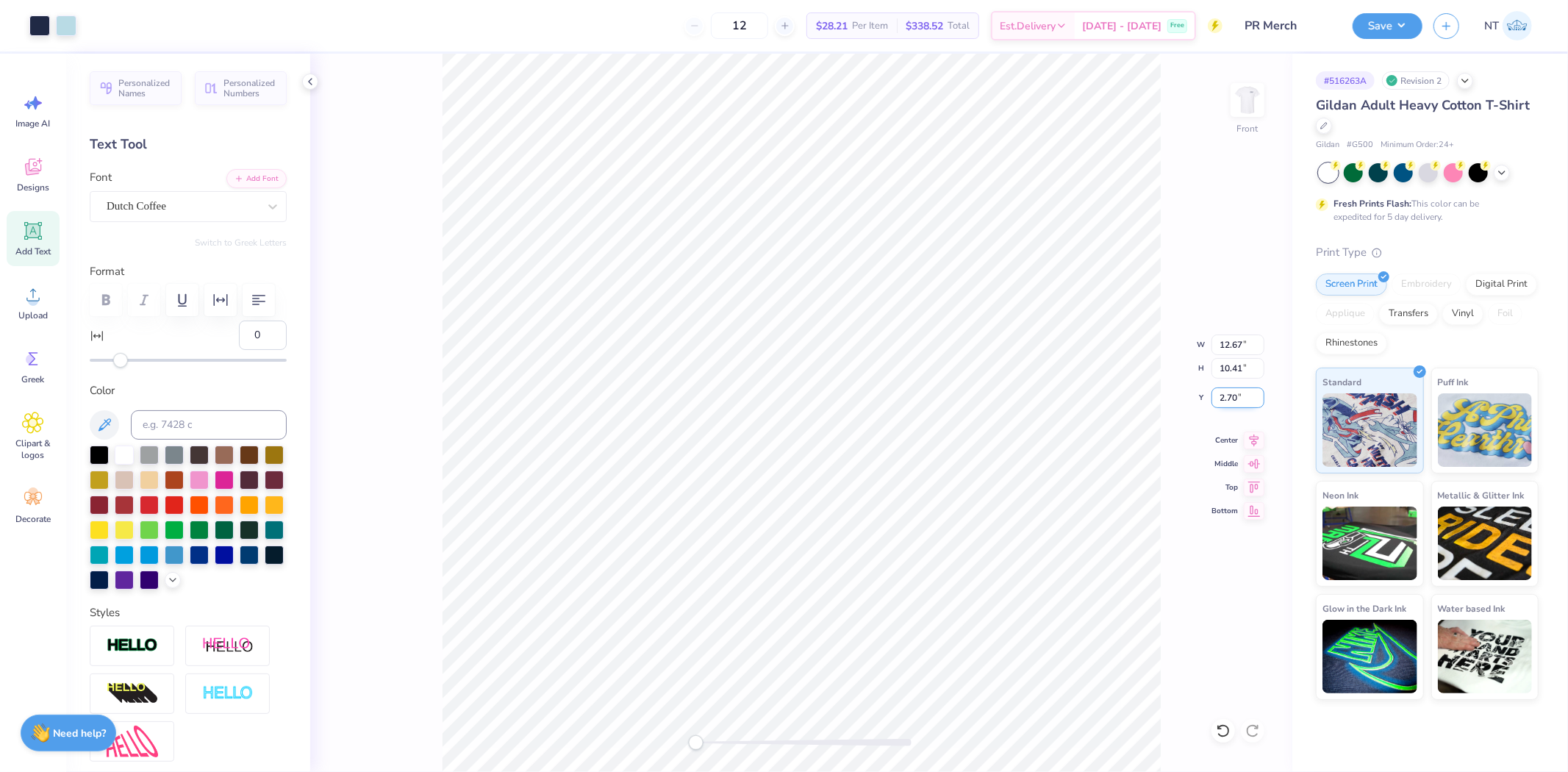
click at [1225, 397] on input "2.70" at bounding box center [1238, 397] width 53 height 21
type input "3.00"
click at [1258, 348] on input "12.66" at bounding box center [1238, 344] width 53 height 21
click at [1258, 348] on input "12.65" at bounding box center [1238, 344] width 53 height 21
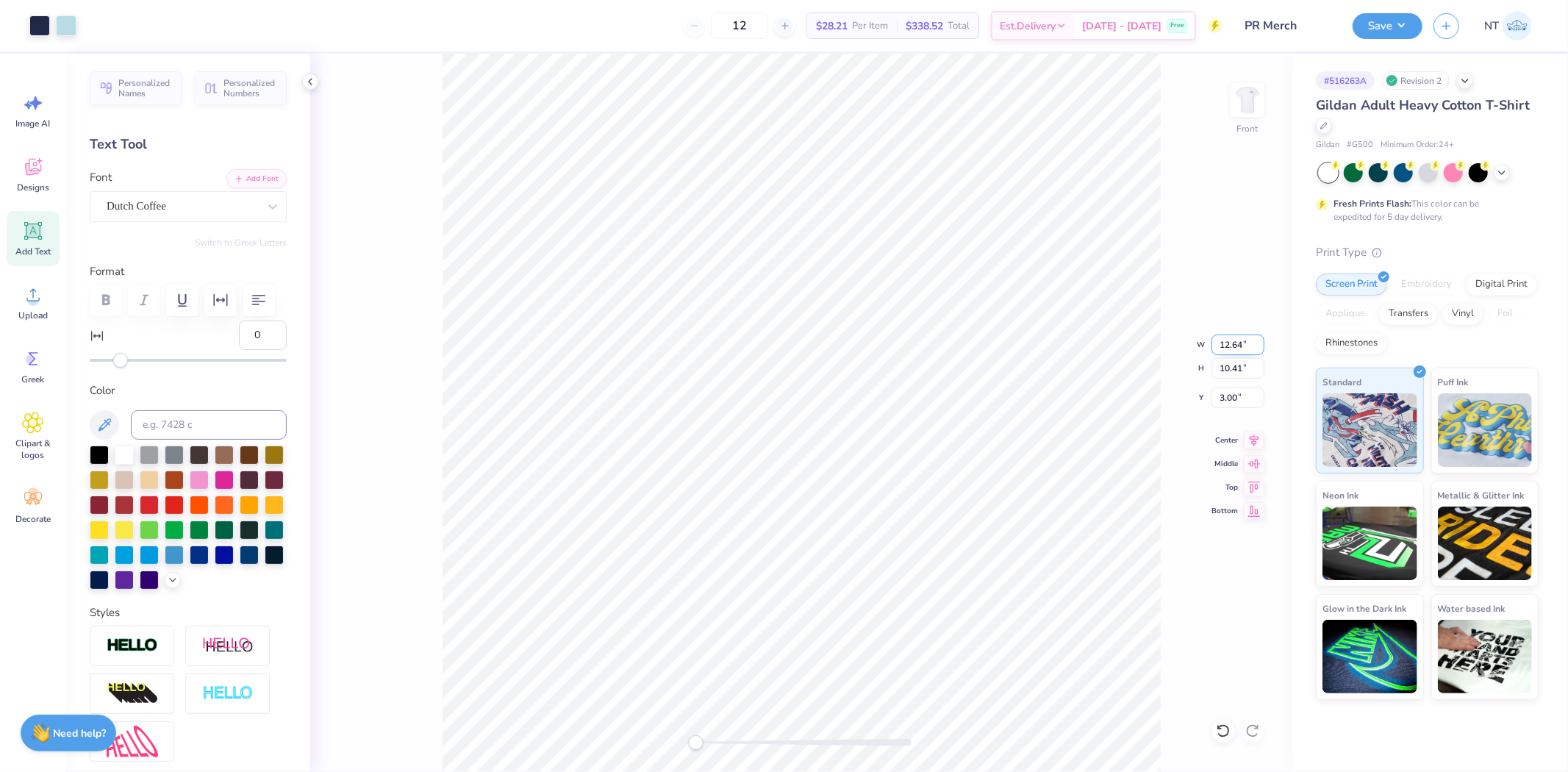
click at [1258, 348] on input "12.64" at bounding box center [1238, 344] width 53 height 21
click at [1258, 348] on input "12.63" at bounding box center [1238, 344] width 53 height 21
click at [1258, 348] on input "12.62" at bounding box center [1238, 344] width 53 height 21
click at [1258, 348] on input "12.49" at bounding box center [1238, 344] width 53 height 21
click at [1241, 370] on input "10.41" at bounding box center [1238, 368] width 53 height 21
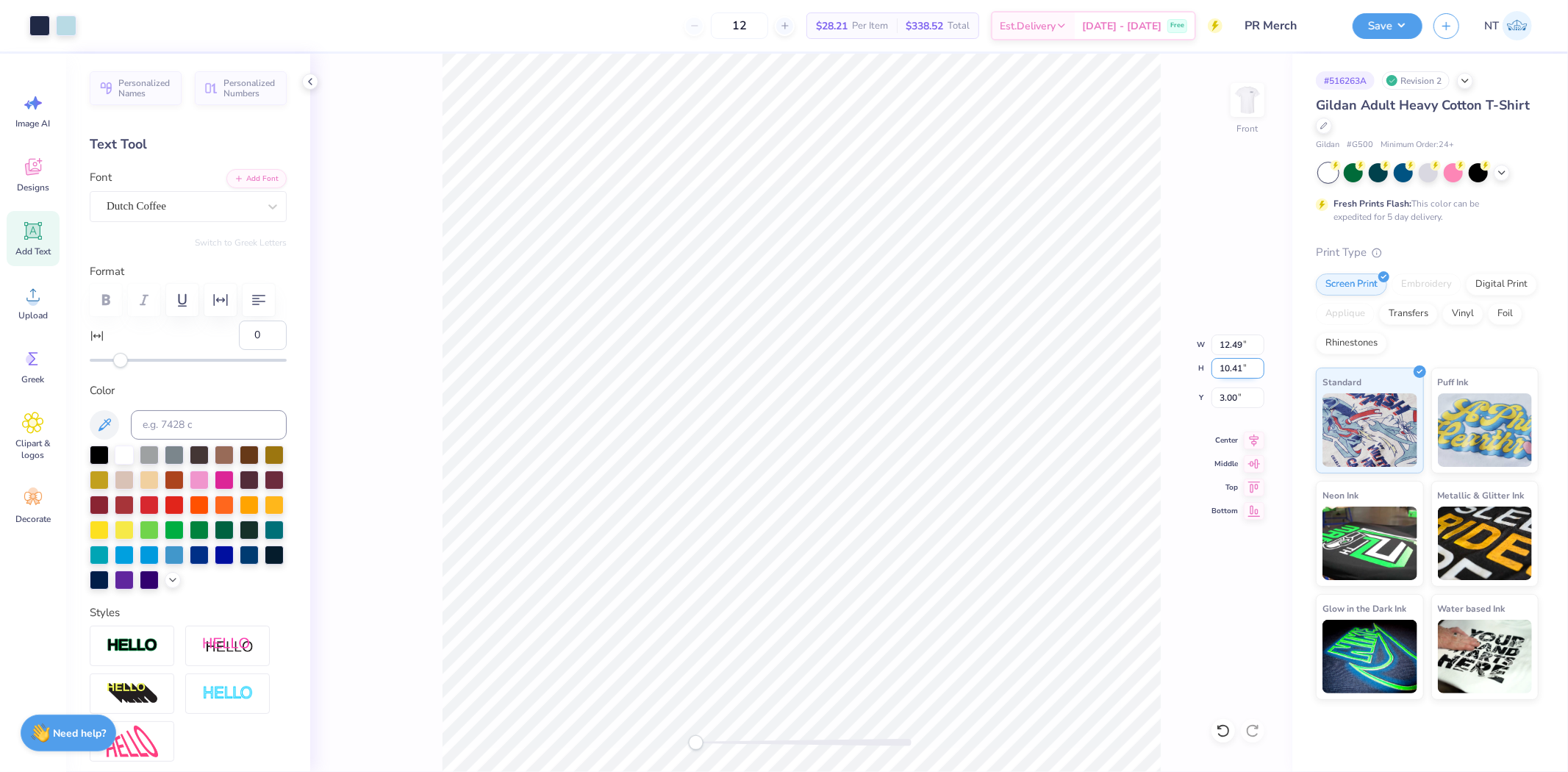
type input "12.31"
type input "10.25"
type input "3.08"
click at [1260, 340] on input "12.32" at bounding box center [1238, 344] width 53 height 21
click at [1260, 340] on input "12.33" at bounding box center [1238, 344] width 53 height 21
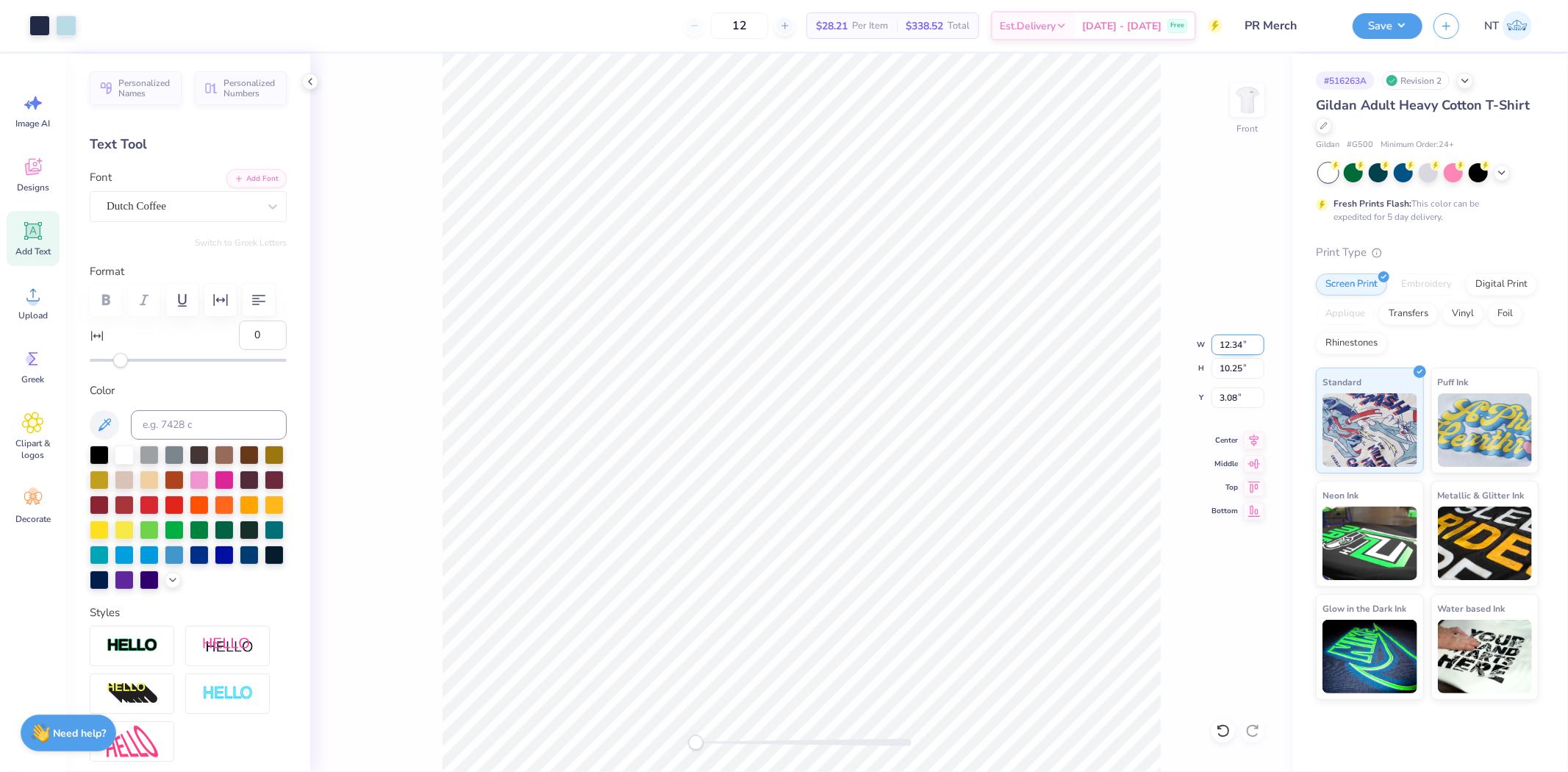
click at [1260, 340] on input "12.34" at bounding box center [1238, 344] width 53 height 21
click at [1260, 340] on input "12.35" at bounding box center [1238, 344] width 53 height 21
click at [1260, 340] on input "12.36" at bounding box center [1238, 344] width 53 height 21
click at [1260, 340] on input "12.37" at bounding box center [1238, 344] width 53 height 21
click at [1260, 340] on input "12.38" at bounding box center [1238, 344] width 53 height 21
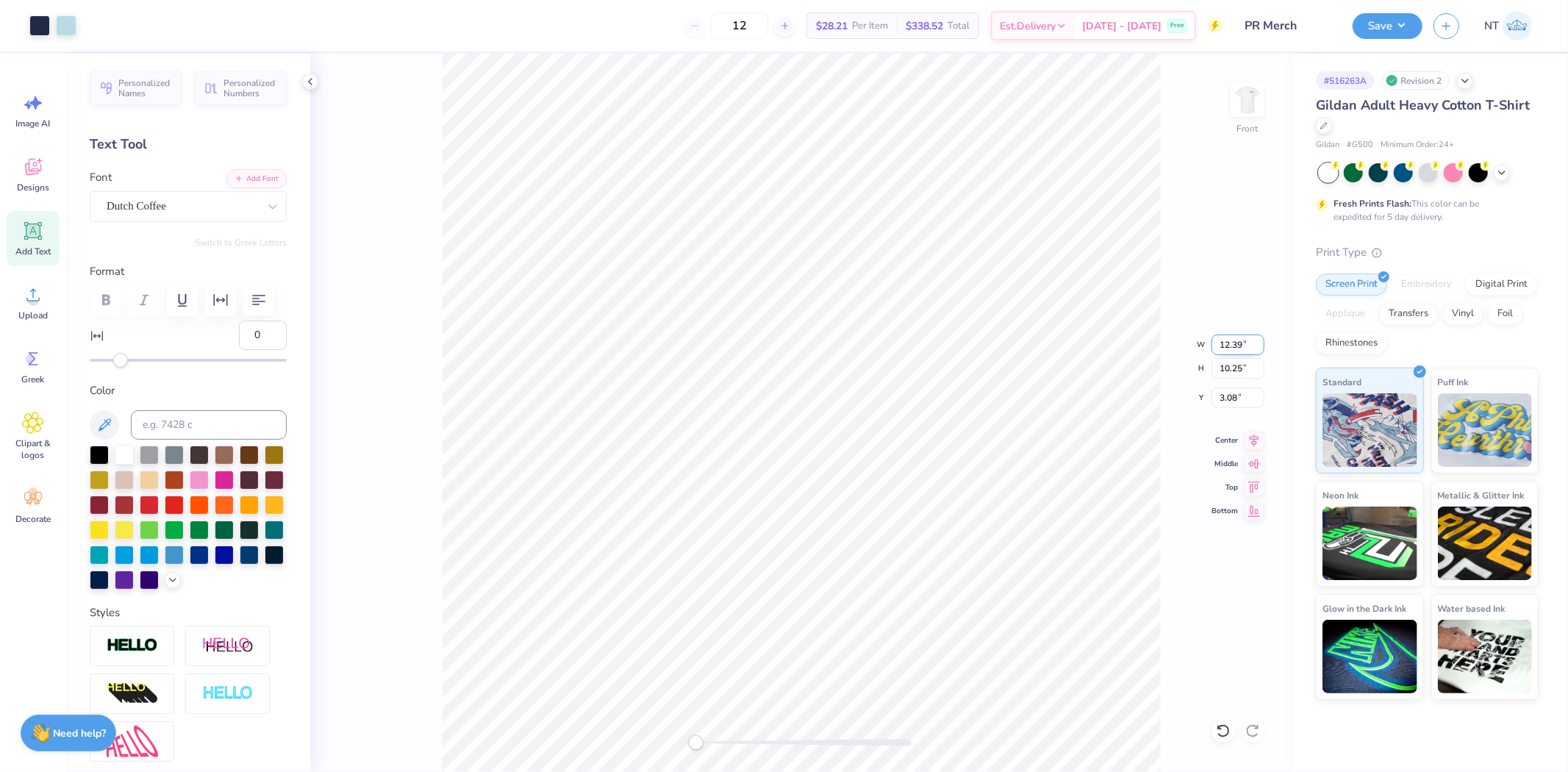
click at [1260, 340] on input "12.39" at bounding box center [1238, 344] width 53 height 21
click at [1260, 340] on input "12.4" at bounding box center [1238, 344] width 53 height 21
click at [1251, 365] on input "10.25" at bounding box center [1238, 368] width 53 height 21
type input "12.49"
type input "10.33"
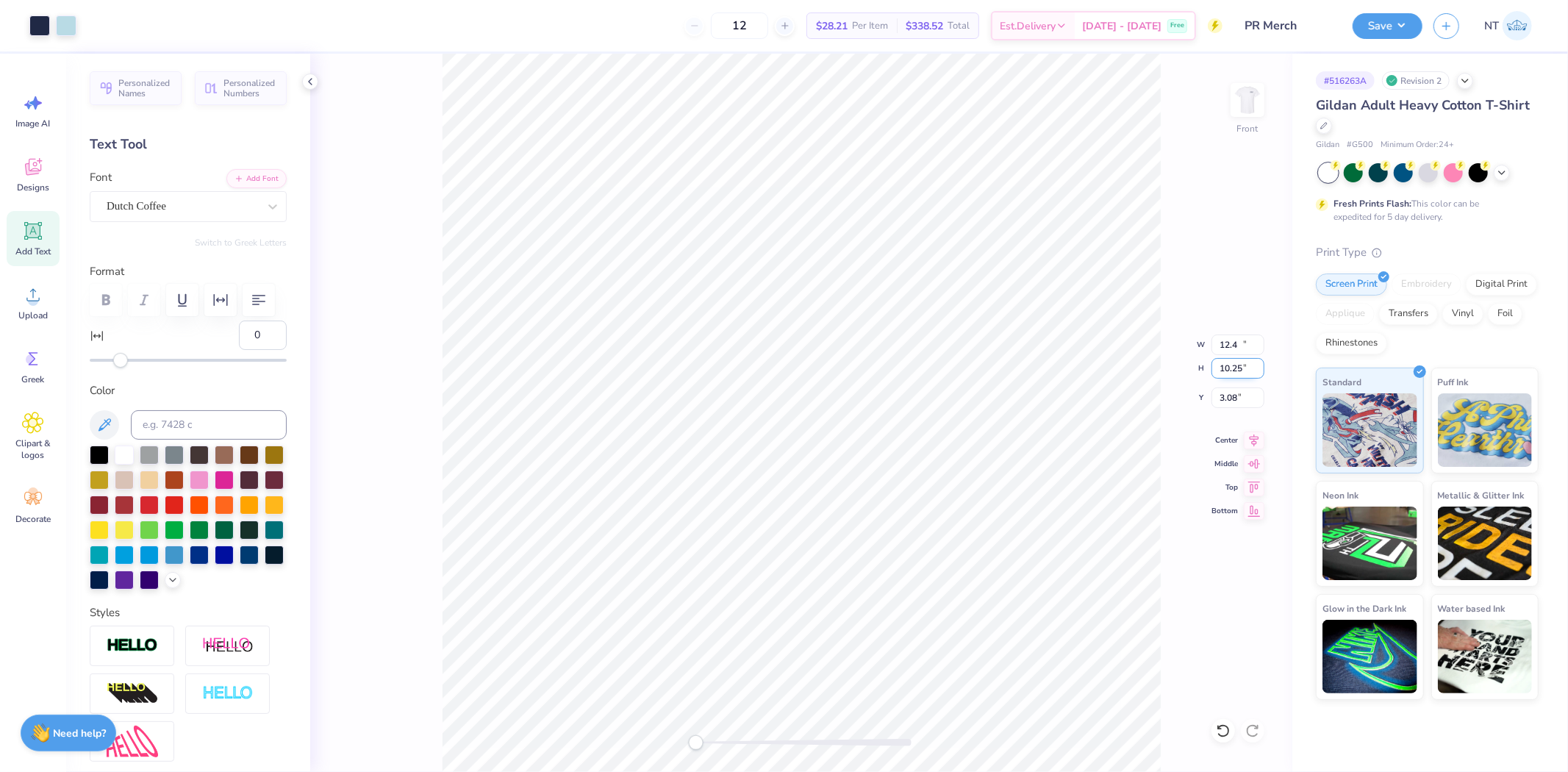
type input "3.04"
click at [1258, 341] on input "12.5" at bounding box center [1238, 344] width 53 height 21
click at [1250, 364] on input "10.33" at bounding box center [1238, 368] width 53 height 21
type input "12.51"
type input "10.34"
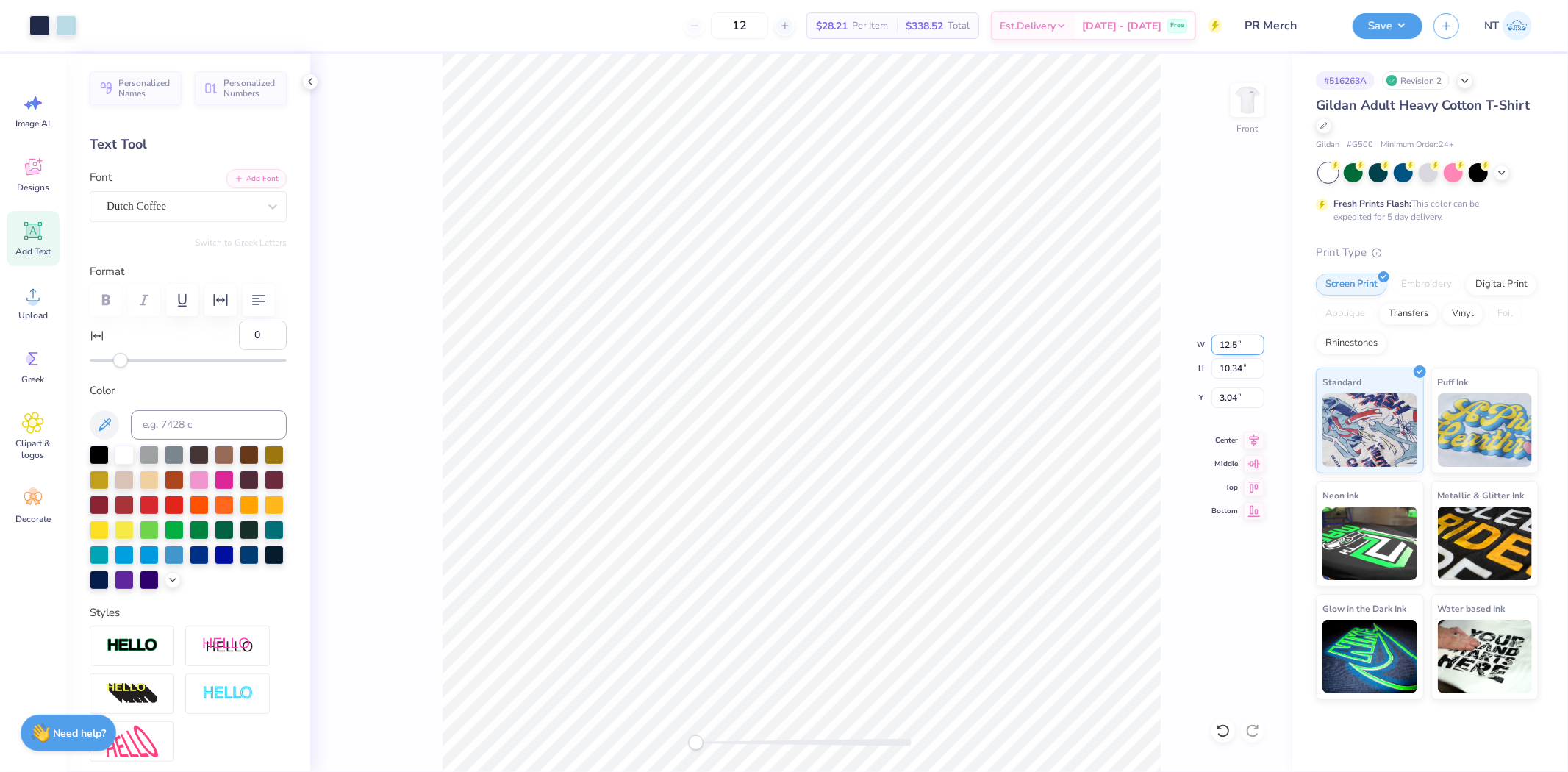
click at [1261, 350] on input "12.5" at bounding box center [1238, 344] width 53 height 21
click at [1261, 350] on input "12.49" at bounding box center [1238, 344] width 53 height 21
click at [1261, 350] on input "12.48" at bounding box center [1238, 344] width 53 height 21
click at [1229, 370] on input "10.34" at bounding box center [1238, 368] width 53 height 21
type input "12.45"
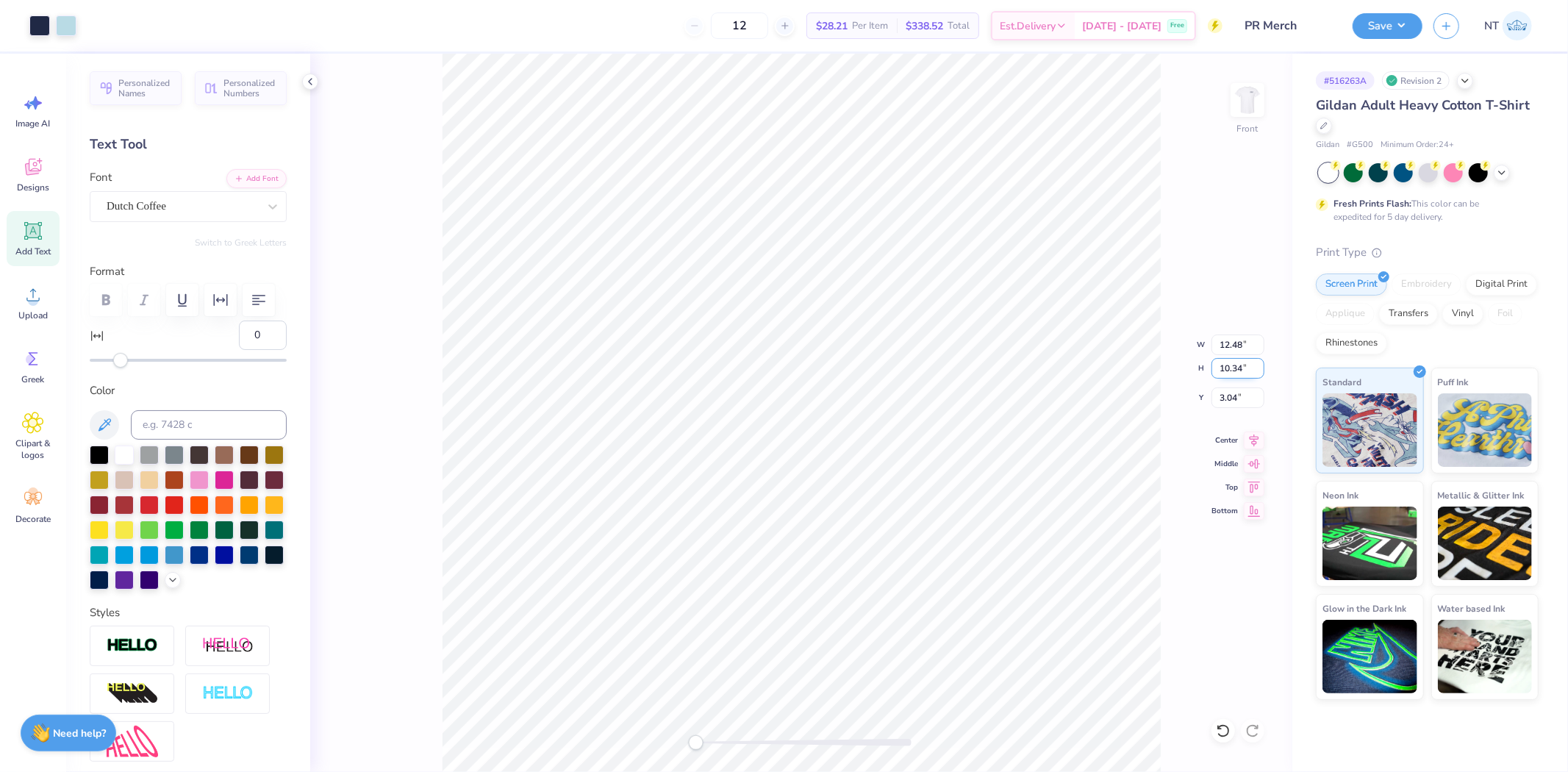
type input "10.31"
type input "3.05"
click at [1259, 344] on input "12.46" at bounding box center [1238, 344] width 53 height 21
click at [1259, 341] on input "12.47" at bounding box center [1238, 344] width 53 height 21
click at [1241, 359] on input "10.31" at bounding box center [1238, 368] width 53 height 21
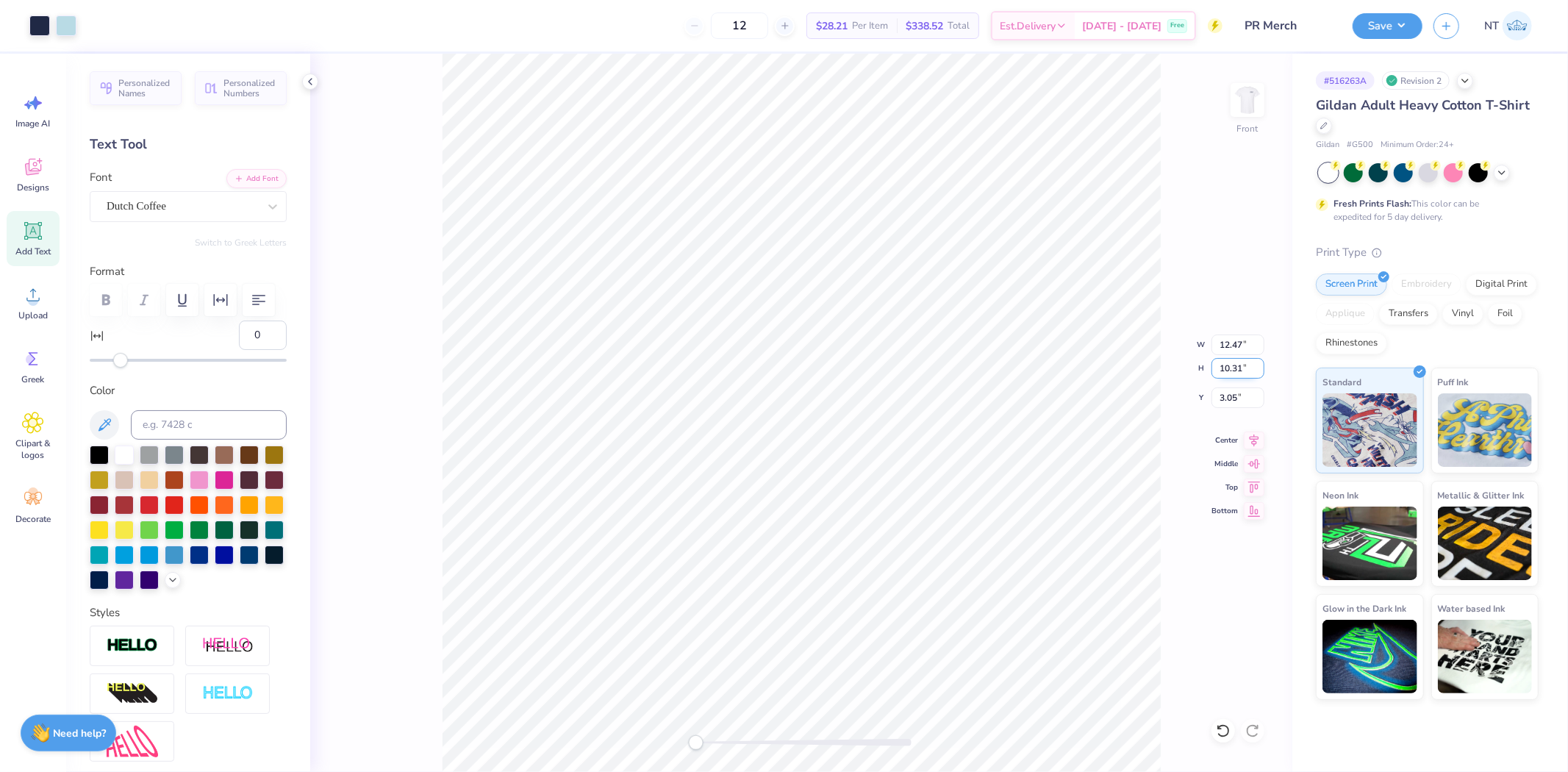
type input "12.49"
type input "10.33"
type input "3.04"
click at [1261, 349] on input "12.48" at bounding box center [1238, 344] width 53 height 21
click at [1261, 349] on input "12.47" at bounding box center [1238, 344] width 53 height 21
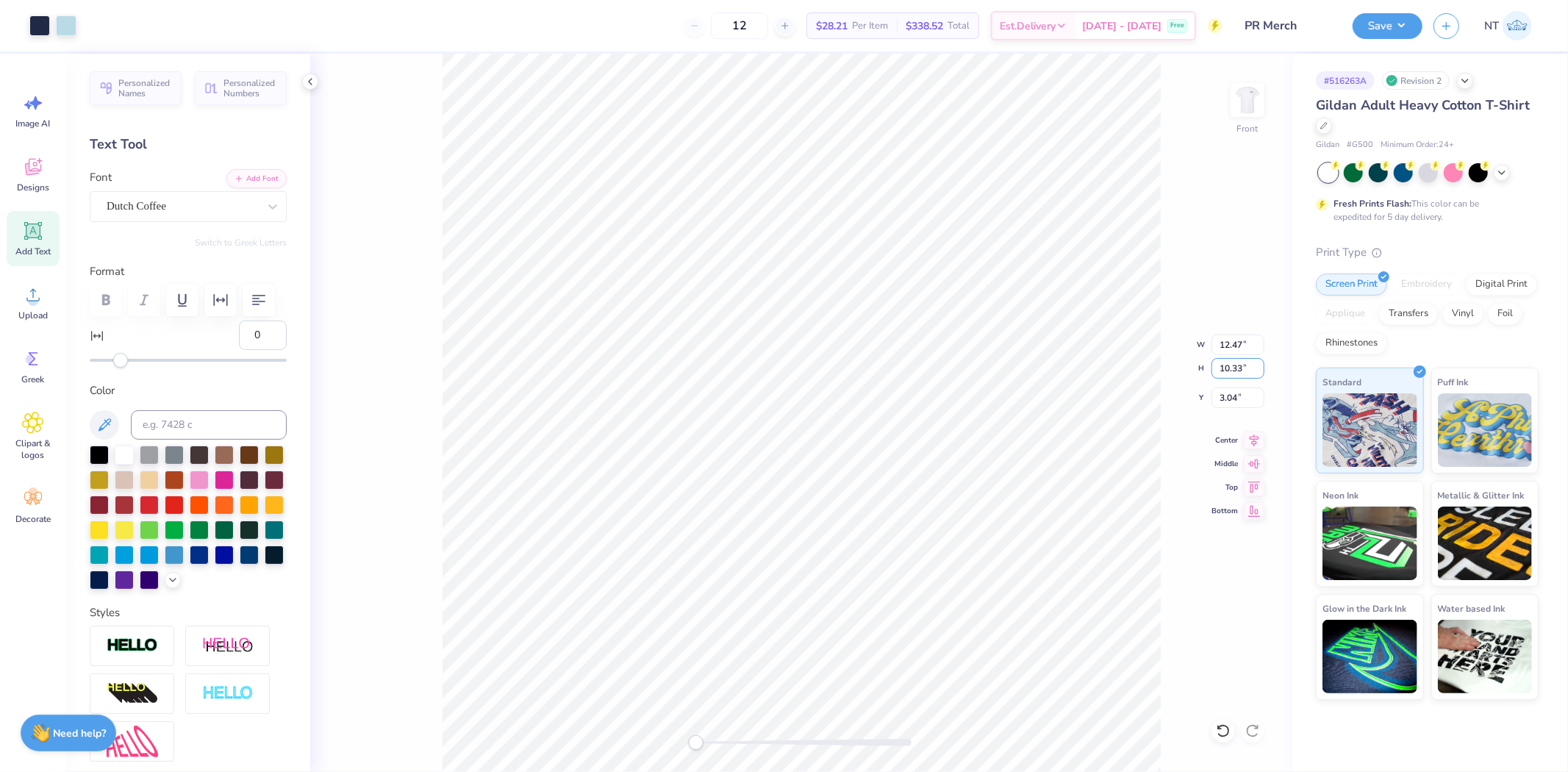
click at [1239, 361] on input "10.33" at bounding box center [1238, 368] width 53 height 21
type input "12.45"
type input "10.31"
type input "3.05"
click at [1259, 341] on input "12.46" at bounding box center [1238, 344] width 53 height 21
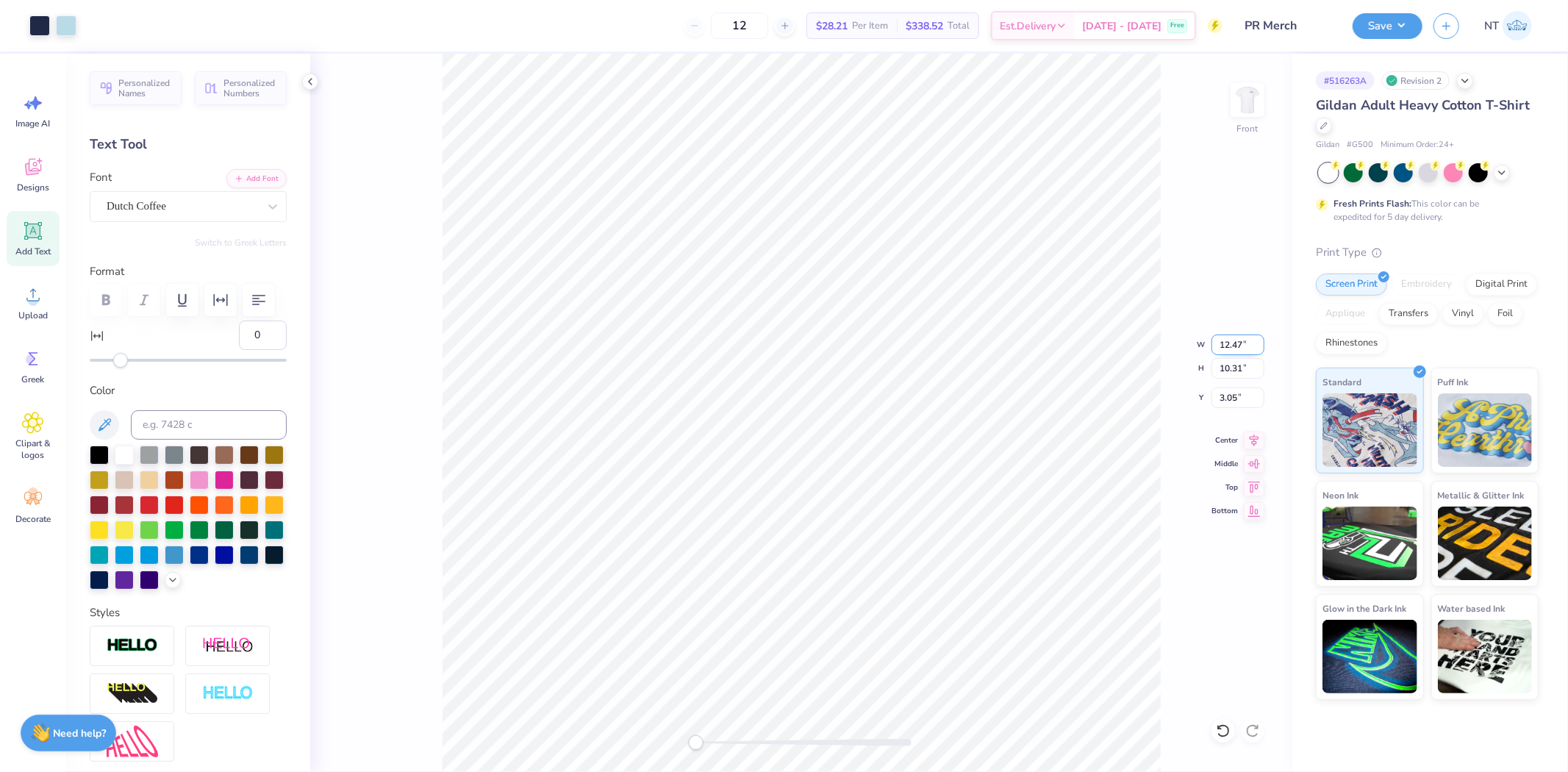
click at [1259, 341] on input "12.47" at bounding box center [1238, 344] width 53 height 21
click at [1259, 341] on input "12.48" at bounding box center [1238, 344] width 53 height 21
click at [1239, 370] on input "10.31" at bounding box center [1238, 368] width 53 height 21
type input "12.51"
type input "10.34"
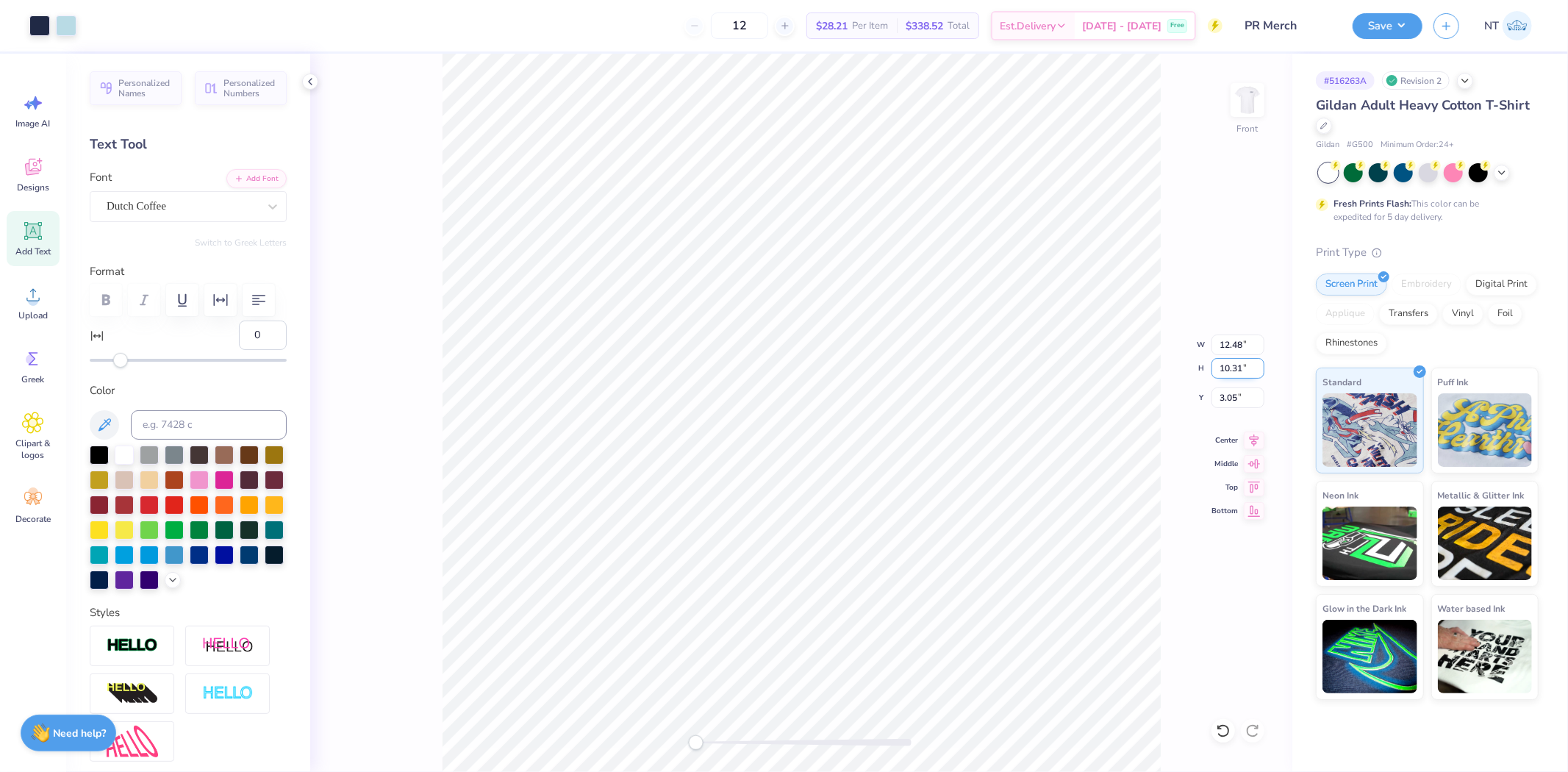
type input "3.04"
click at [1257, 347] on input "12.5" at bounding box center [1238, 344] width 53 height 21
click at [1239, 362] on input "10.34" at bounding box center [1238, 368] width 53 height 21
type input "12.49"
type input "10.33"
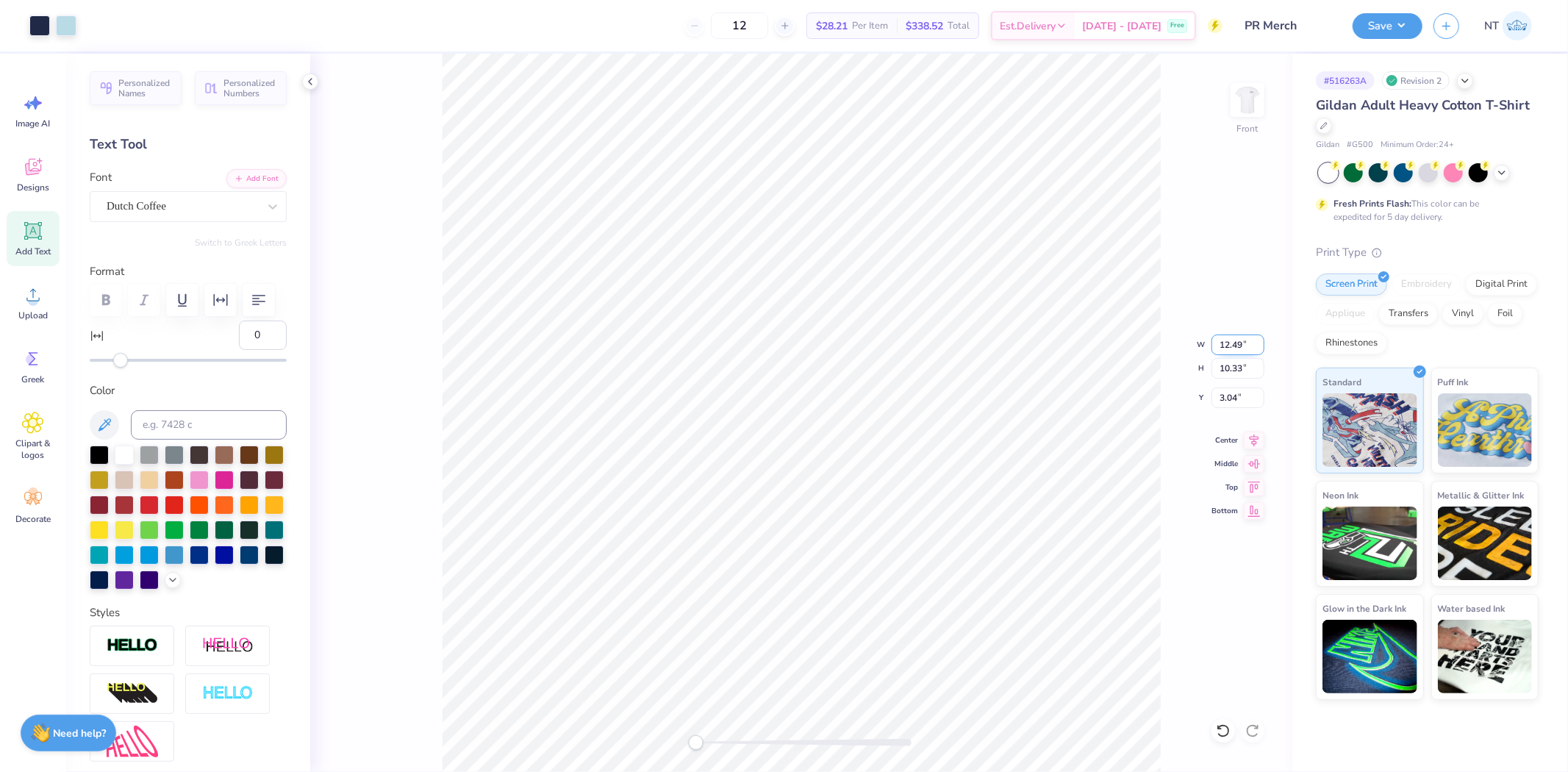
click at [1248, 347] on input "12.49" at bounding box center [1238, 344] width 53 height 21
click at [1258, 402] on input "3.03" at bounding box center [1238, 397] width 53 height 21
click at [1258, 402] on input "3.02" at bounding box center [1238, 397] width 53 height 21
type input "3.01"
click at [1258, 402] on input "3.01" at bounding box center [1238, 397] width 53 height 21
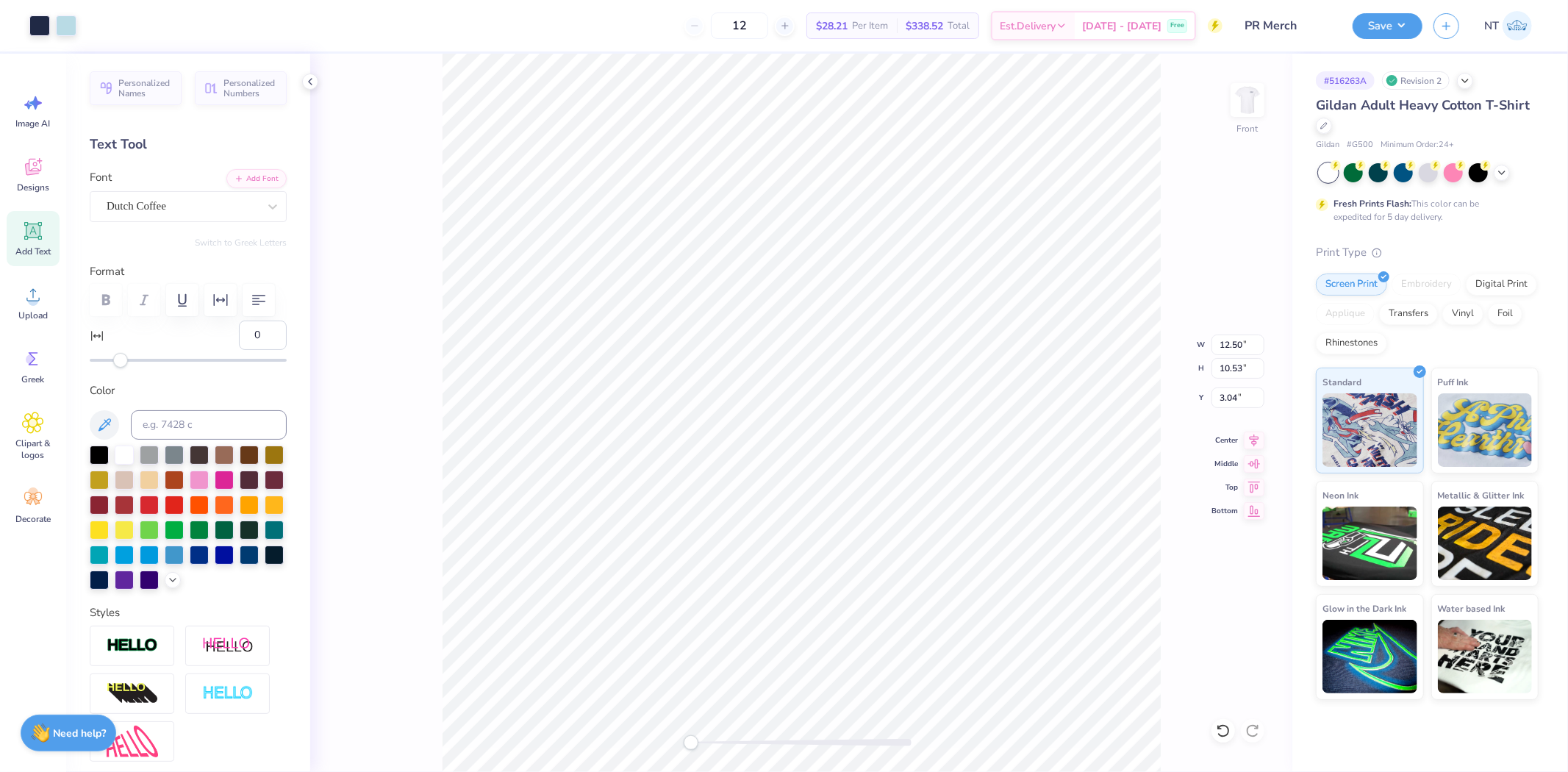
type input "3.00"
click at [1234, 105] on img at bounding box center [1247, 99] width 59 height 59
click at [1261, 340] on input "3.49" at bounding box center [1238, 344] width 53 height 21
type input "3.5"
click at [1261, 340] on input "3.5" at bounding box center [1238, 344] width 53 height 21
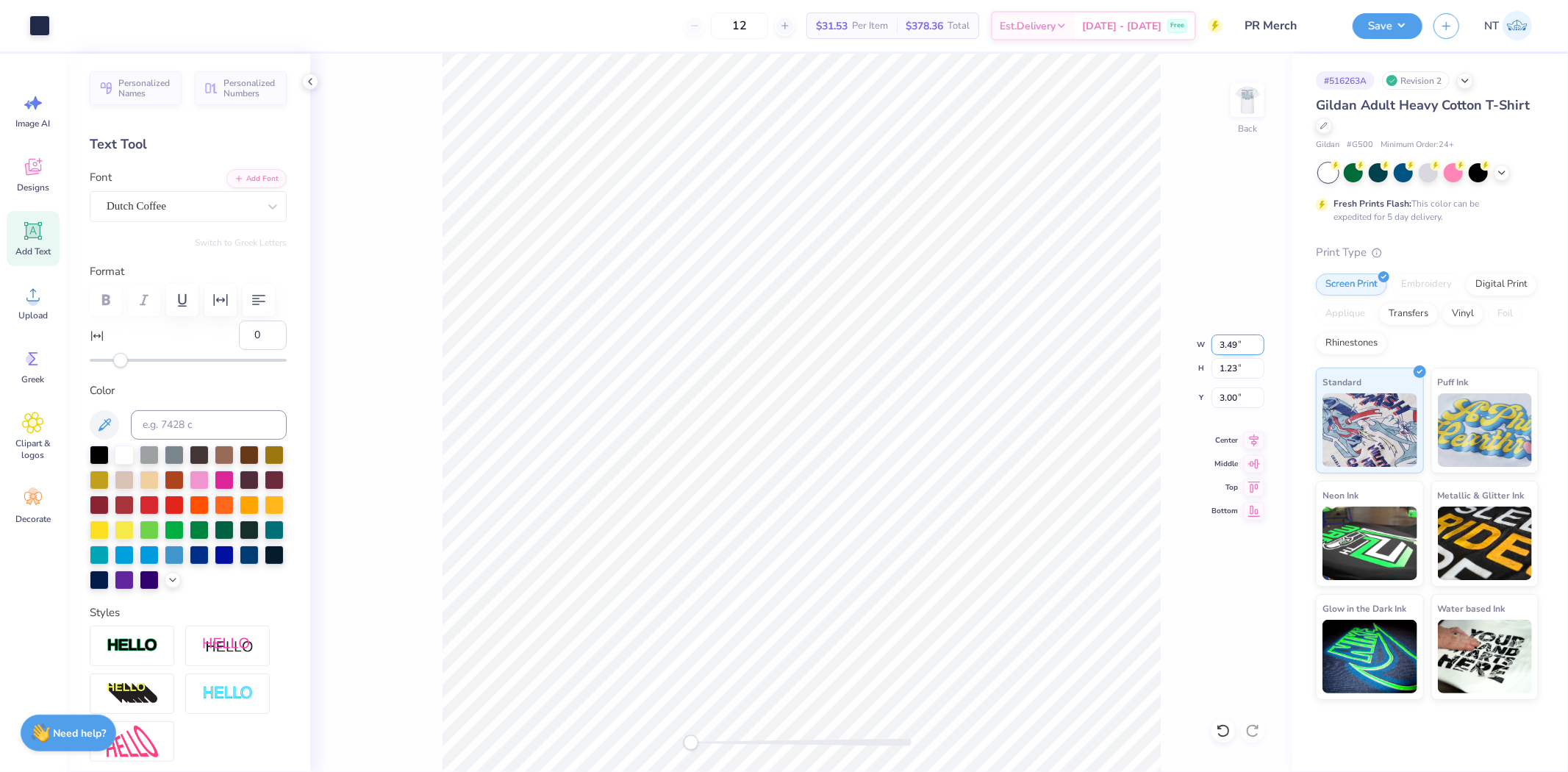
click at [1258, 341] on input "3.49" at bounding box center [1238, 344] width 53 height 21
click at [1250, 359] on input "1.23" at bounding box center [1238, 368] width 53 height 21
type input "3.50"
type input "2.99"
click at [1230, 364] on input "1.23" at bounding box center [1238, 368] width 53 height 21
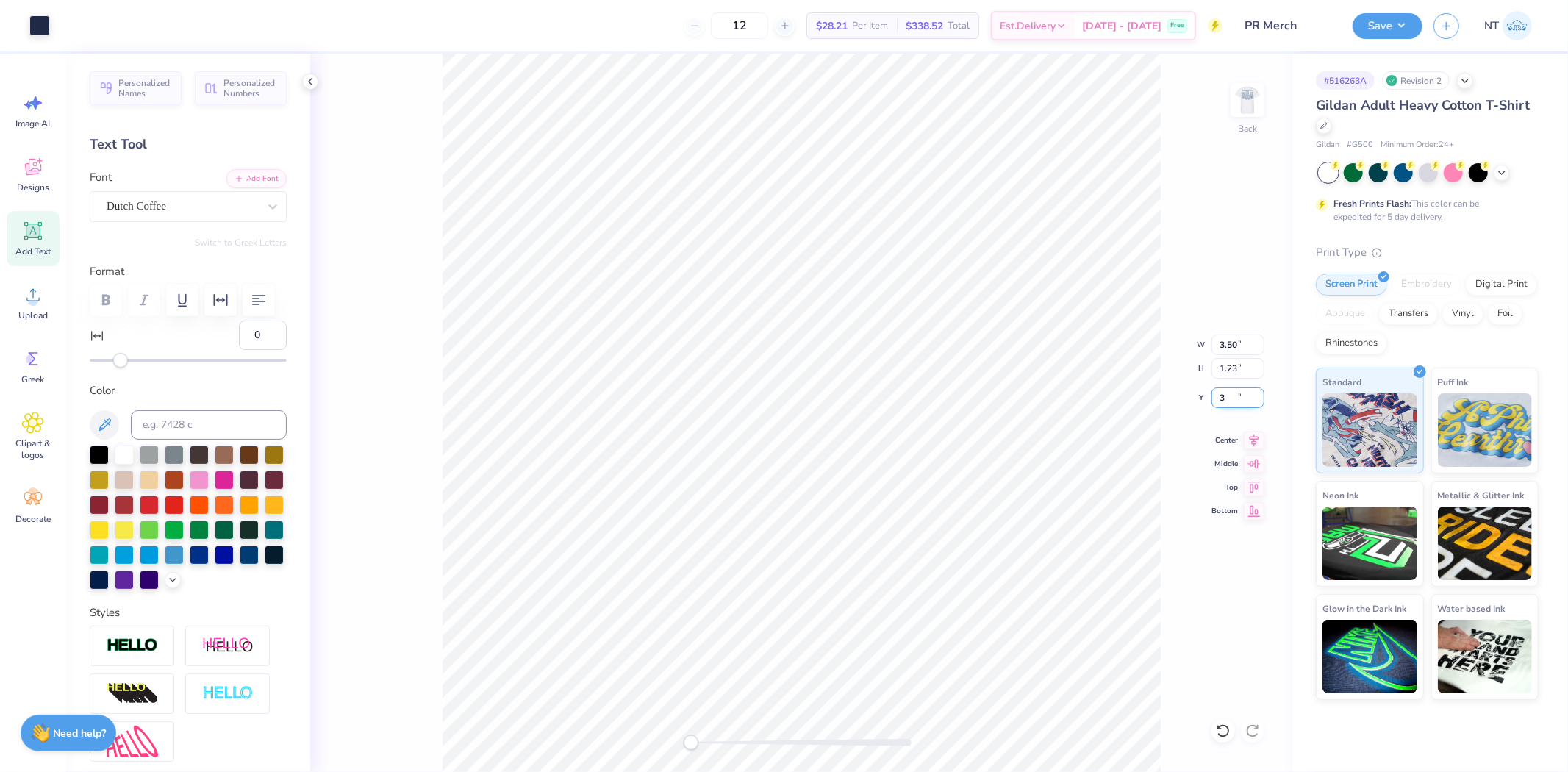
type input "3"
click at [1255, 398] on input "3" at bounding box center [1238, 397] width 53 height 21
type input "3.00"
click at [1255, 100] on img at bounding box center [1247, 99] width 59 height 59
click at [307, 83] on icon at bounding box center [311, 81] width 12 height 12
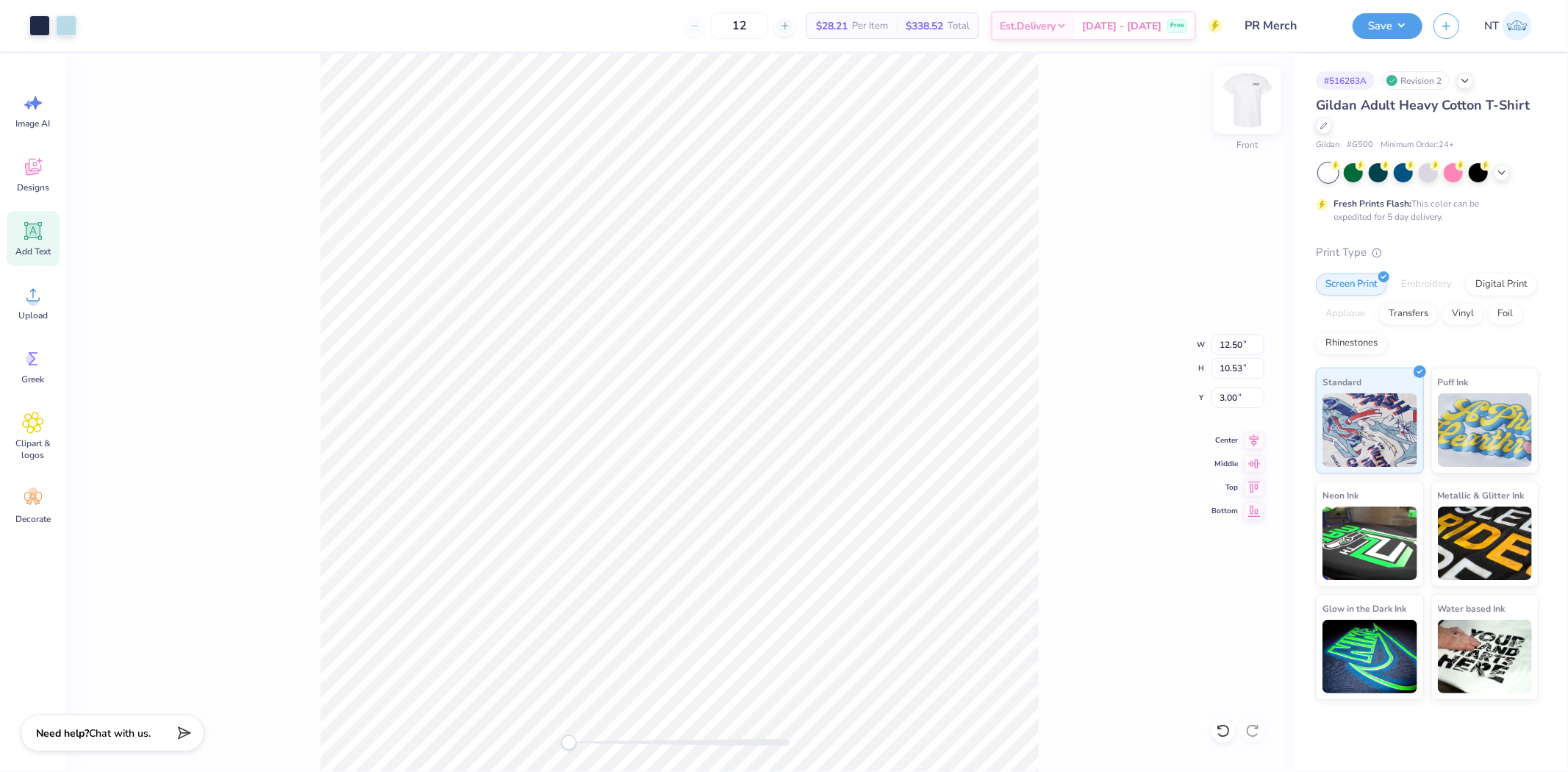
click at [1254, 112] on img at bounding box center [1247, 99] width 59 height 59
type input "12.70"
type input "10.70"
type input "1.21"
click at [1392, 32] on button "Save" at bounding box center [1387, 24] width 69 height 26
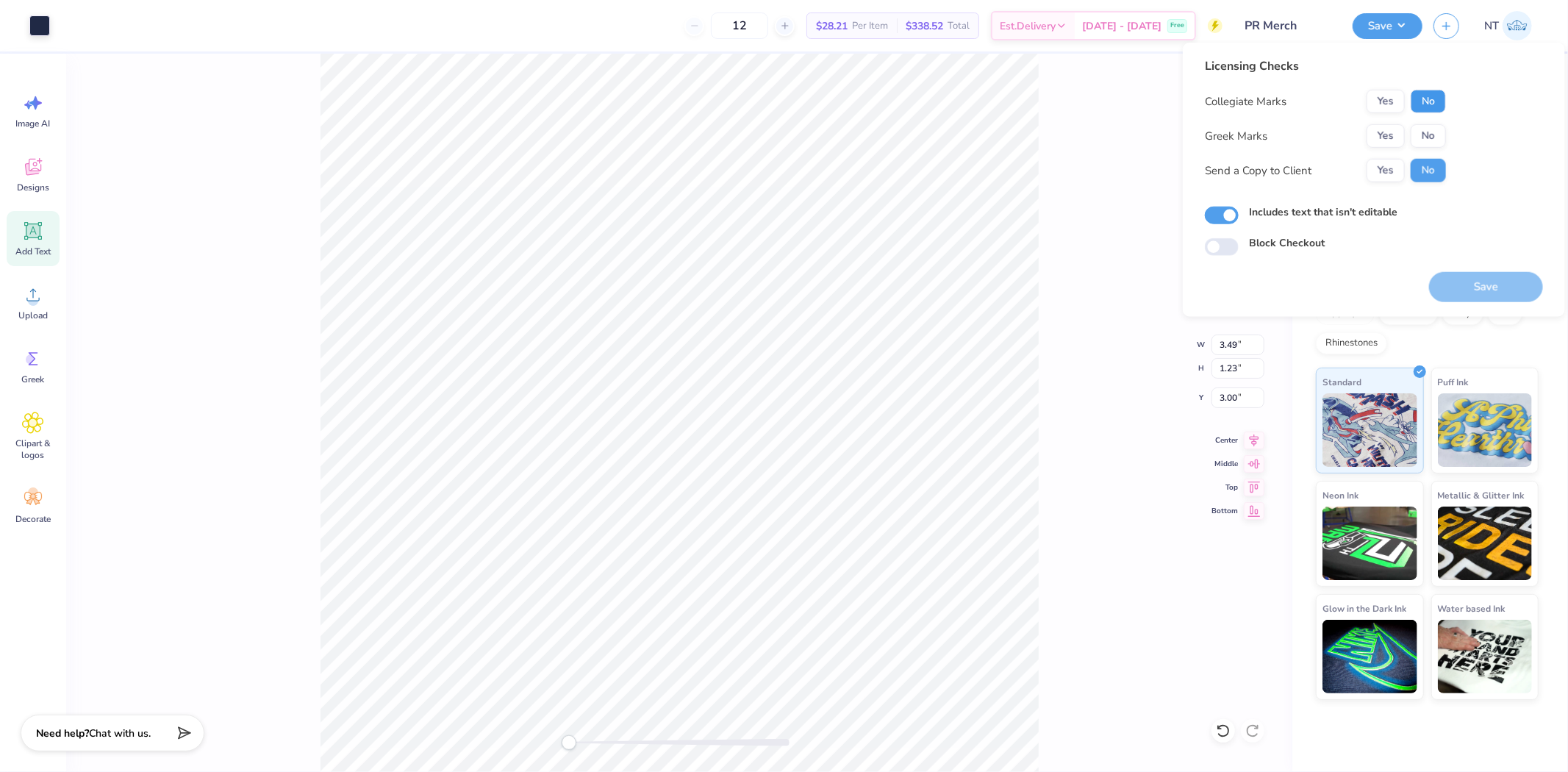
click at [1411, 105] on button "No" at bounding box center [1429, 101] width 36 height 24
click at [1423, 147] on button "No" at bounding box center [1429, 136] width 36 height 24
click at [1468, 296] on button "Save" at bounding box center [1486, 287] width 114 height 30
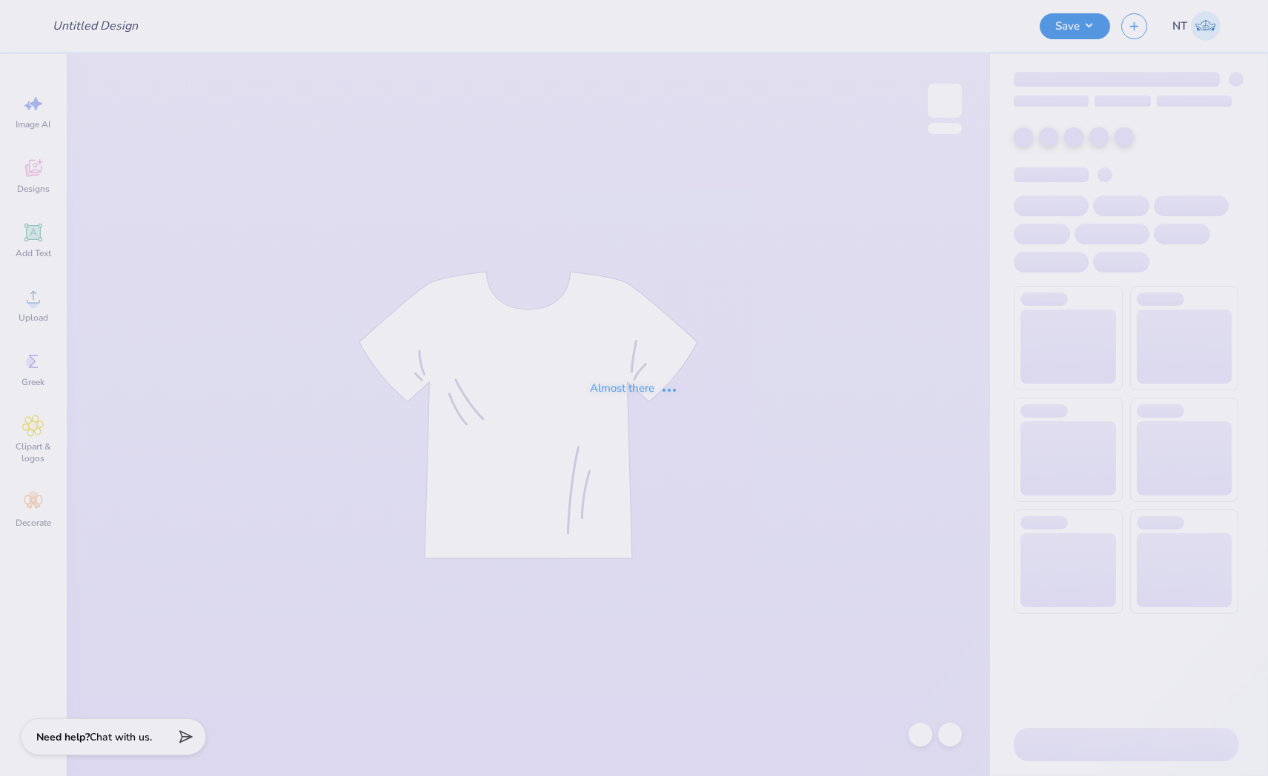
type input "I'm a retiree. : Stephanie Coonan"
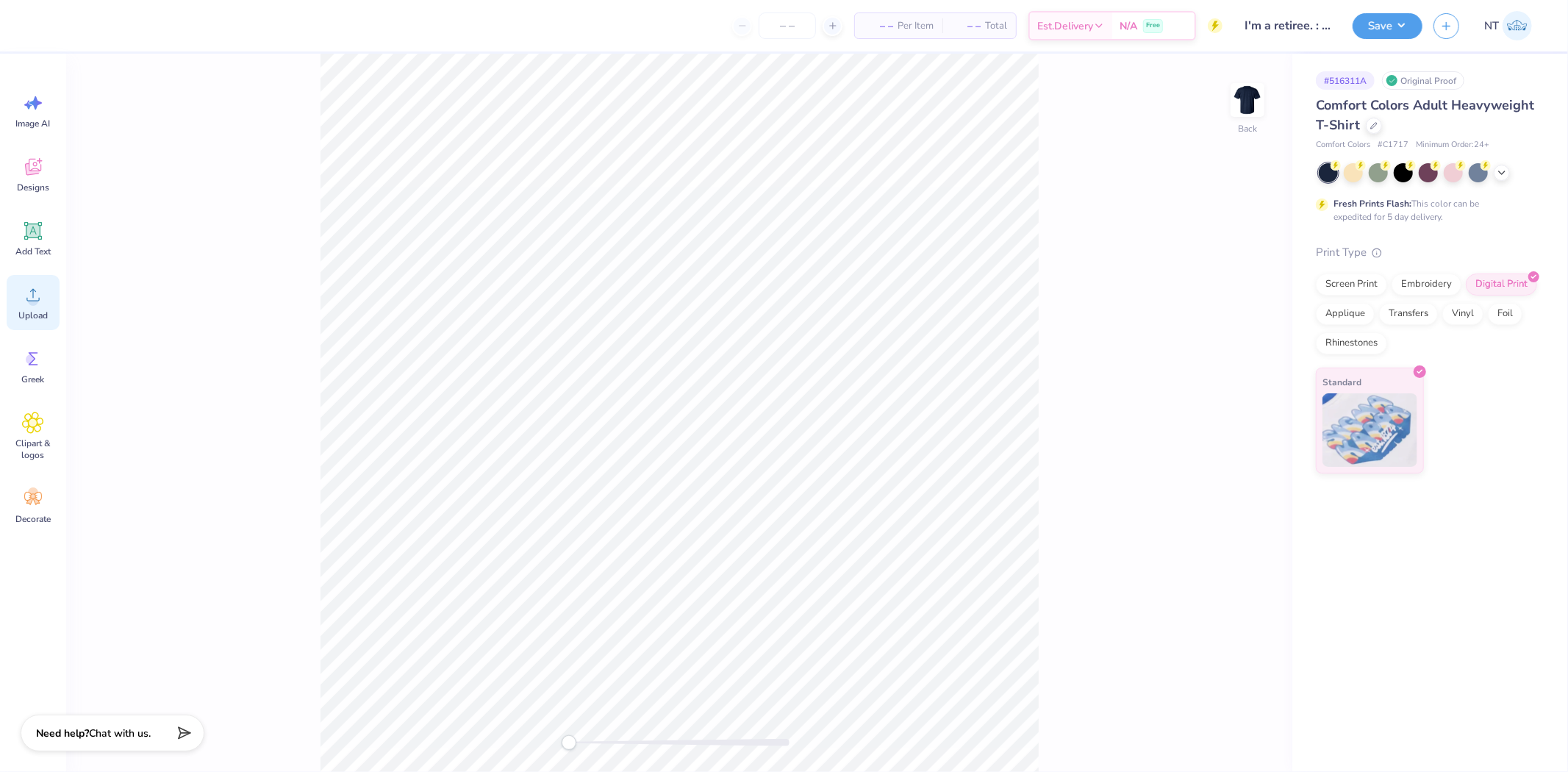
click at [45, 321] on span "Upload" at bounding box center [34, 316] width 30 height 12
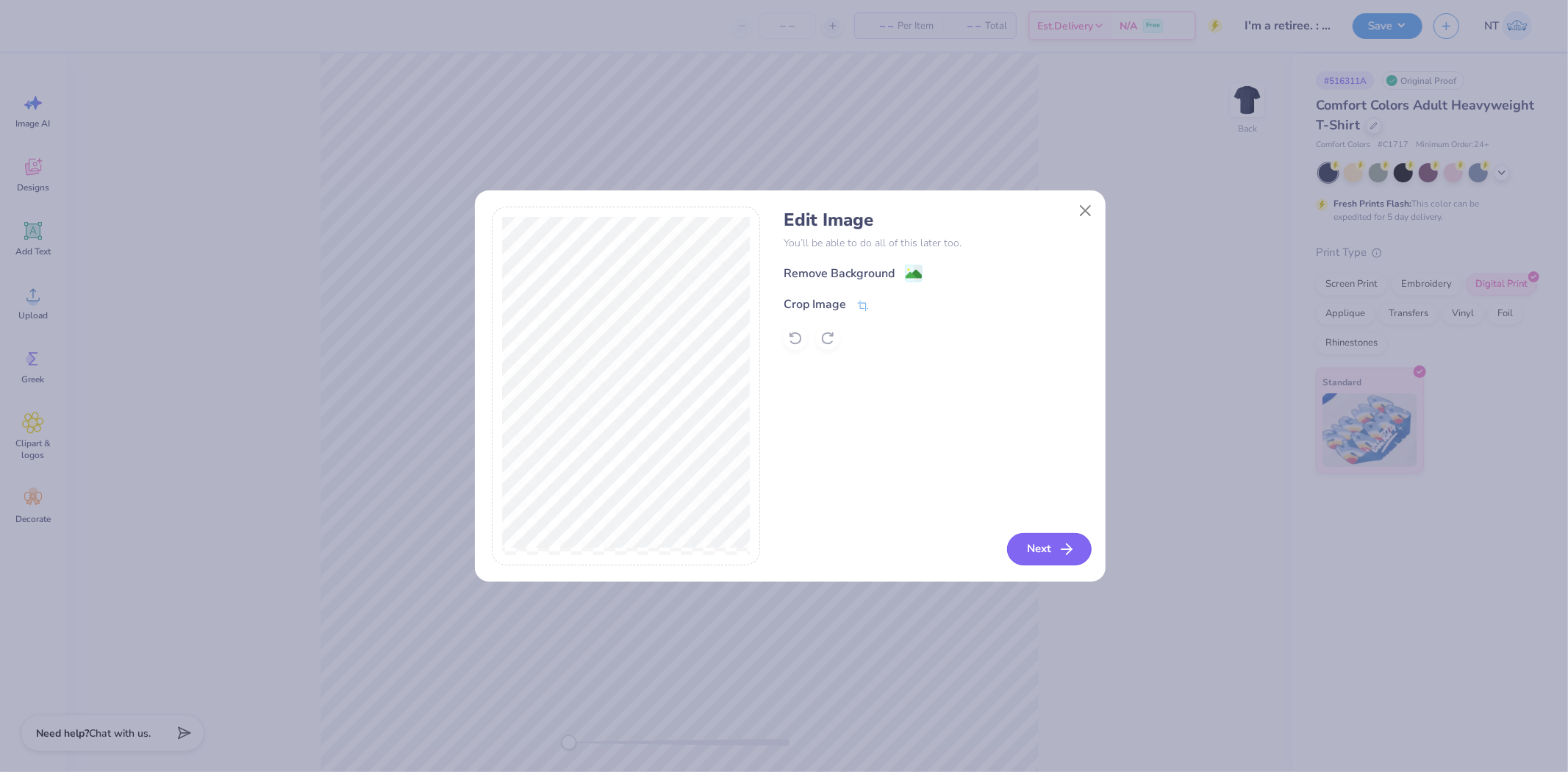
click at [1039, 544] on button "Next" at bounding box center [1049, 549] width 84 height 33
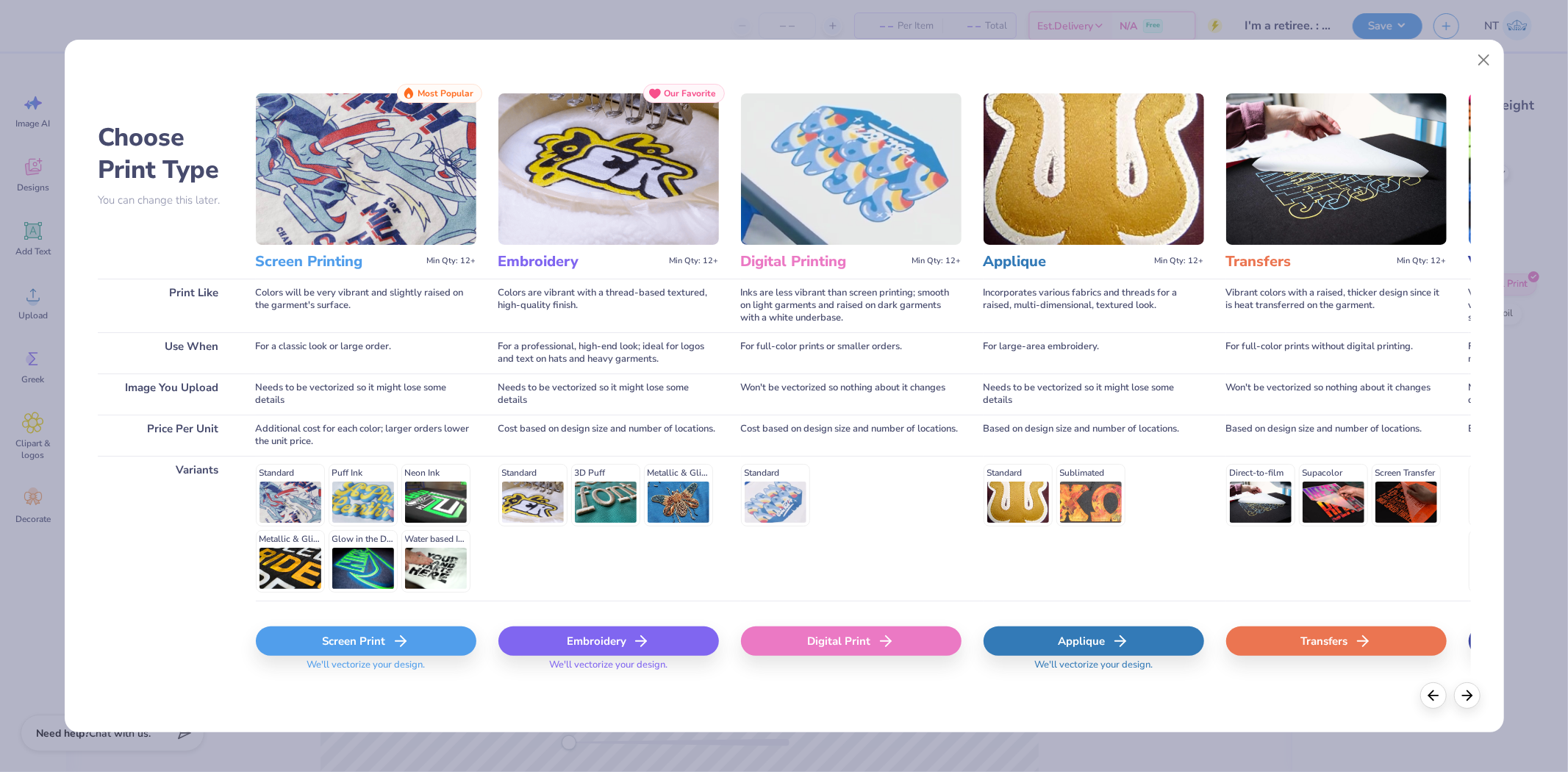
click at [820, 637] on div "Digital Print" at bounding box center [851, 641] width 220 height 30
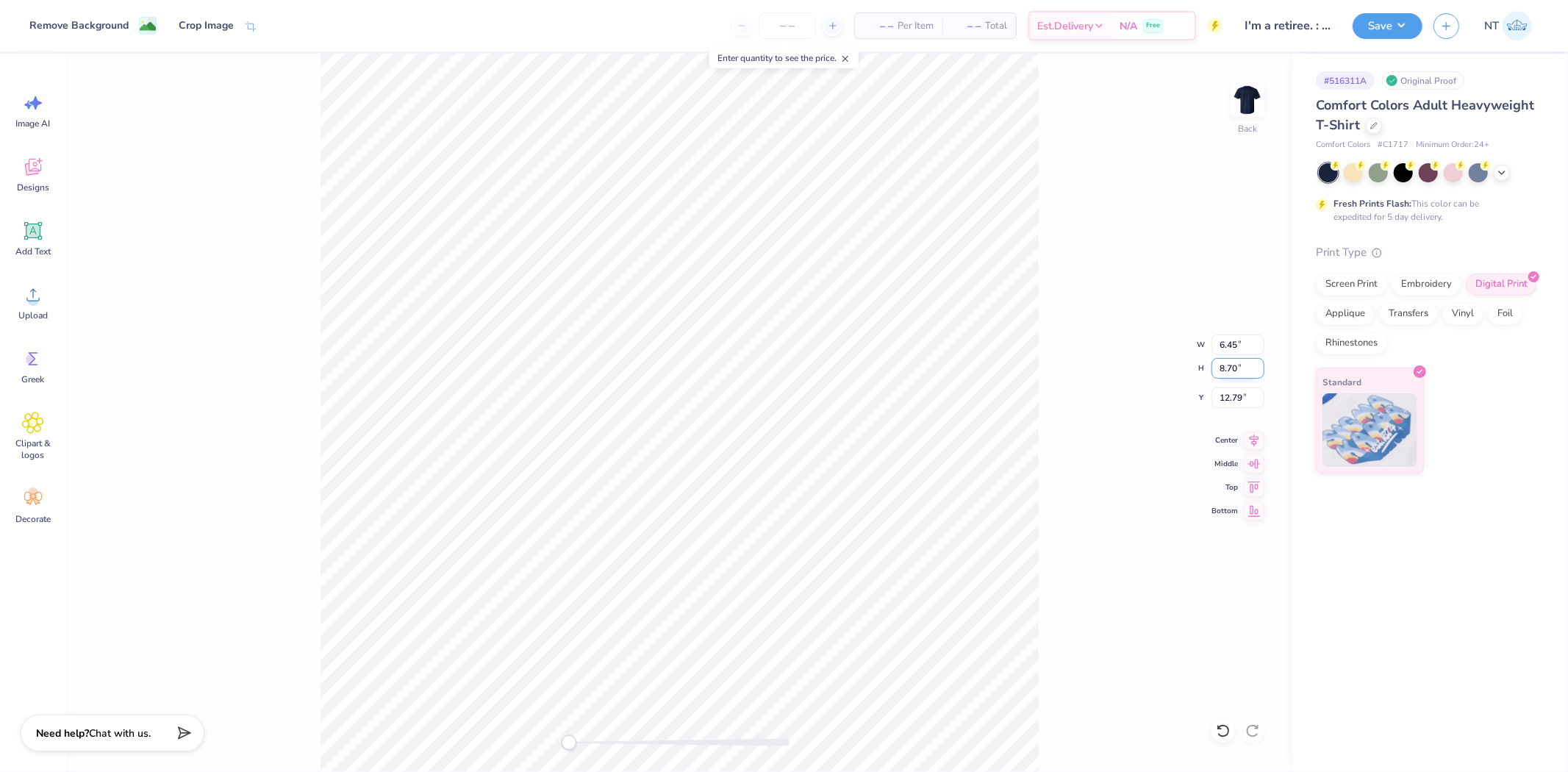
click at [1230, 364] on input "8.70" at bounding box center [1238, 368] width 53 height 21
type input "10"
click at [1253, 371] on input "10.01" at bounding box center [1238, 368] width 53 height 21
type input "10"
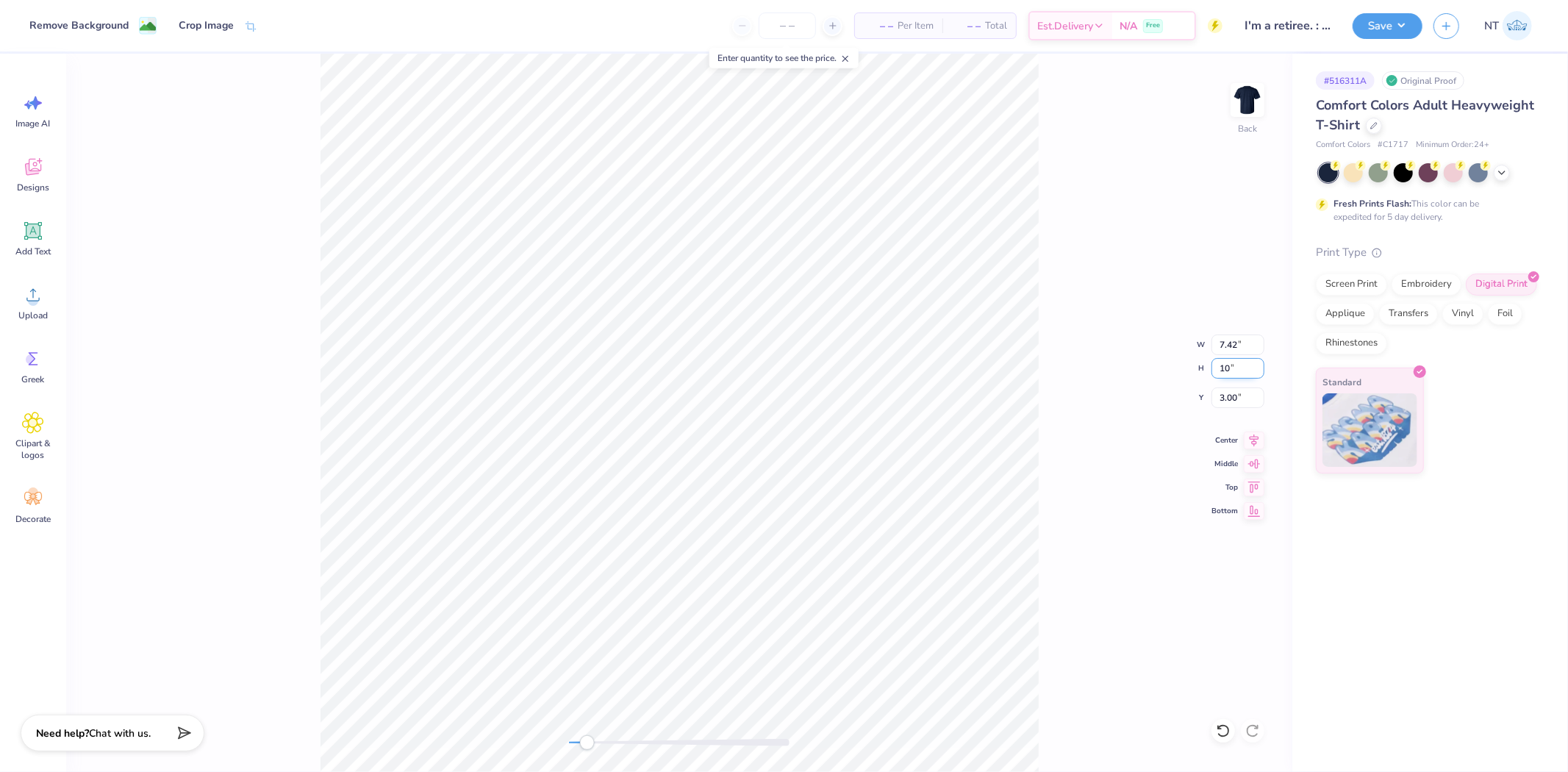
click at [1253, 371] on input "10" at bounding box center [1238, 368] width 53 height 21
click at [1255, 372] on input "10.01" at bounding box center [1238, 368] width 53 height 21
click at [1255, 372] on input "10" at bounding box center [1238, 368] width 53 height 21
type input "9.99"
click at [1255, 372] on input "9.99" at bounding box center [1238, 368] width 53 height 21
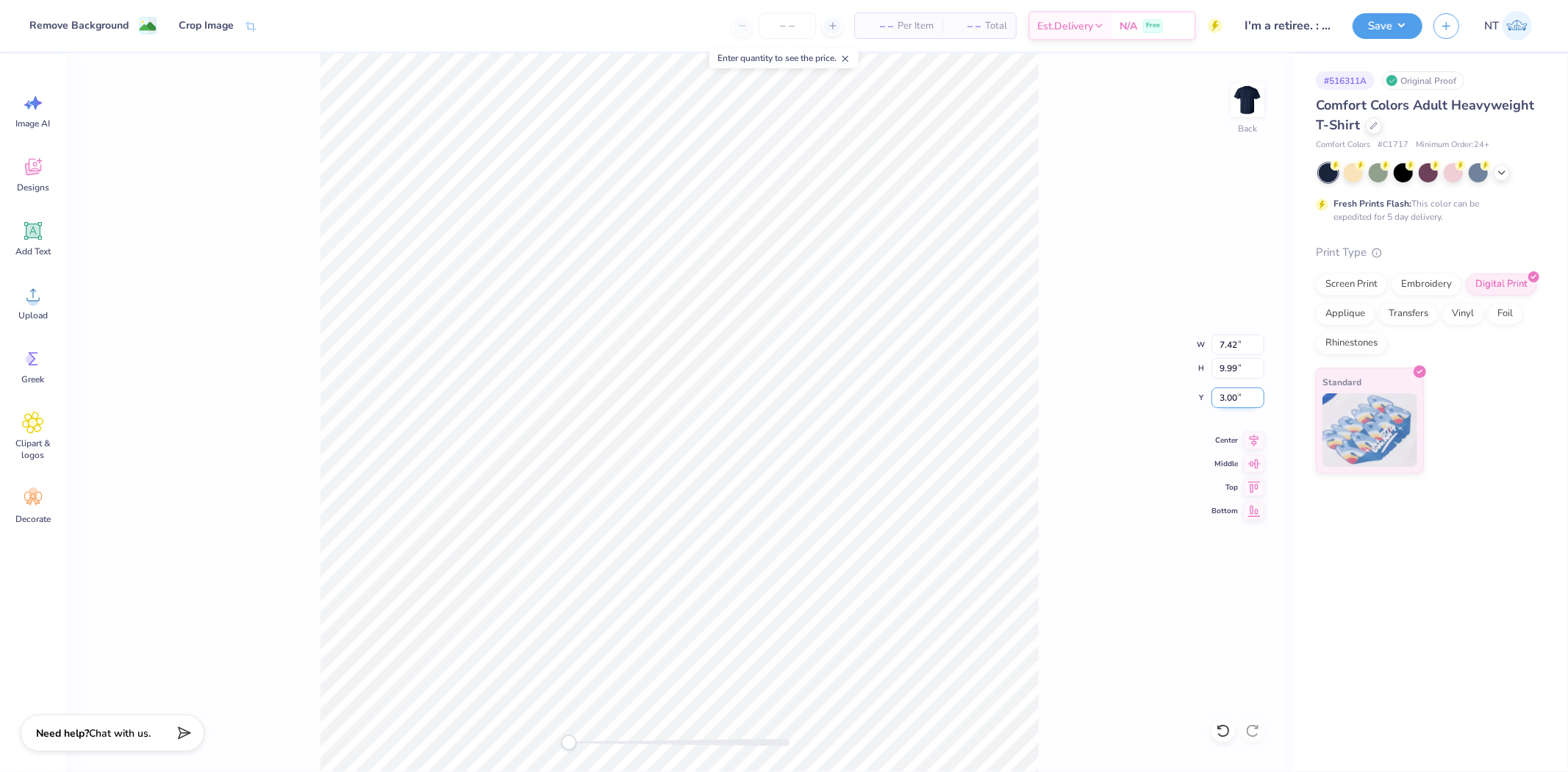
click at [1240, 399] on input "3.00" at bounding box center [1238, 397] width 53 height 21
click at [1241, 371] on input "9.99" at bounding box center [1238, 368] width 53 height 21
click at [1255, 363] on input "9.97" at bounding box center [1238, 368] width 53 height 21
type input "9.98"
click at [1255, 363] on input "9.98" at bounding box center [1238, 368] width 53 height 21
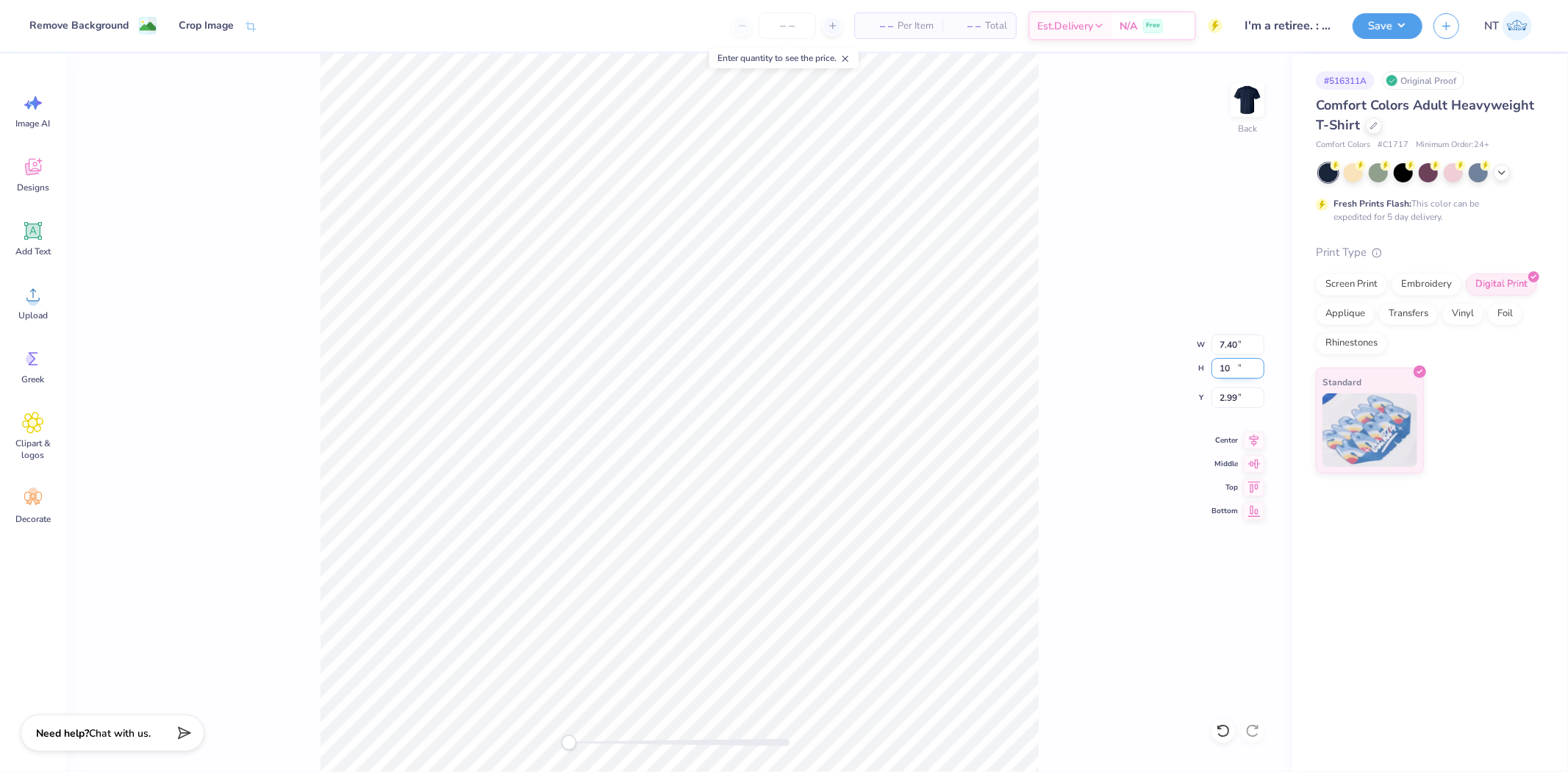
type input "10"
click at [1255, 366] on input "10" at bounding box center [1238, 368] width 53 height 21
click at [1254, 375] on input "9.99" at bounding box center [1238, 368] width 53 height 21
click at [1257, 393] on input "2.99" at bounding box center [1238, 397] width 53 height 21
type input "3"
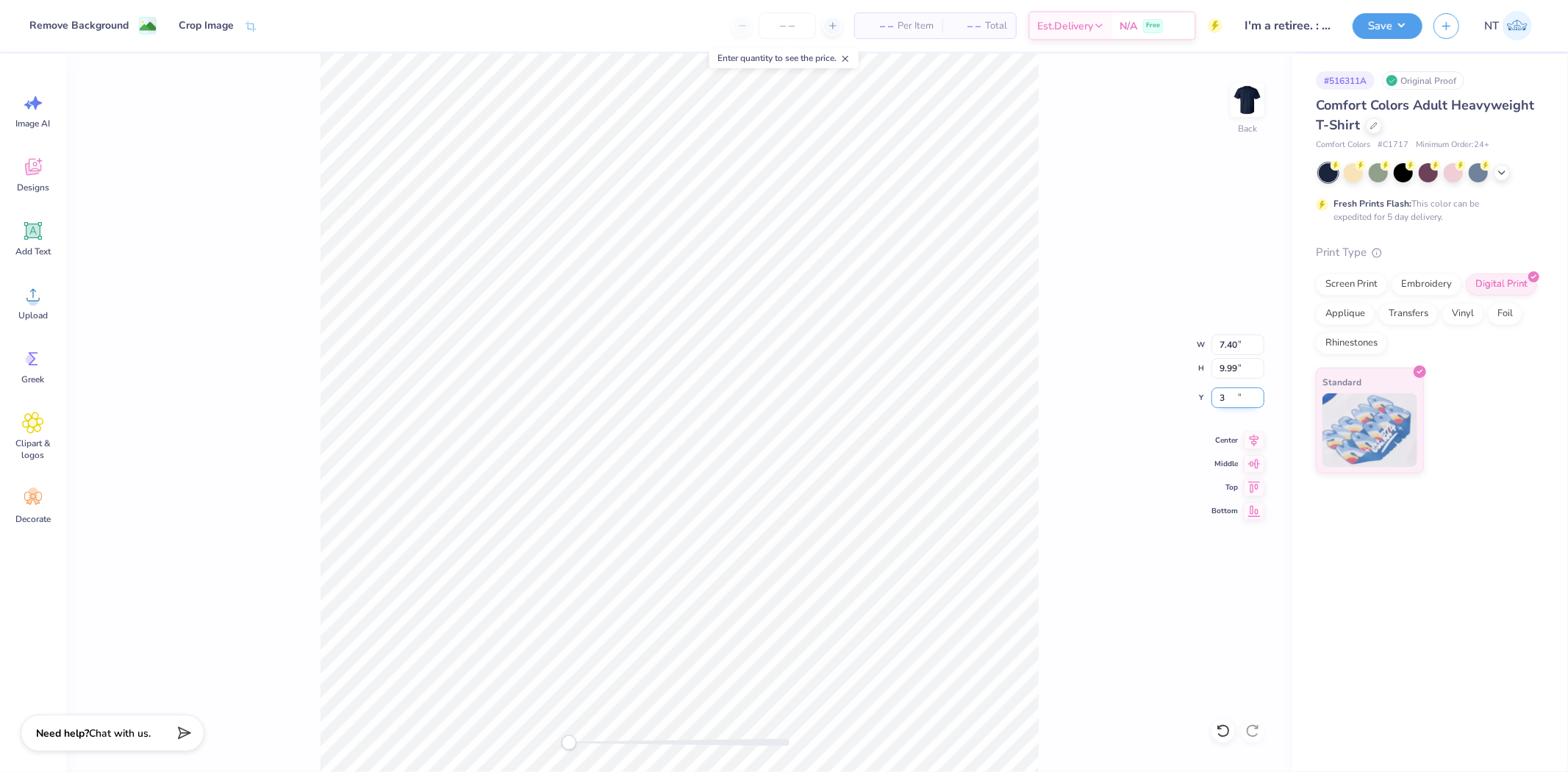
click at [1257, 393] on input "3" at bounding box center [1238, 397] width 53 height 21
click at [1248, 370] on input "9.99" at bounding box center [1238, 368] width 53 height 21
click at [1244, 367] on input "9.99" at bounding box center [1238, 368] width 53 height 21
type input "10"
click at [1257, 365] on input "10" at bounding box center [1238, 368] width 53 height 21
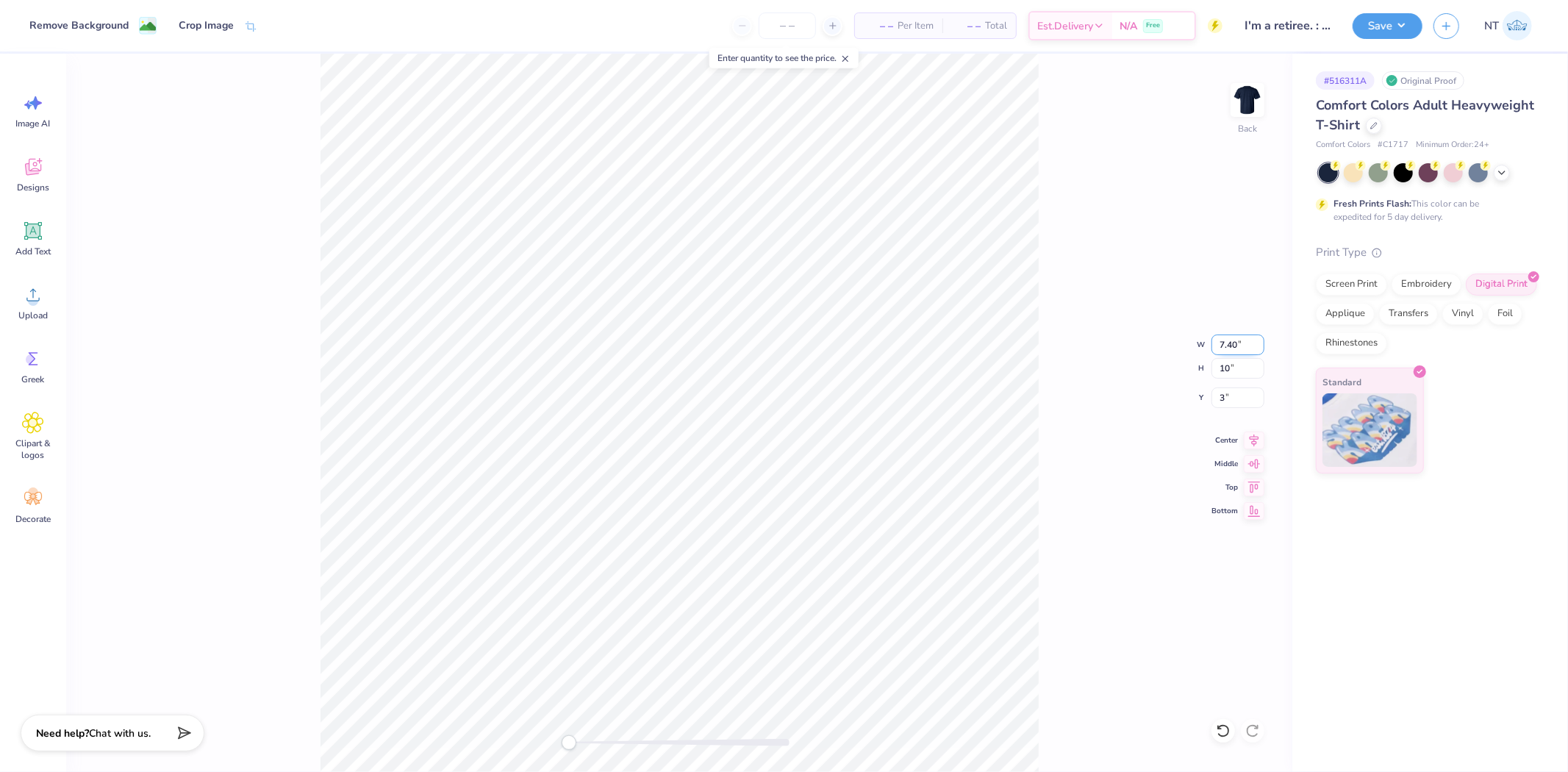
click at [1246, 354] on input "7.40" at bounding box center [1238, 344] width 53 height 21
click at [1246, 348] on input "7.40" at bounding box center [1238, 344] width 53 height 21
click at [1257, 347] on input "7.39" at bounding box center [1238, 344] width 53 height 21
type input "7.4"
click at [1257, 339] on input "7.4" at bounding box center [1238, 344] width 53 height 21
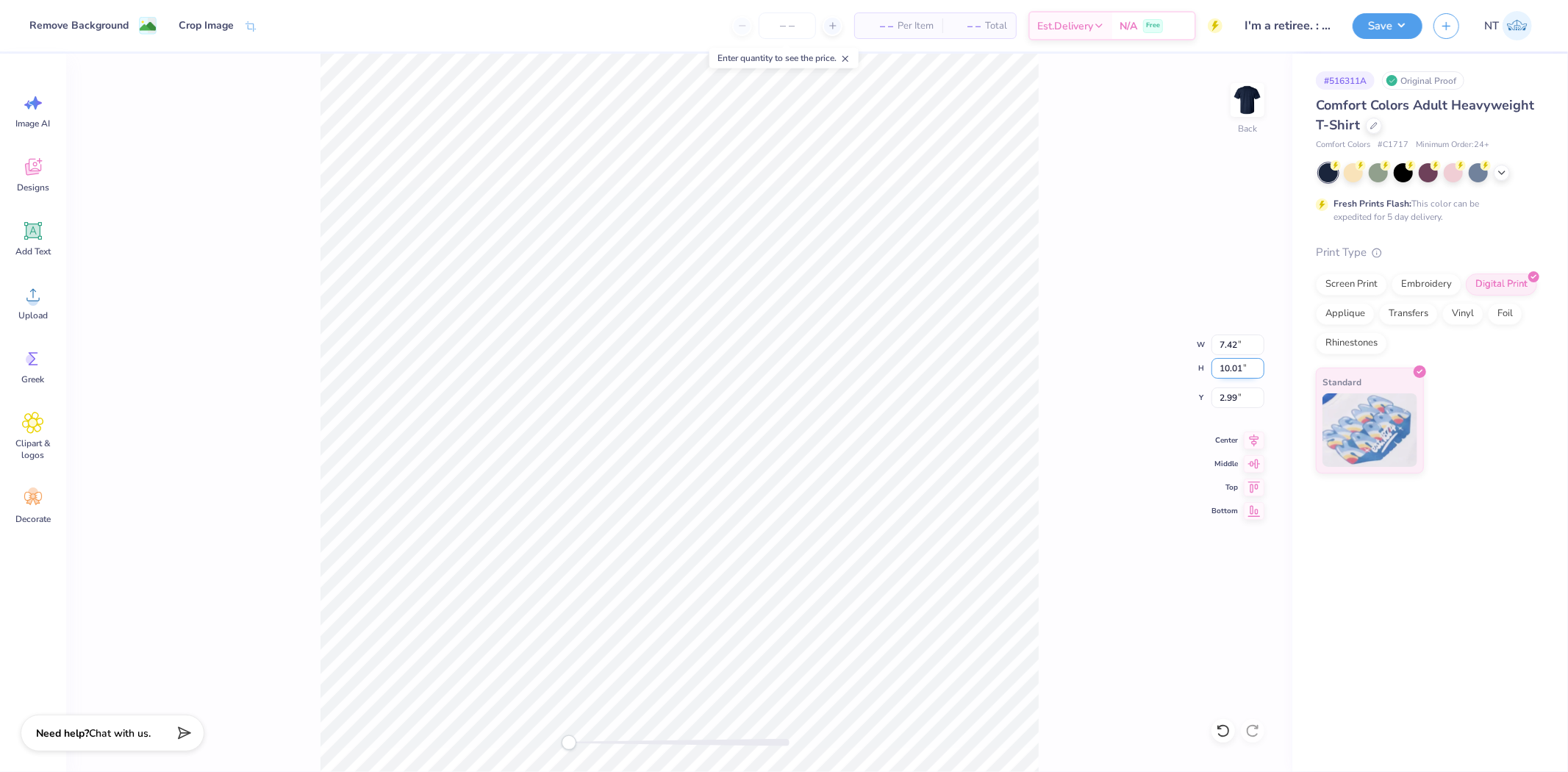
click at [1257, 373] on input "10.01" at bounding box center [1238, 368] width 53 height 21
type input "10"
click at [1257, 370] on input "10" at bounding box center [1238, 368] width 53 height 21
click at [1257, 371] on input "10" at bounding box center [1238, 368] width 53 height 21
type input "9.99"
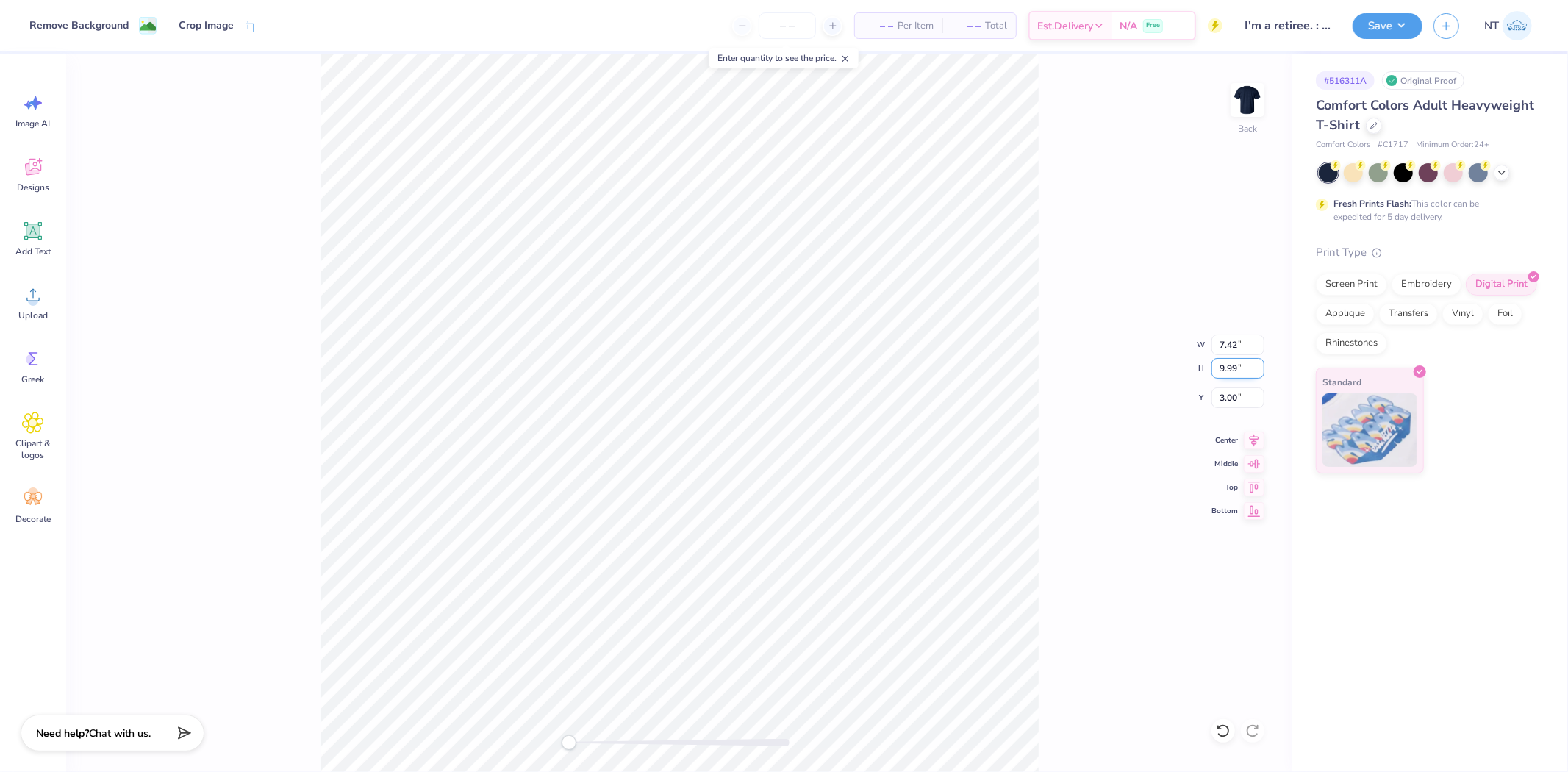
click at [1257, 371] on input "9.99" at bounding box center [1238, 368] width 53 height 21
click at [1083, 440] on div "Back W 7.42 7.42 " H 9.99 9.99 " Y 3.00 3.00 " Center Middle Top Bottom" at bounding box center [680, 413] width 1227 height 718
click at [1255, 371] on input "10.01" at bounding box center [1238, 368] width 53 height 21
click at [1255, 371] on input "10" at bounding box center [1238, 368] width 53 height 21
type input "9.99"
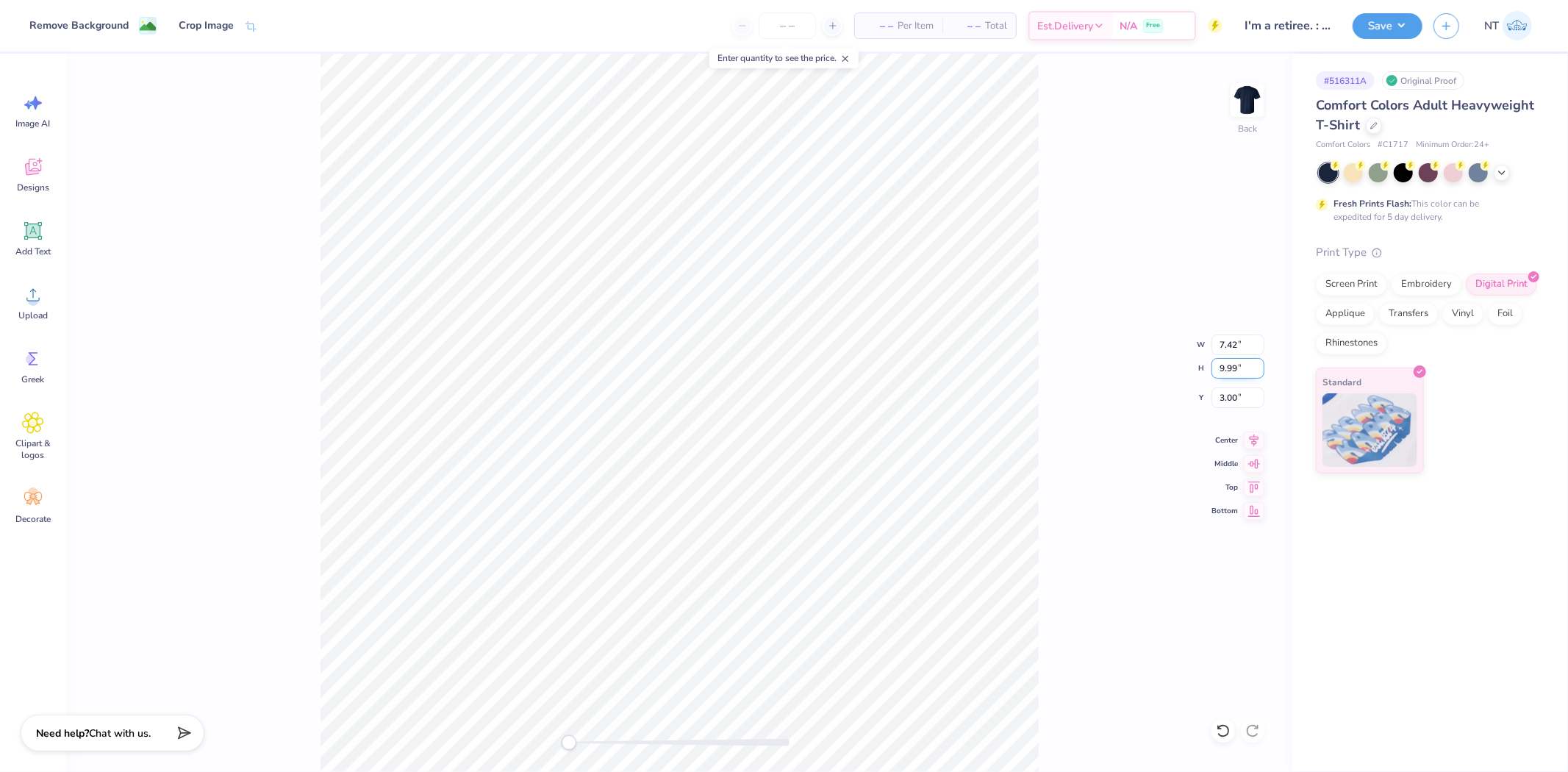
click at [1255, 371] on input "9.99" at bounding box center [1238, 368] width 53 height 21
click at [1257, 370] on input "10.01" at bounding box center [1238, 368] width 53 height 21
click at [1257, 370] on input "10" at bounding box center [1238, 368] width 53 height 21
type input "9.99"
click at [1257, 370] on input "9.99" at bounding box center [1238, 368] width 53 height 21
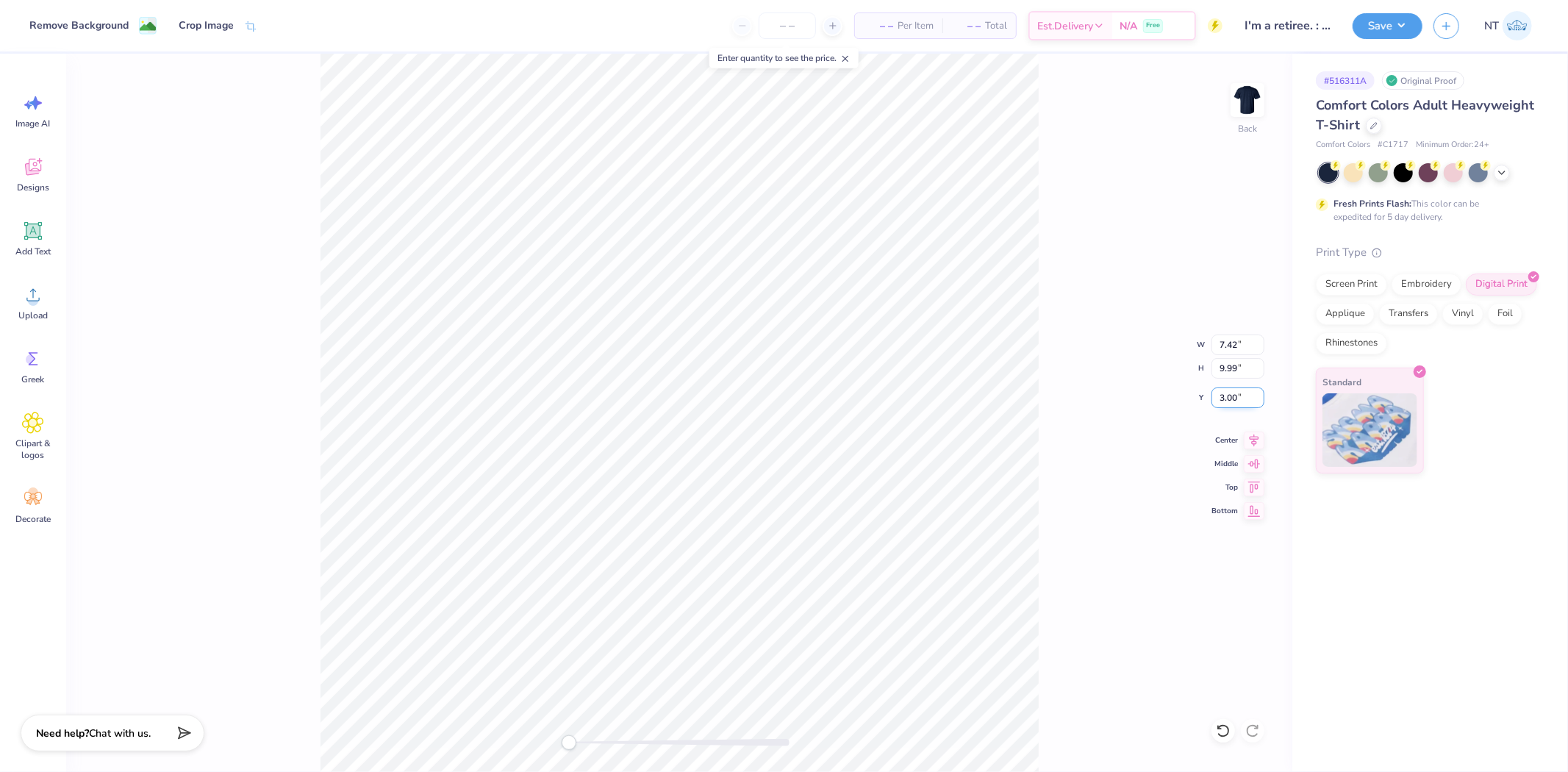
click at [1231, 399] on input "3.00" at bounding box center [1238, 397] width 53 height 21
click at [1238, 364] on input "9.99" at bounding box center [1238, 368] width 53 height 21
click at [1237, 339] on input "7.42" at bounding box center [1238, 344] width 53 height 21
click at [1257, 361] on input "9.97" at bounding box center [1238, 368] width 53 height 21
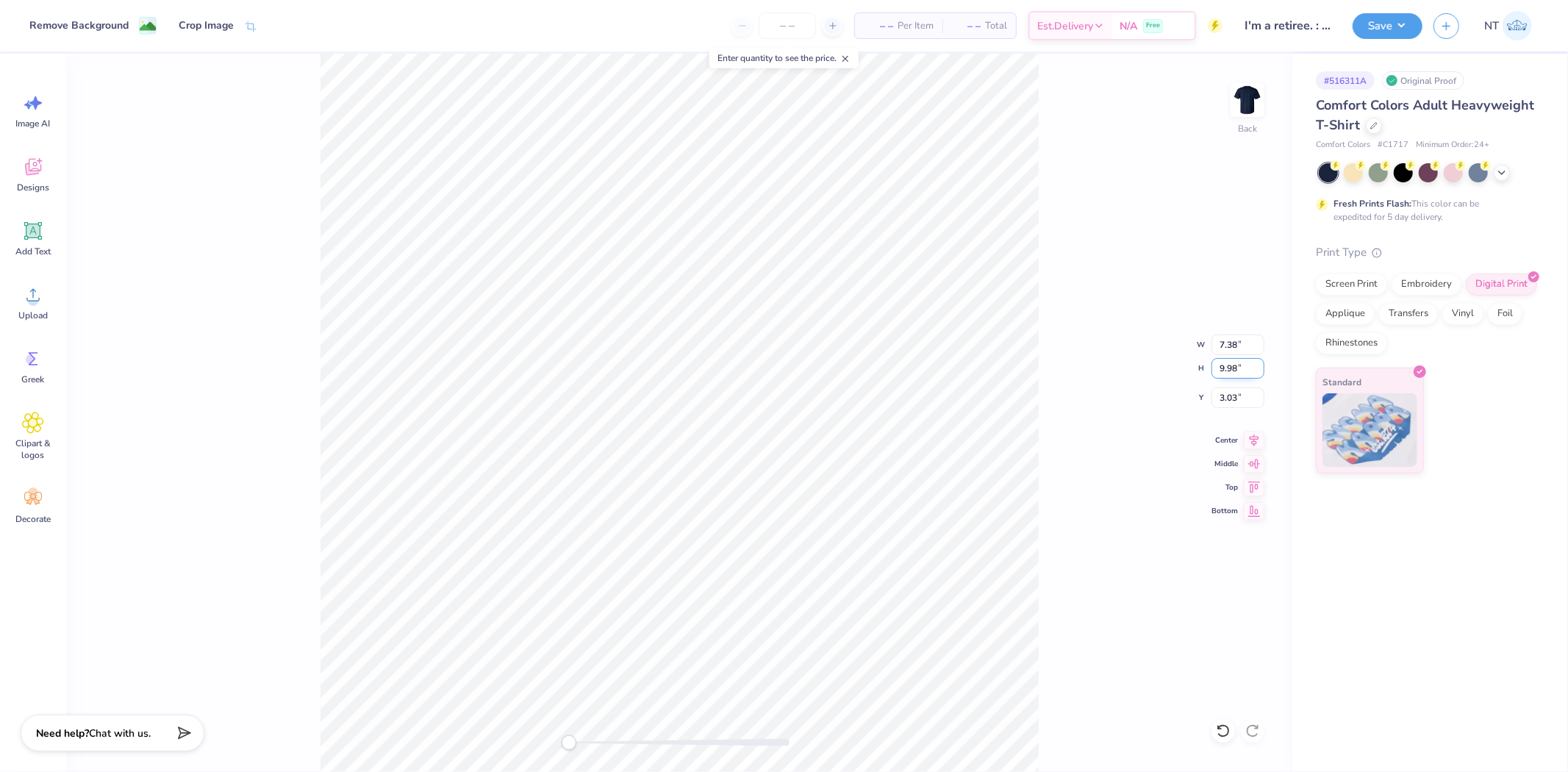
type input "9.98"
click at [1257, 361] on input "9.98" at bounding box center [1238, 368] width 53 height 21
click at [1255, 361] on input "9.97" at bounding box center [1238, 368] width 53 height 21
type input "9.98"
click at [1255, 361] on input "9.98" at bounding box center [1238, 368] width 53 height 21
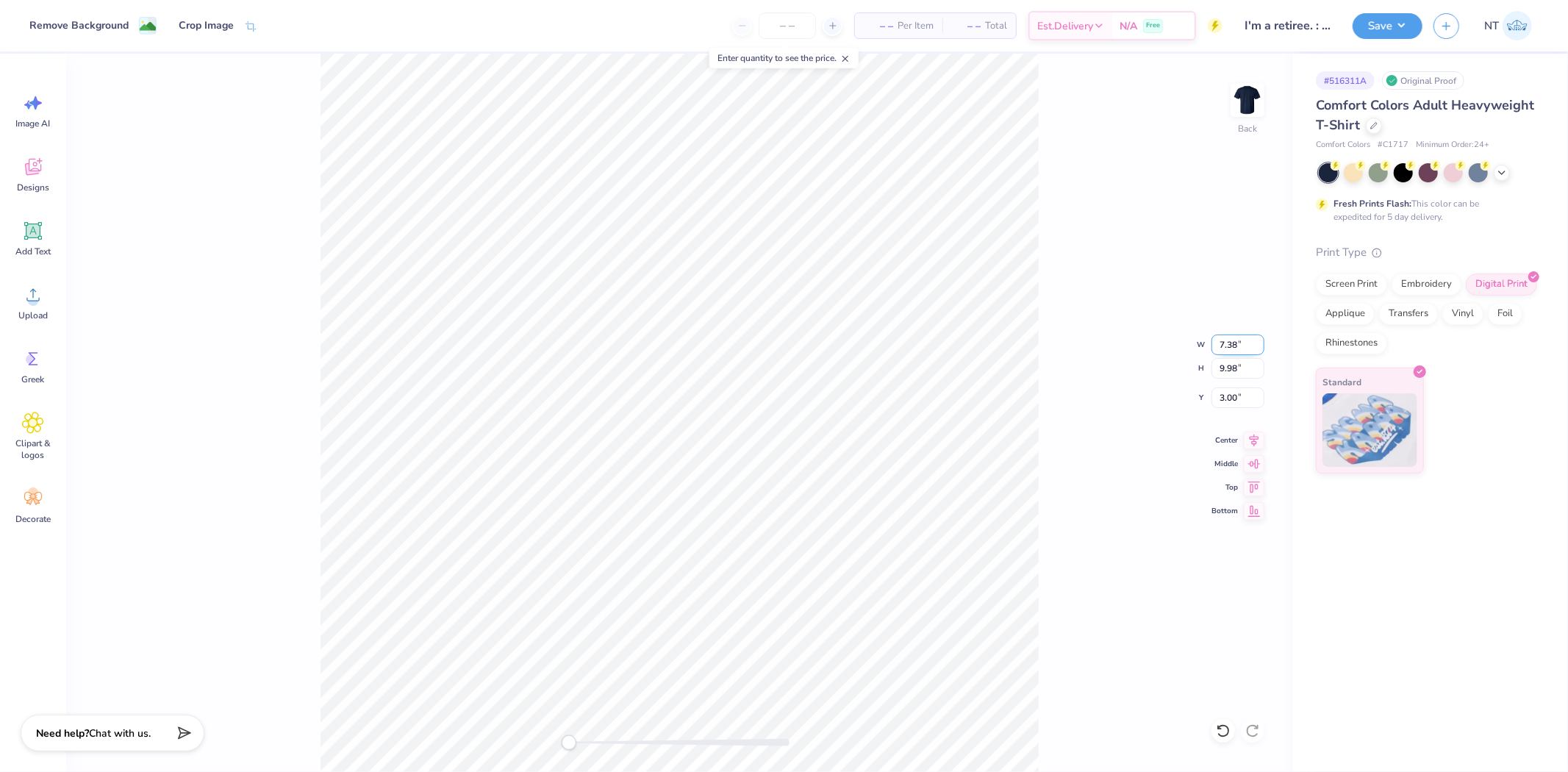
click at [1227, 345] on input "7.38" at bounding box center [1238, 344] width 53 height 21
click at [1053, 501] on div "Back W 7.39 7.39 " H 9.98 9.98 " Y 3.01 3.01 " Center Middle Top Bottom" at bounding box center [680, 413] width 1227 height 718
click at [1255, 364] on input "9.99" at bounding box center [1238, 368] width 53 height 21
type input "10"
click at [1255, 364] on input "10" at bounding box center [1238, 368] width 53 height 21
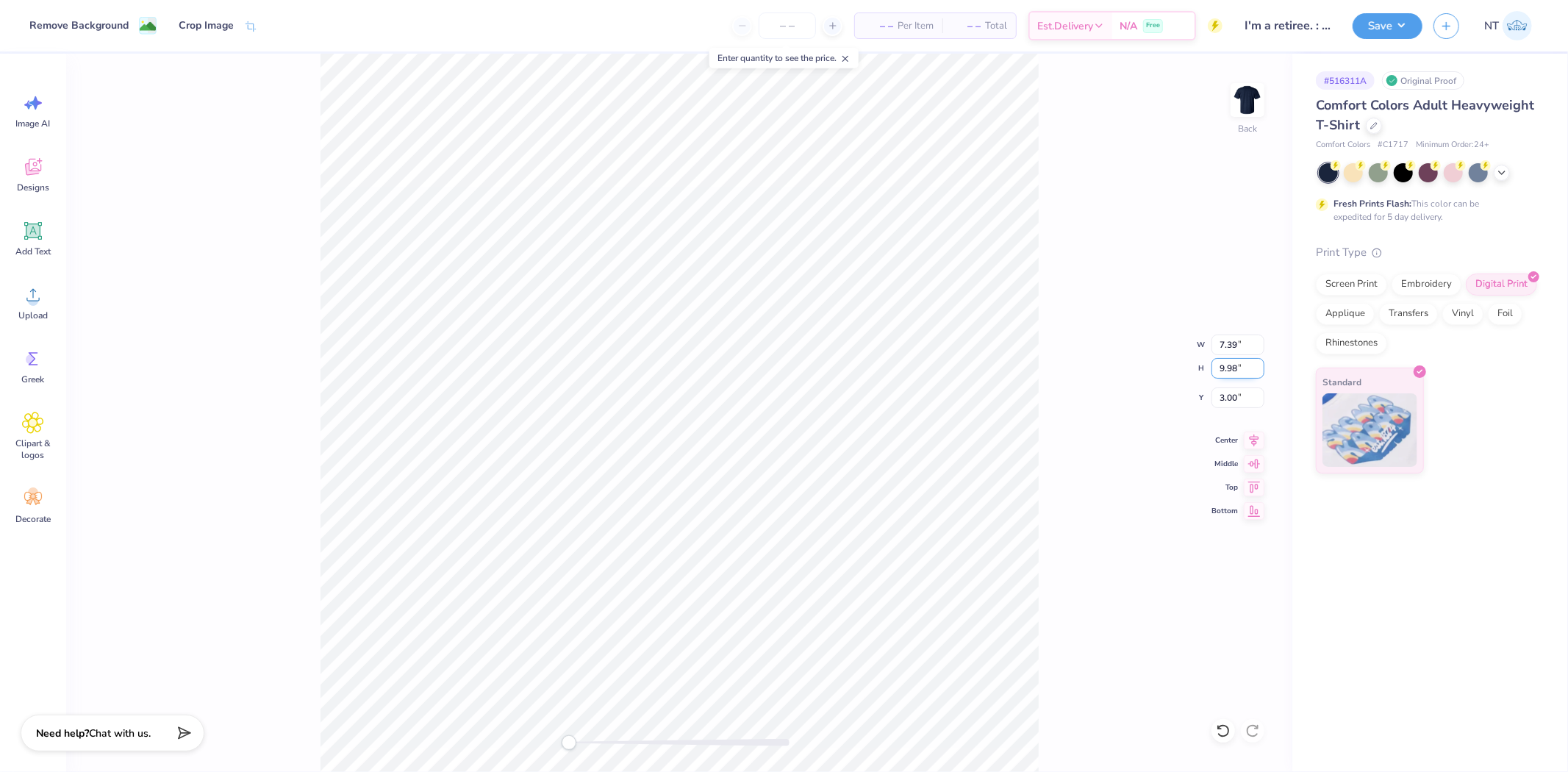
click at [1239, 369] on input "9.98" at bounding box center [1238, 368] width 53 height 21
type input "10"
type input "3"
click at [1237, 345] on input "7.39" at bounding box center [1238, 344] width 53 height 21
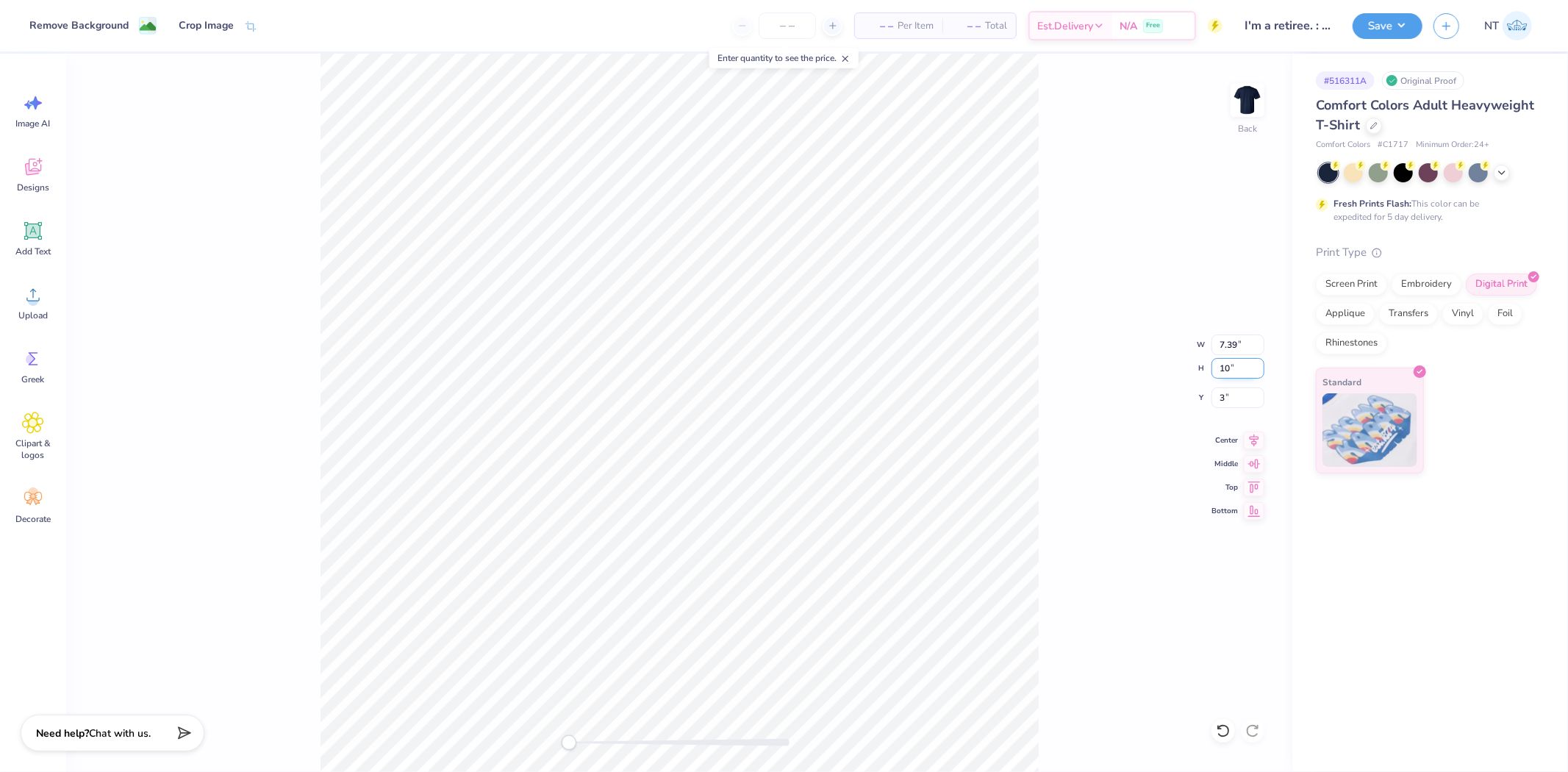
click at [1236, 364] on input "10" at bounding box center [1238, 368] width 53 height 21
click at [1239, 347] on input "7.39" at bounding box center [1238, 344] width 53 height 21
click at [1069, 375] on div "Back W 7.39 7.39 " H 10 10 " Y 3 3 " Center Middle Top Bottom" at bounding box center [680, 413] width 1227 height 718
click at [1233, 404] on input "3.00" at bounding box center [1238, 397] width 53 height 21
click at [1257, 31] on button "Save" at bounding box center [1387, 24] width 69 height 26
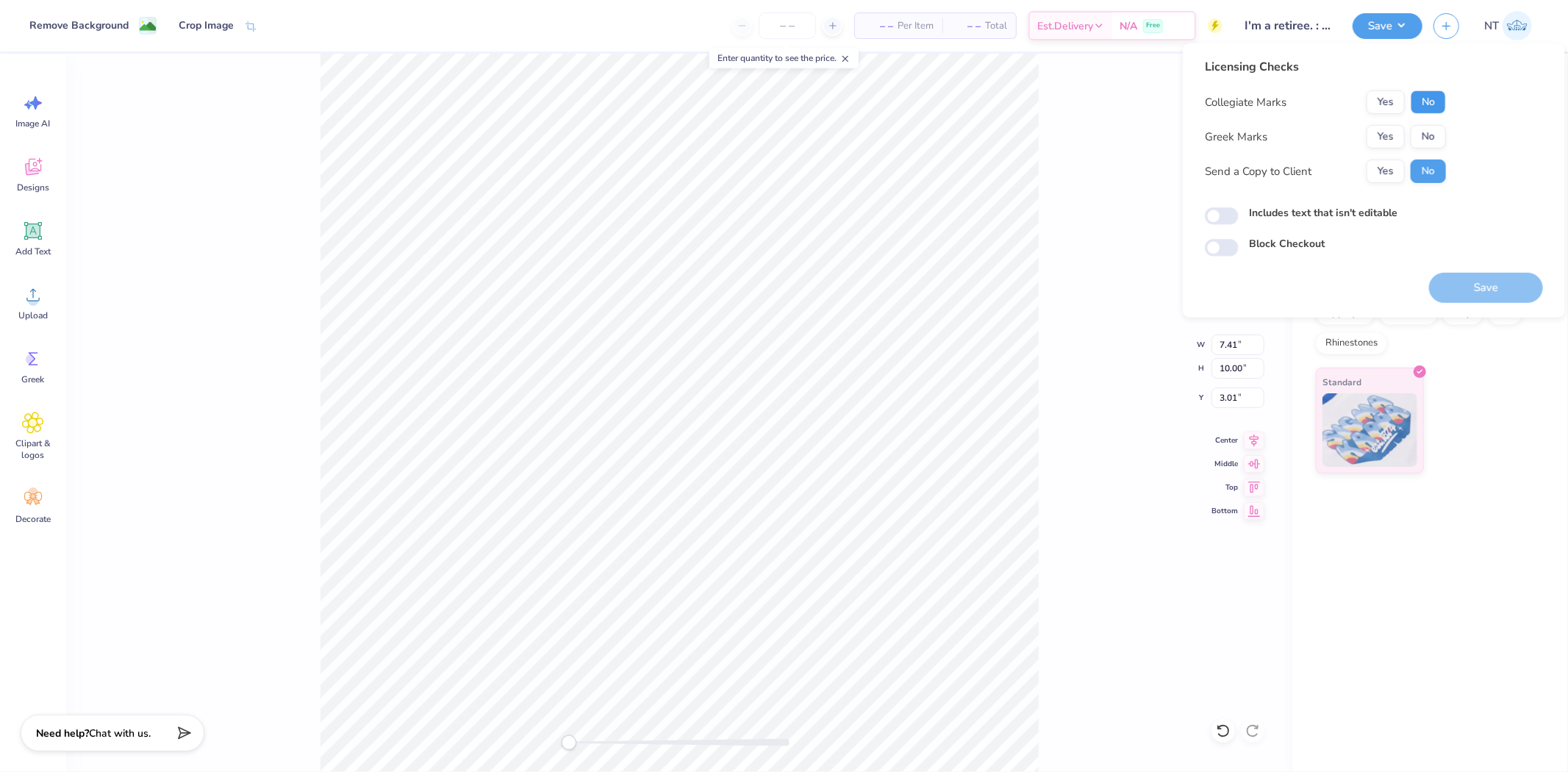
click at [1257, 107] on button "No" at bounding box center [1429, 102] width 36 height 24
click at [1257, 128] on button "No" at bounding box center [1429, 137] width 36 height 24
click at [1257, 211] on label "Includes text that isn't editable" at bounding box center [1324, 213] width 149 height 16
click at [1239, 211] on input "Includes text that isn't editable" at bounding box center [1222, 216] width 34 height 18
checkbox input "true"
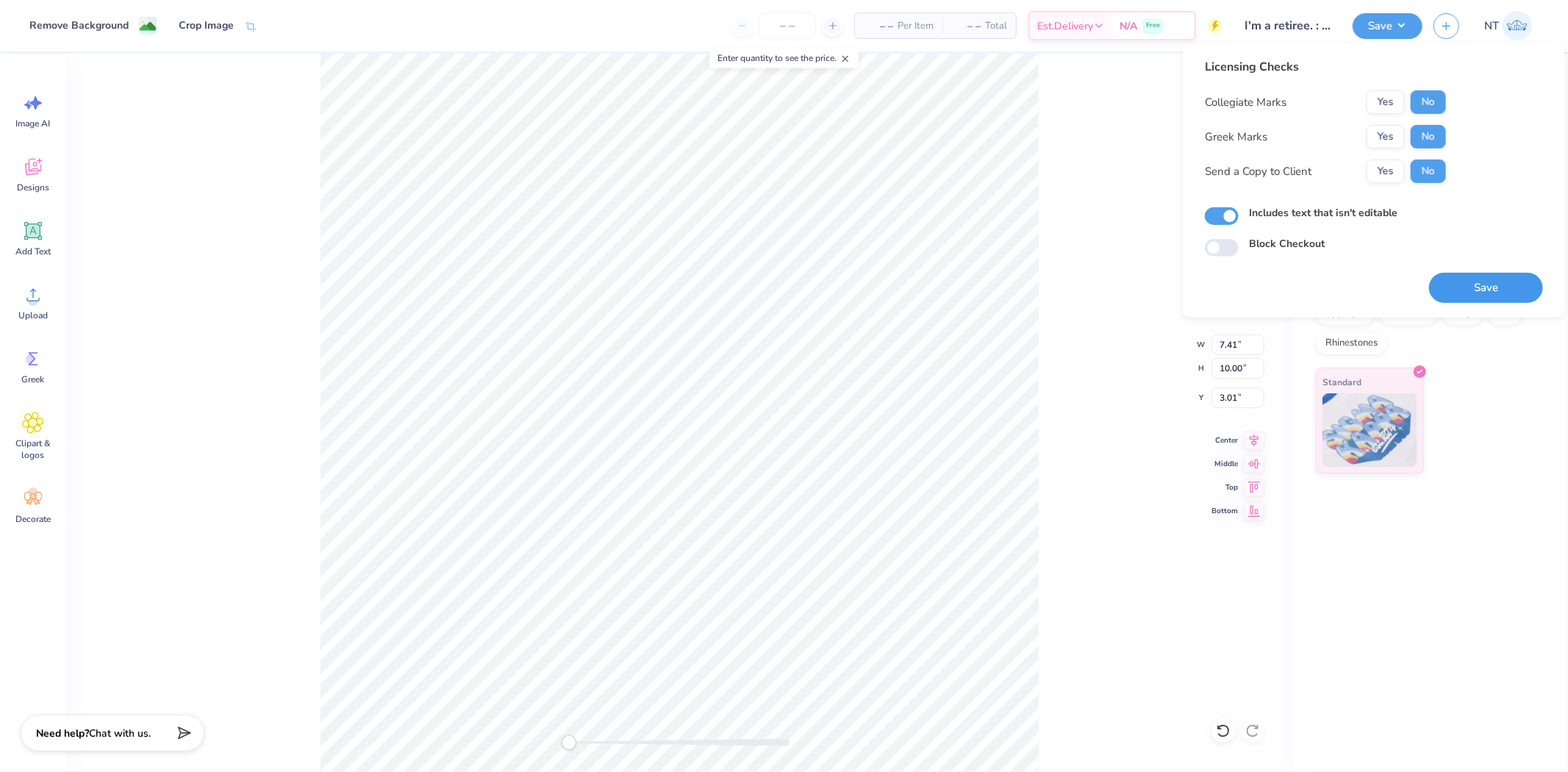
click at [1257, 277] on button "Save" at bounding box center [1486, 288] width 114 height 30
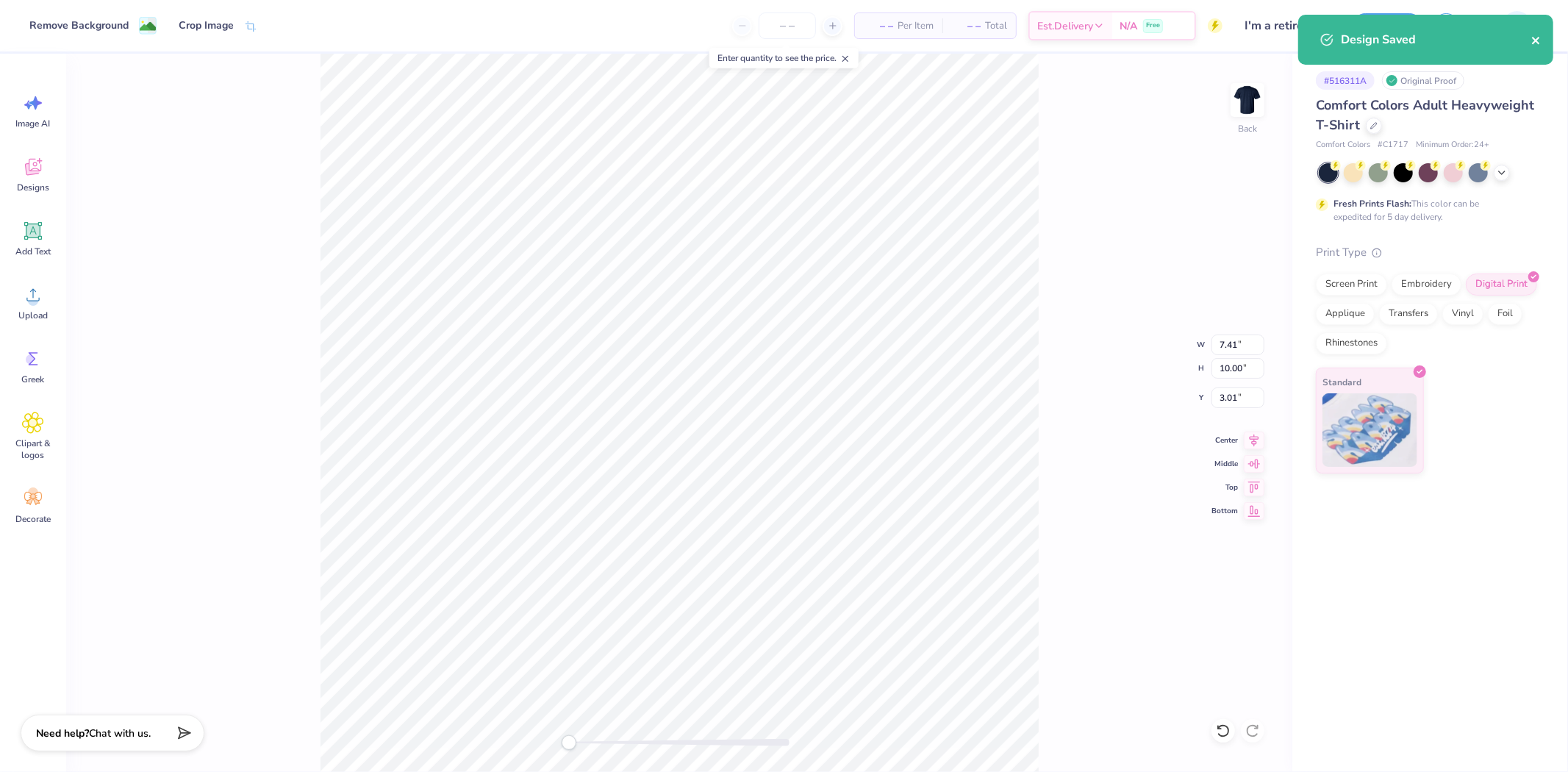
click at [1257, 41] on icon "close" at bounding box center [1536, 41] width 10 height 12
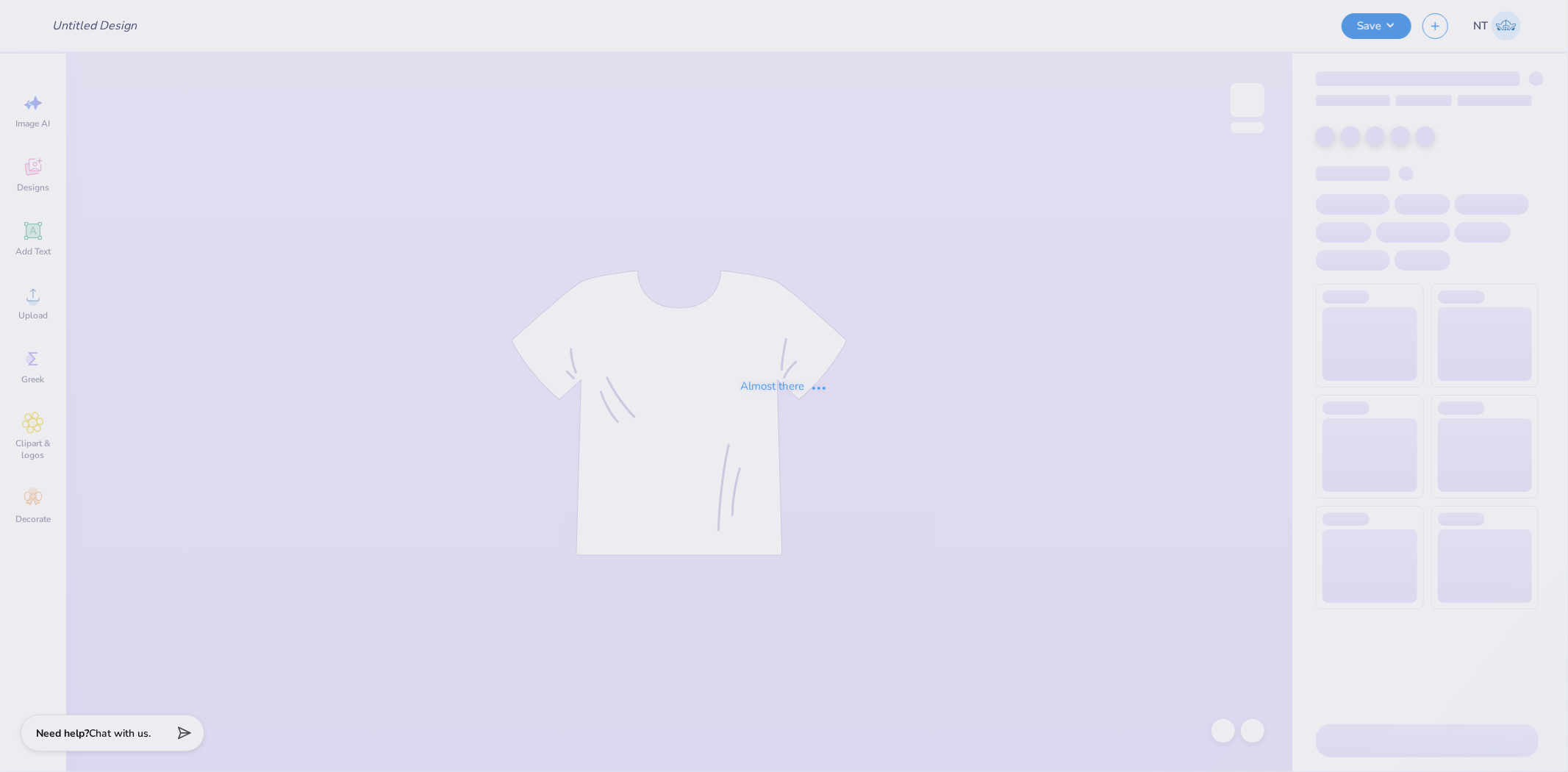
type input "Can you see my design? When i removed the background it looks li"
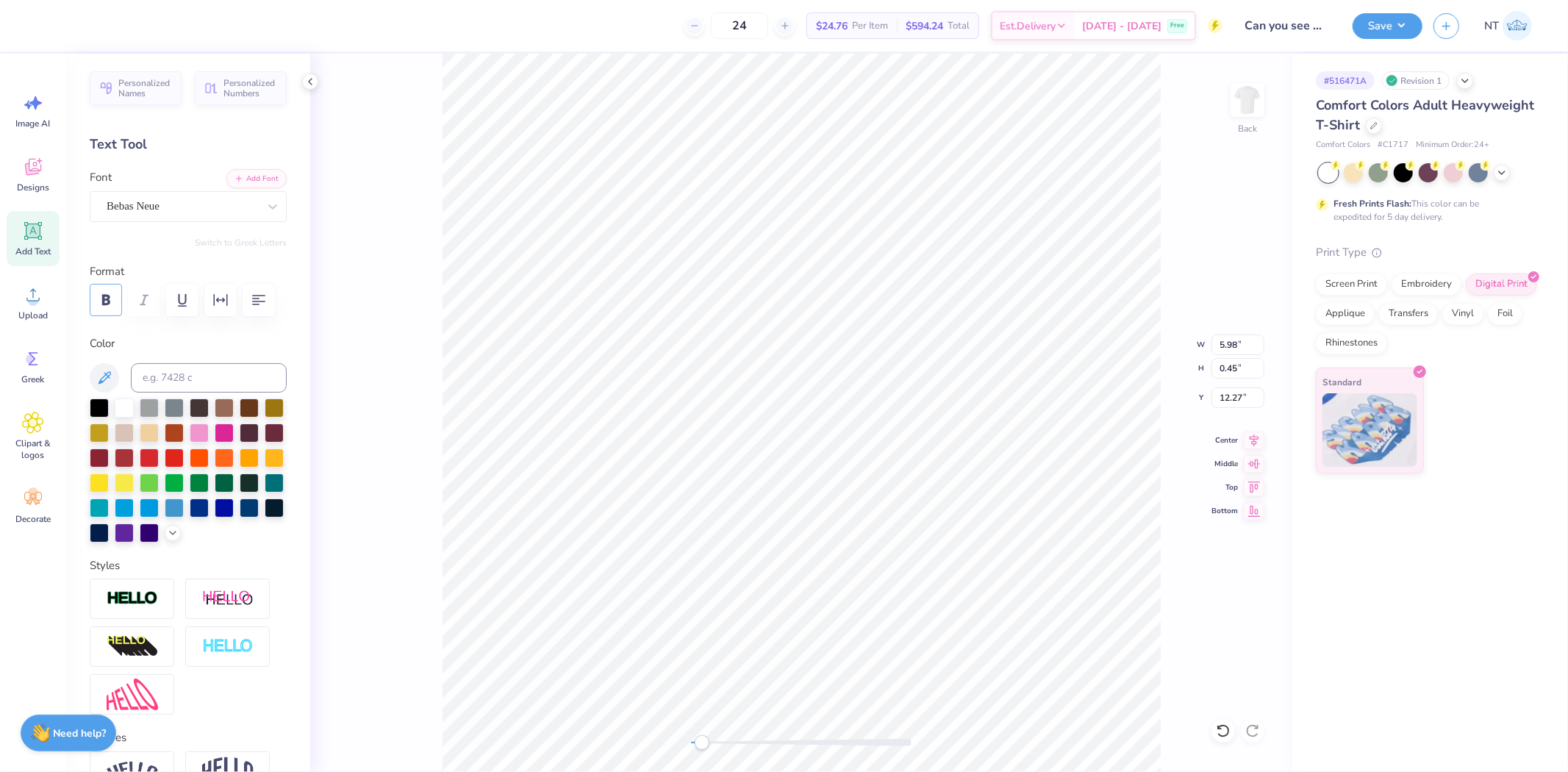
click at [108, 303] on icon "button" at bounding box center [106, 300] width 8 height 10
click at [1228, 736] on icon at bounding box center [1223, 730] width 15 height 15
click at [19, 296] on div "Upload" at bounding box center [33, 303] width 53 height 56
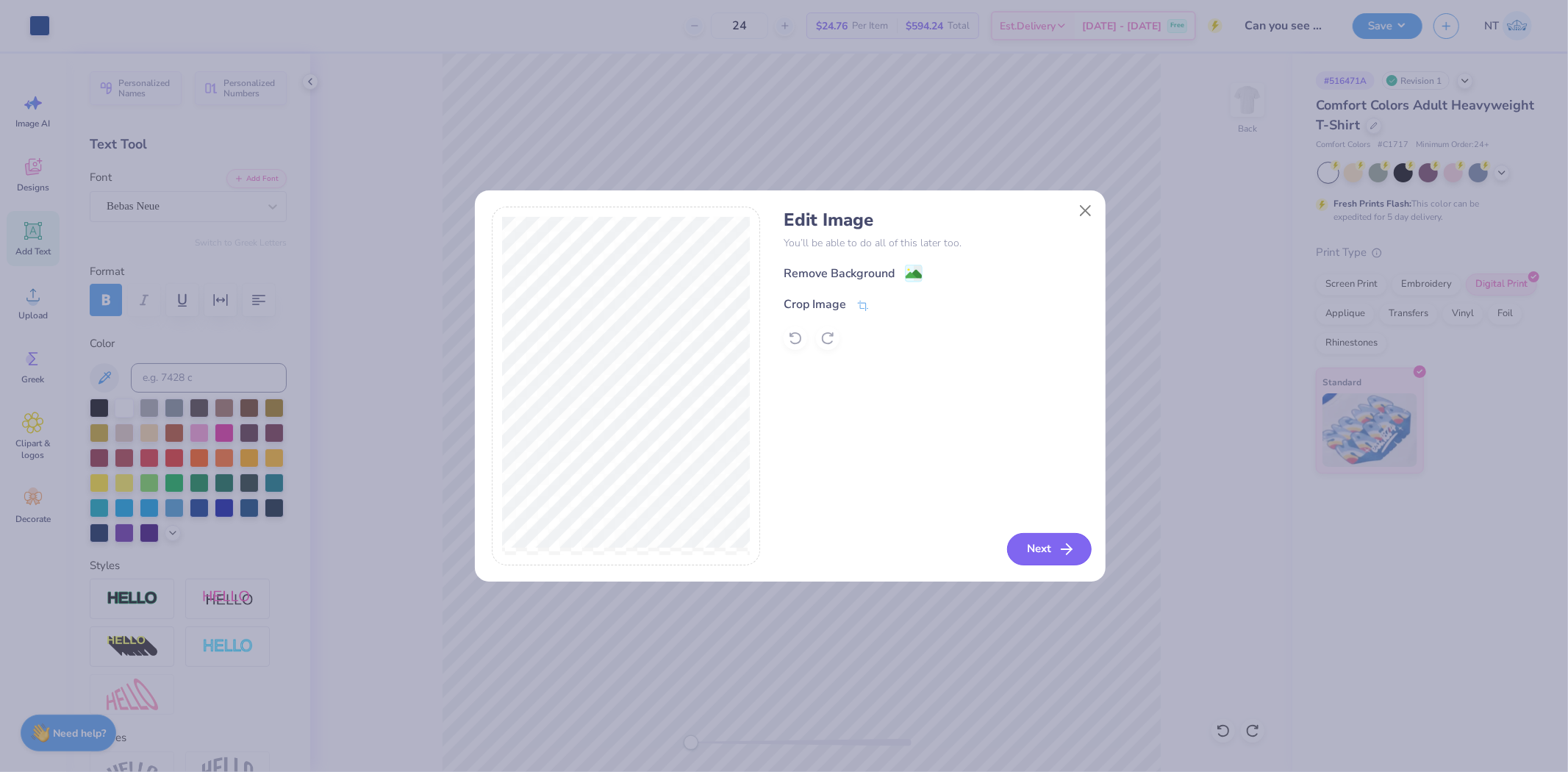
click at [1054, 546] on button "Next" at bounding box center [1049, 549] width 84 height 33
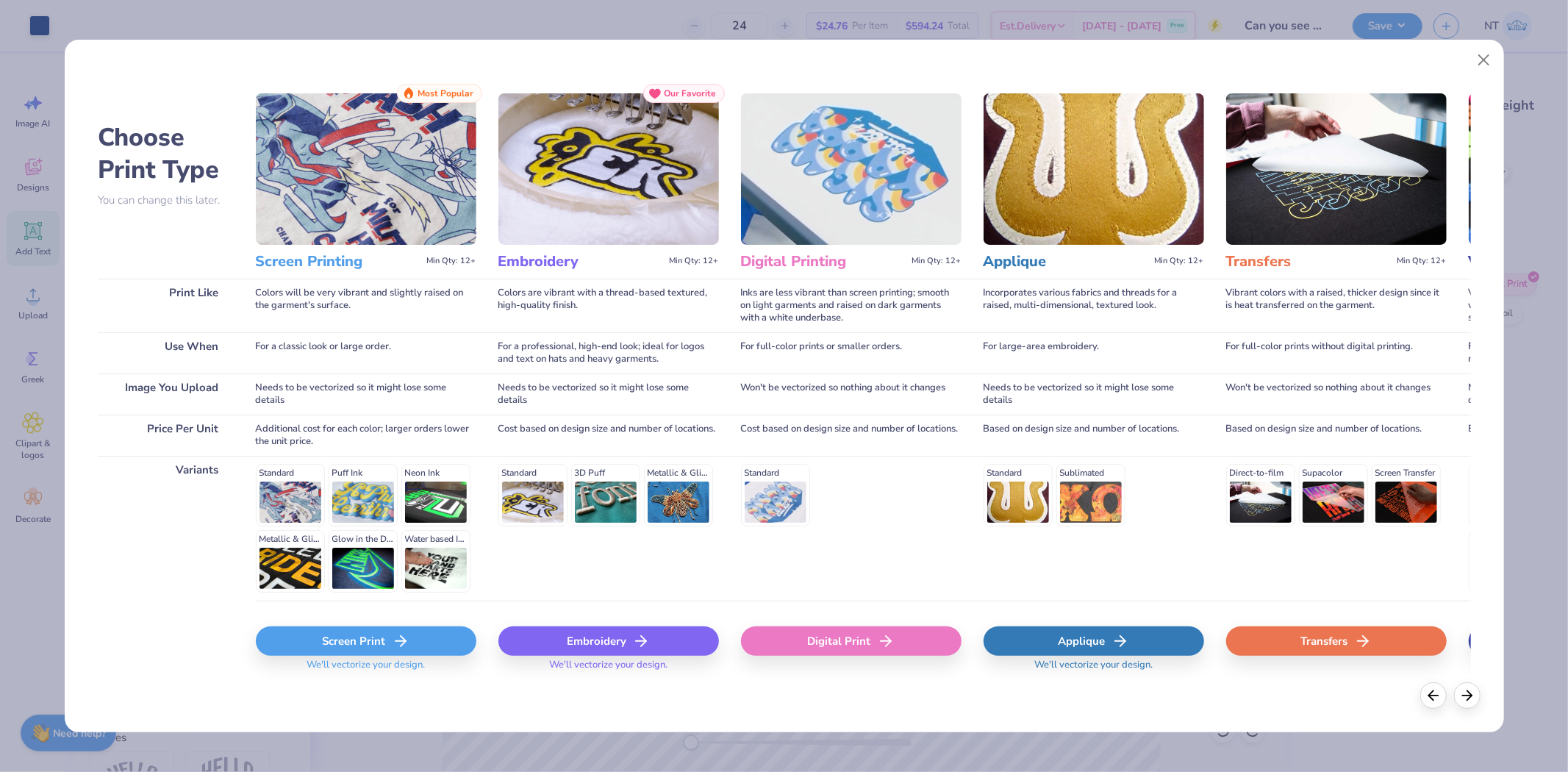
click at [810, 643] on div "Digital Print" at bounding box center [851, 641] width 220 height 30
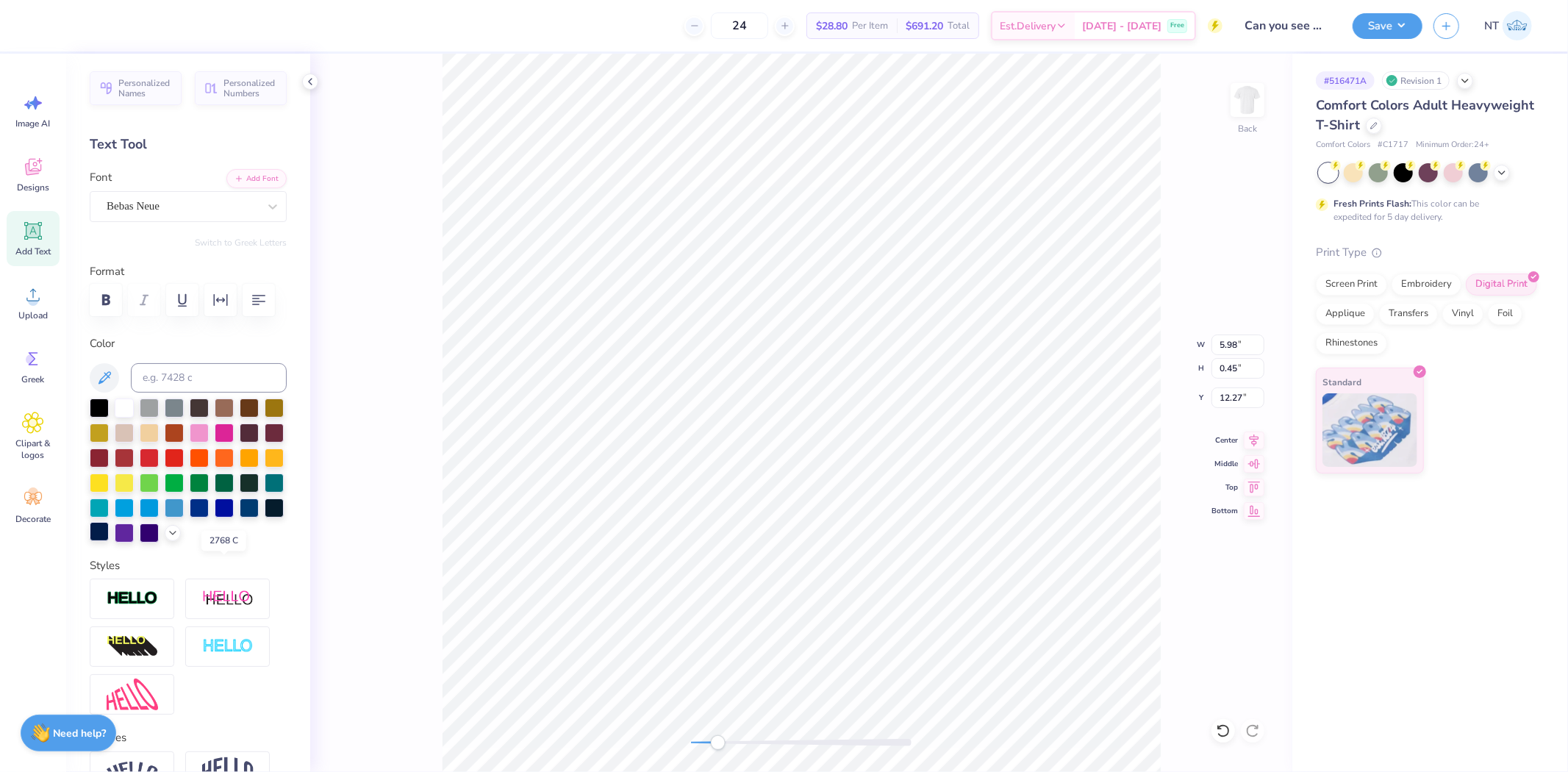
click at [109, 541] on div at bounding box center [98, 531] width 19 height 19
click at [103, 298] on icon "button" at bounding box center [106, 300] width 8 height 10
click at [232, 304] on button "button" at bounding box center [220, 300] width 33 height 33
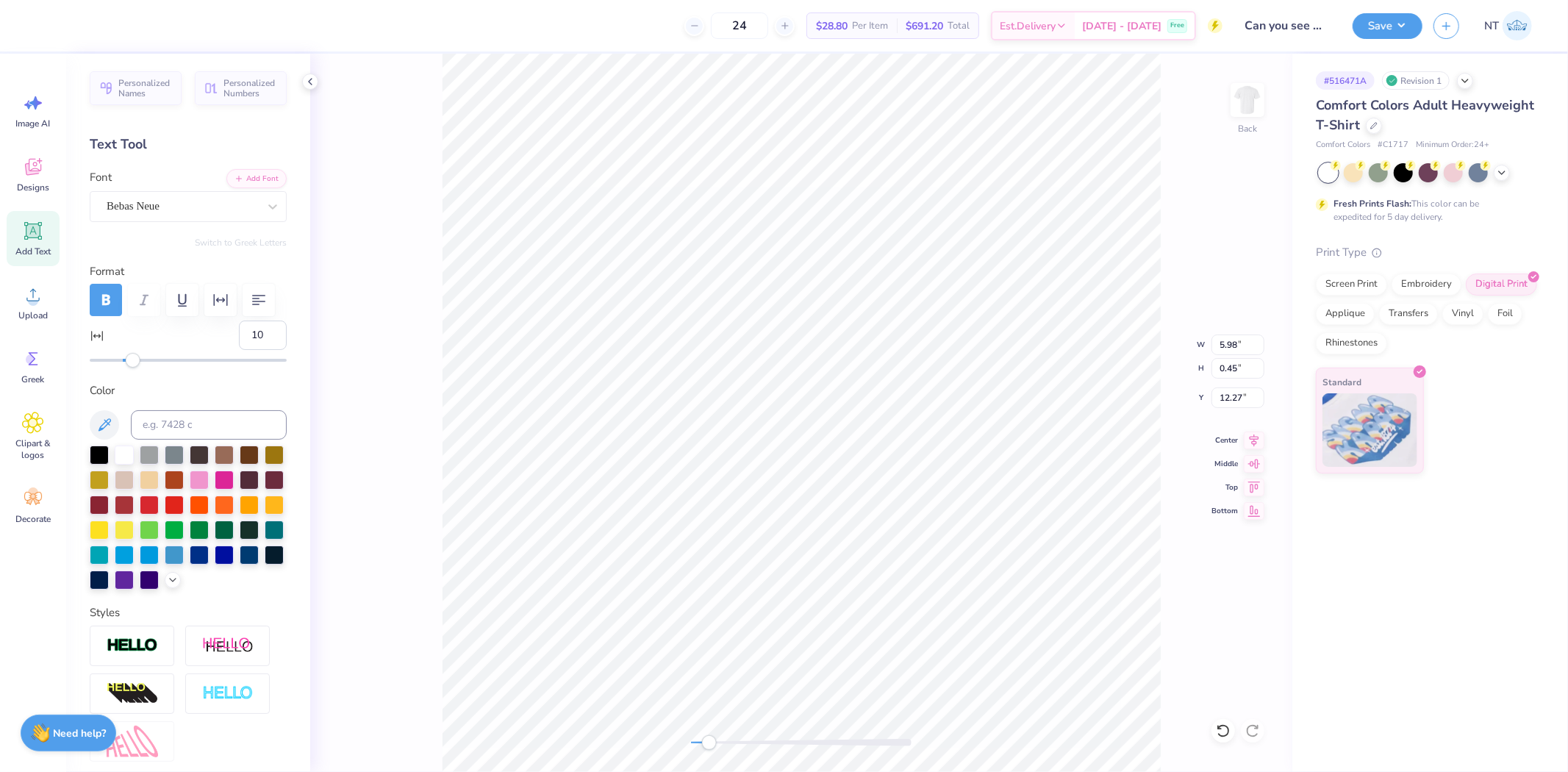
type input "11"
drag, startPoint x: 119, startPoint y: 399, endPoint x: 181, endPoint y: 416, distance: 64.3
click at [135, 367] on div "Accessibility label" at bounding box center [136, 360] width 15 height 15
click at [1221, 347] on input "8.87" at bounding box center [1238, 344] width 53 height 21
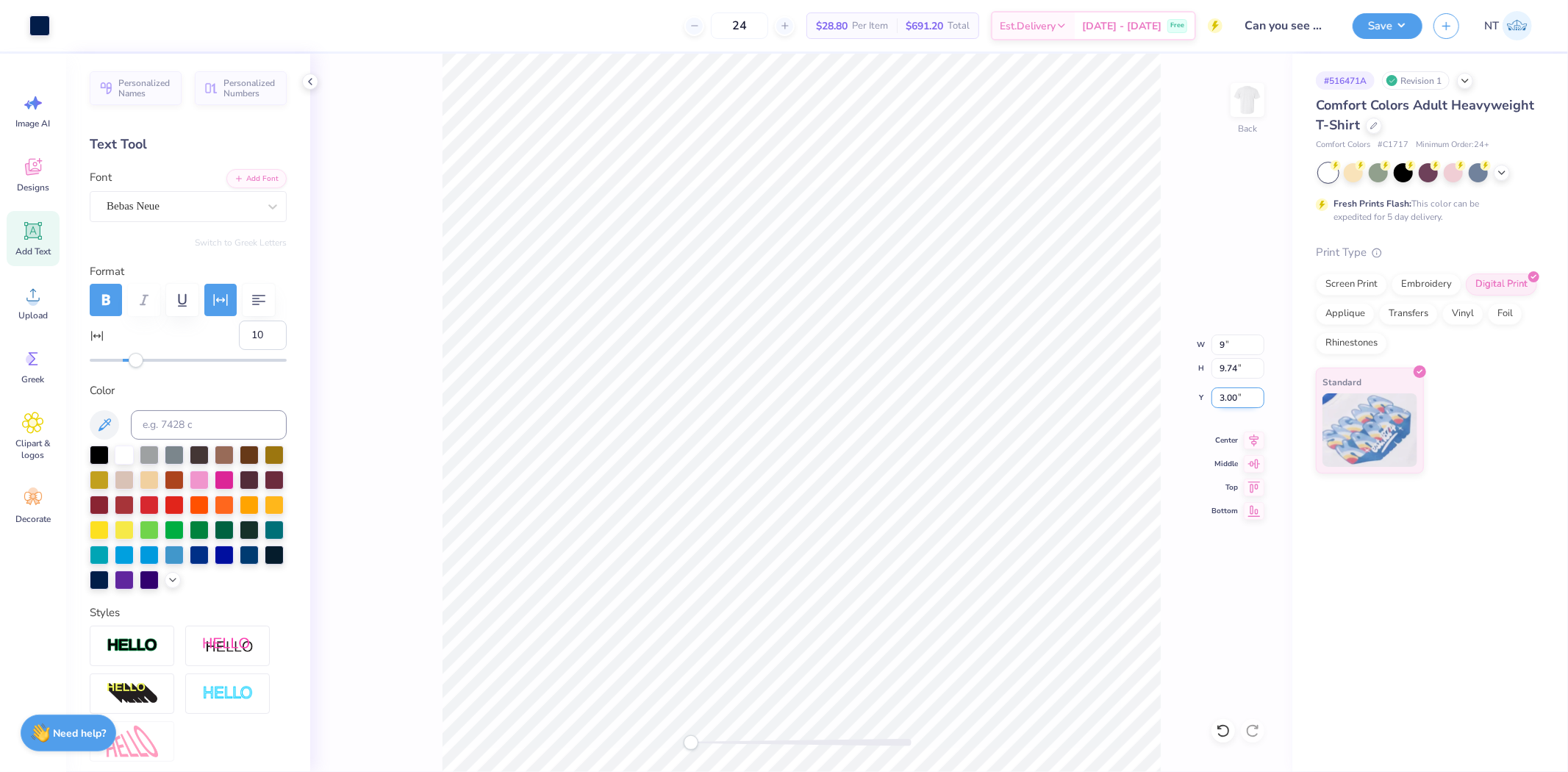
click at [1224, 397] on input "3.00" at bounding box center [1238, 397] width 53 height 21
type input "9.13"
type input "9.94"
type input "2.87"
type input "3.00"
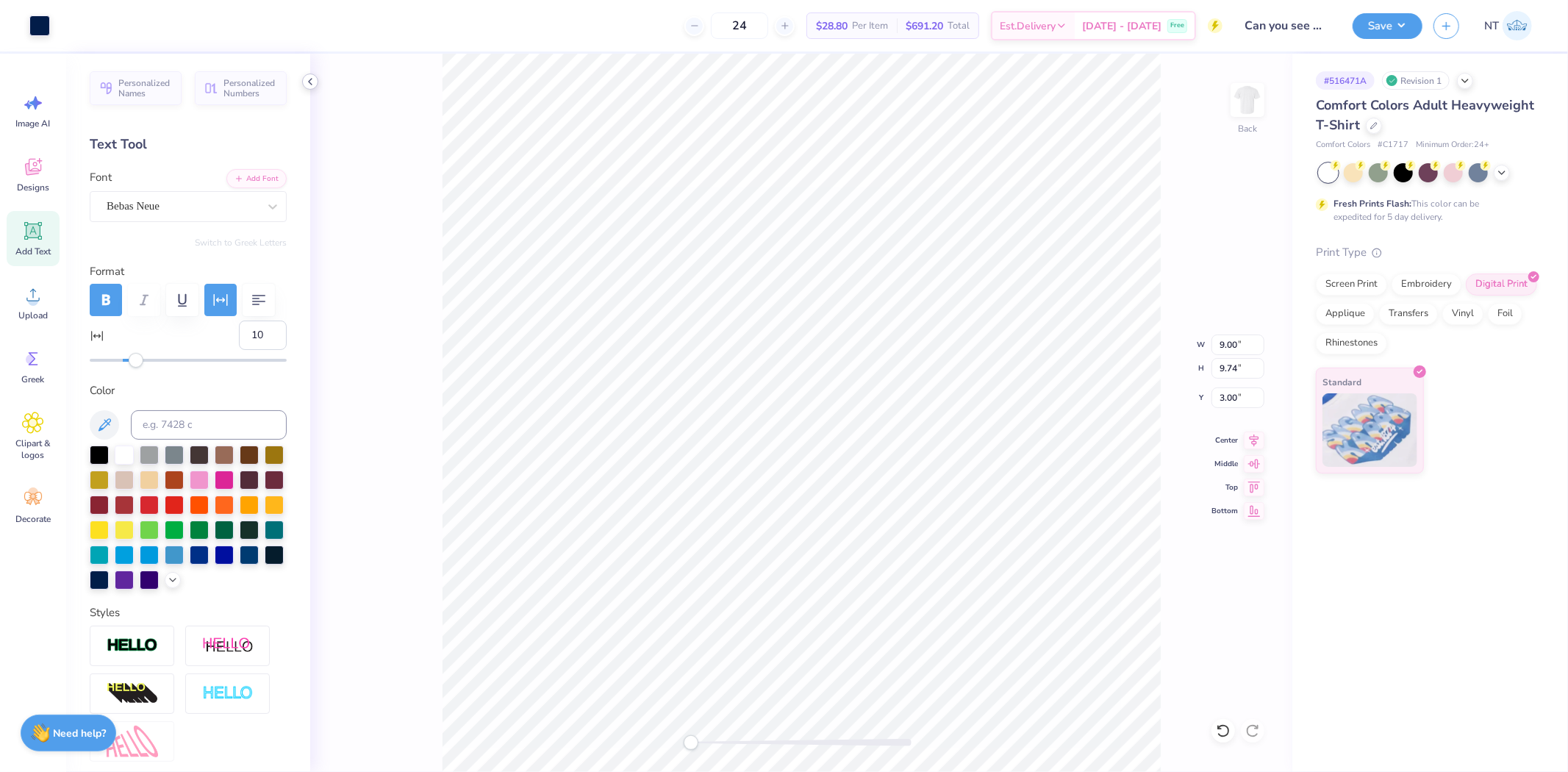
click at [305, 84] on icon at bounding box center [311, 81] width 12 height 12
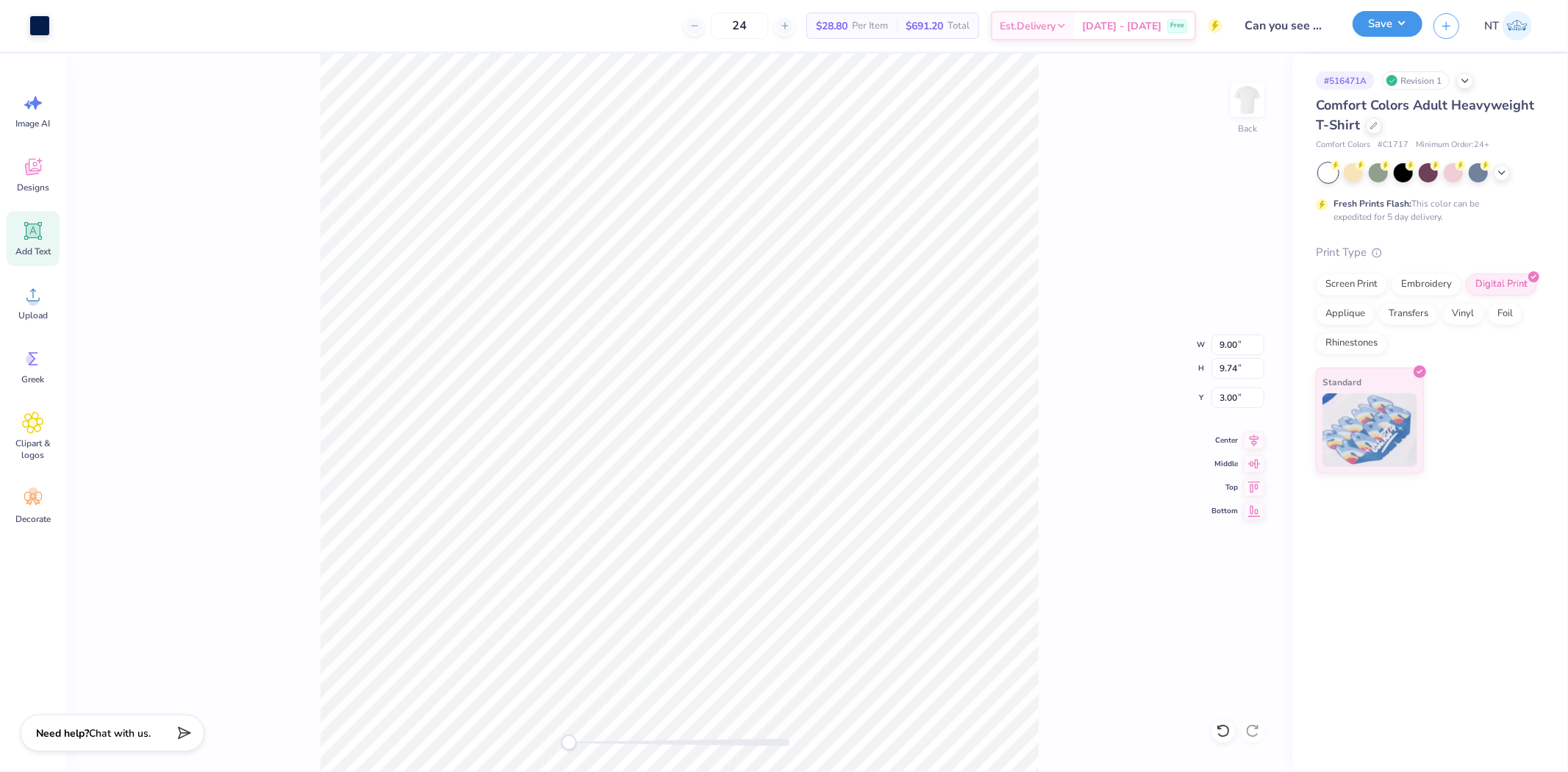
click at [1395, 20] on button "Save" at bounding box center [1387, 24] width 69 height 26
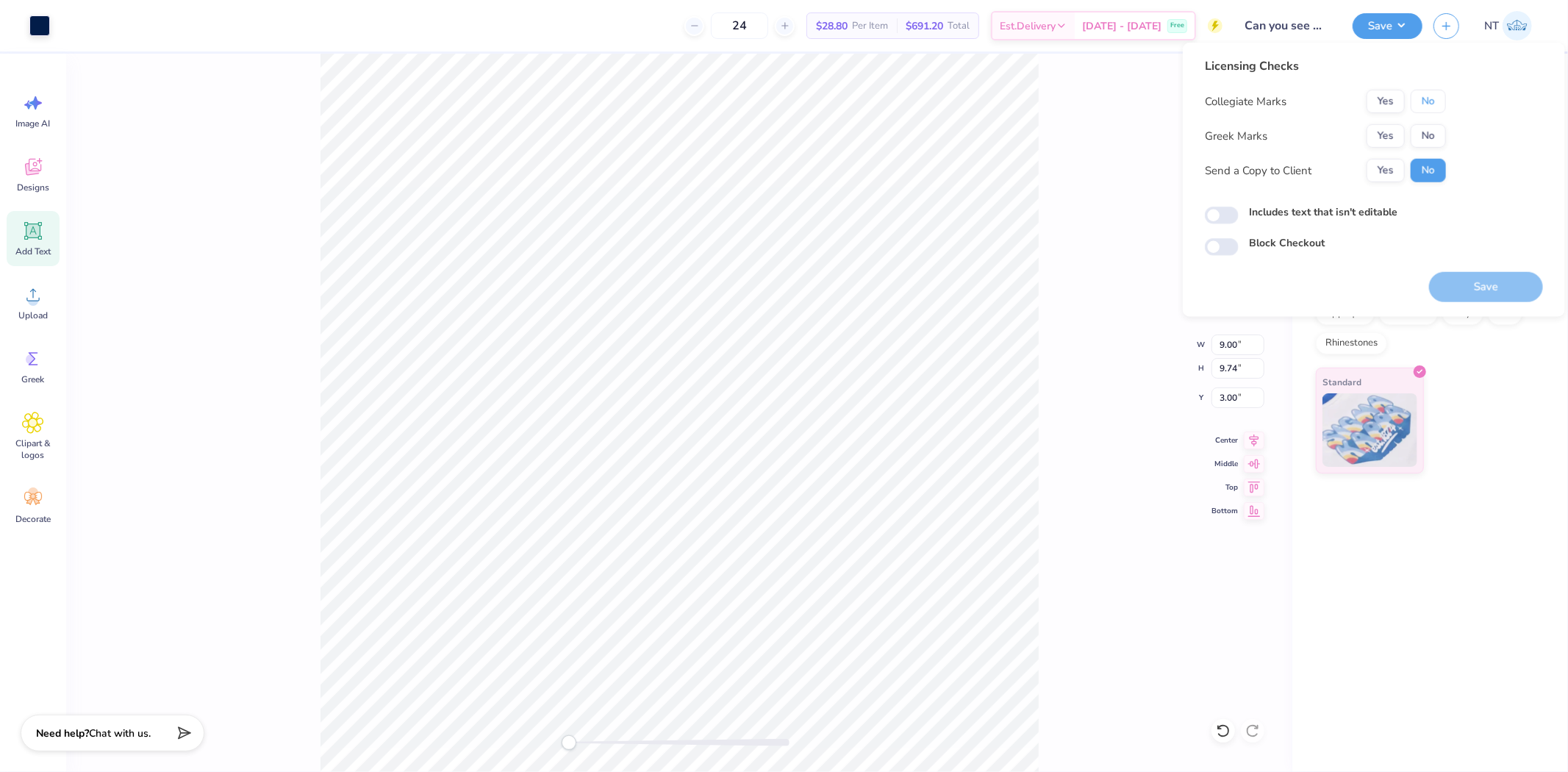
drag, startPoint x: 1425, startPoint y: 100, endPoint x: 1425, endPoint y: 115, distance: 15.0
click at [1423, 100] on button "No" at bounding box center [1429, 101] width 36 height 24
drag, startPoint x: 1425, startPoint y: 115, endPoint x: 1427, endPoint y: 143, distance: 28.1
click at [1427, 143] on button "No" at bounding box center [1429, 136] width 36 height 24
click at [1306, 217] on label "Includes text that isn't editable" at bounding box center [1324, 212] width 149 height 16
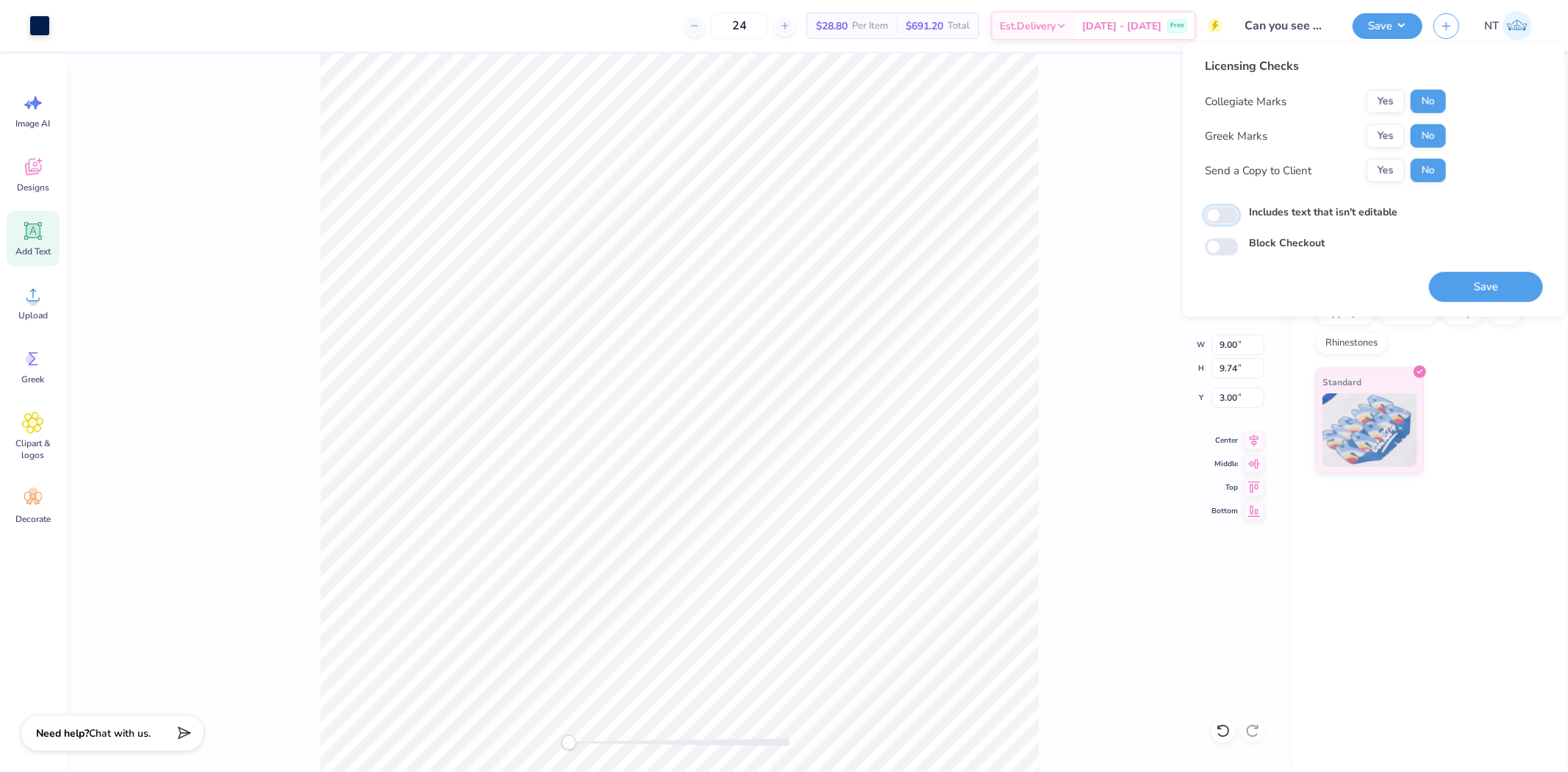
click at [1239, 217] on input "Includes text that isn't editable" at bounding box center [1222, 215] width 34 height 18
checkbox input "true"
click at [1457, 293] on button "Save" at bounding box center [1486, 287] width 114 height 30
click at [1398, 16] on button "Save" at bounding box center [1387, 24] width 69 height 26
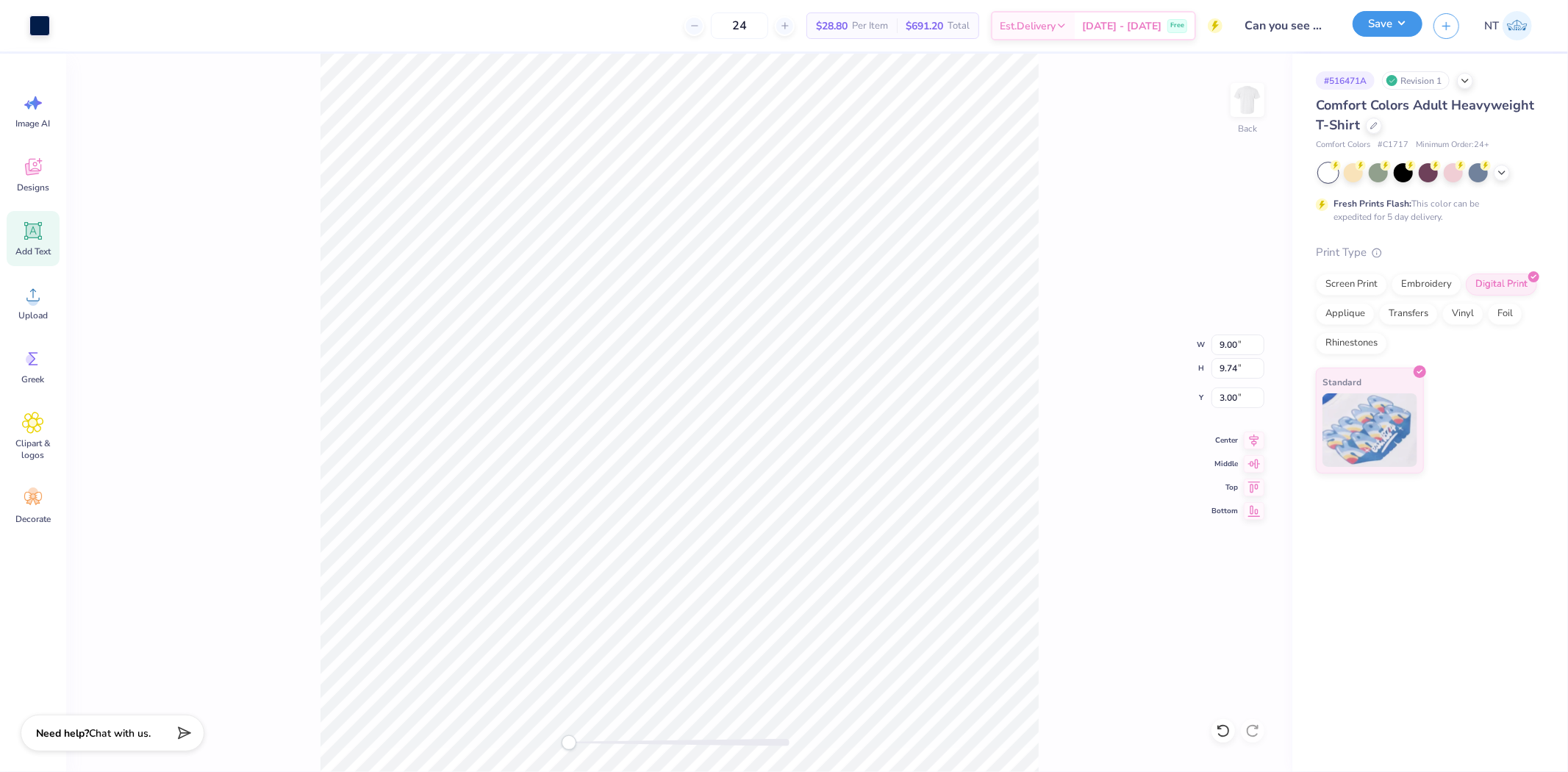
click at [1398, 16] on button "Save" at bounding box center [1387, 24] width 69 height 26
